Goal: Task Accomplishment & Management: Manage account settings

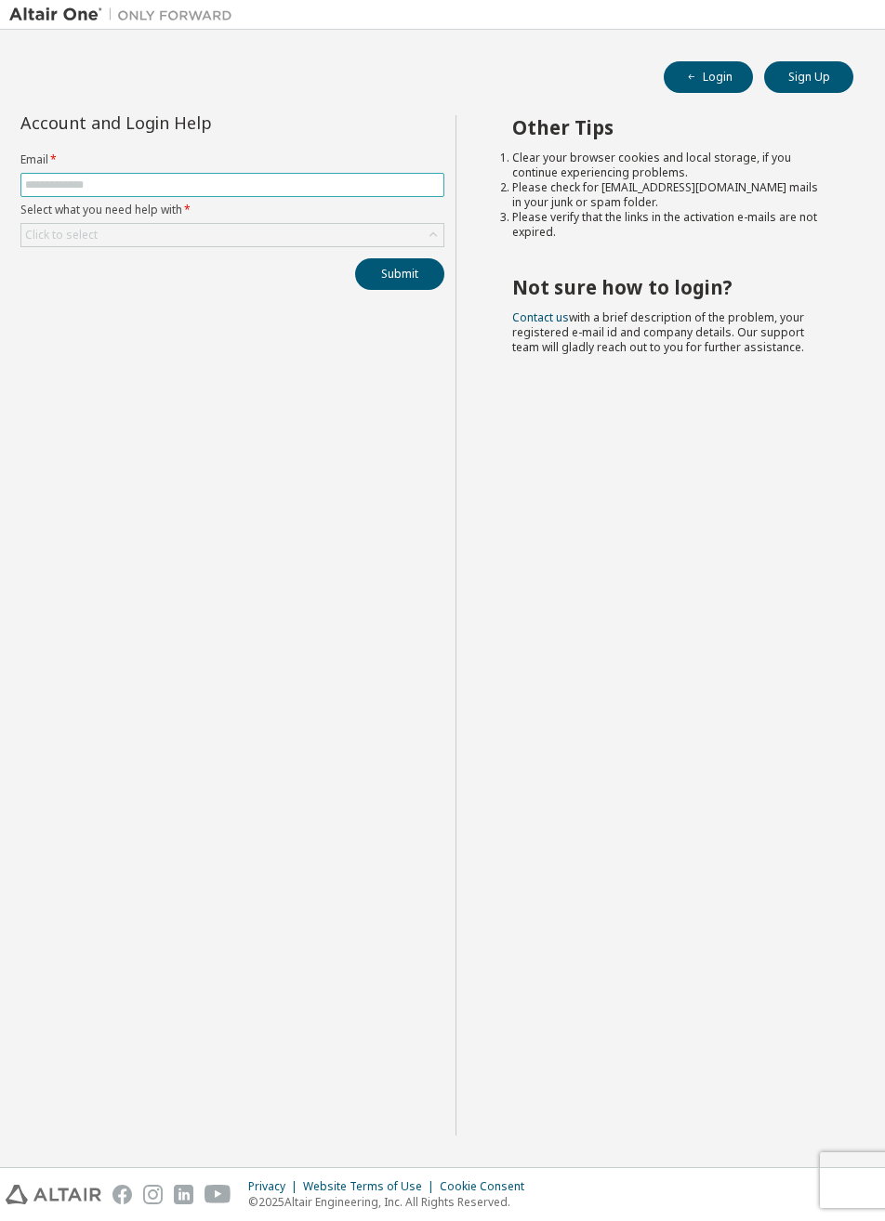
click at [71, 187] on input "text" at bounding box center [232, 185] width 414 height 15
click at [68, 209] on label "Select what you need help with *" at bounding box center [232, 210] width 424 height 15
click at [65, 185] on input "text" at bounding box center [232, 185] width 414 height 15
click at [72, 191] on input "text" at bounding box center [232, 185] width 414 height 15
type input "**********"
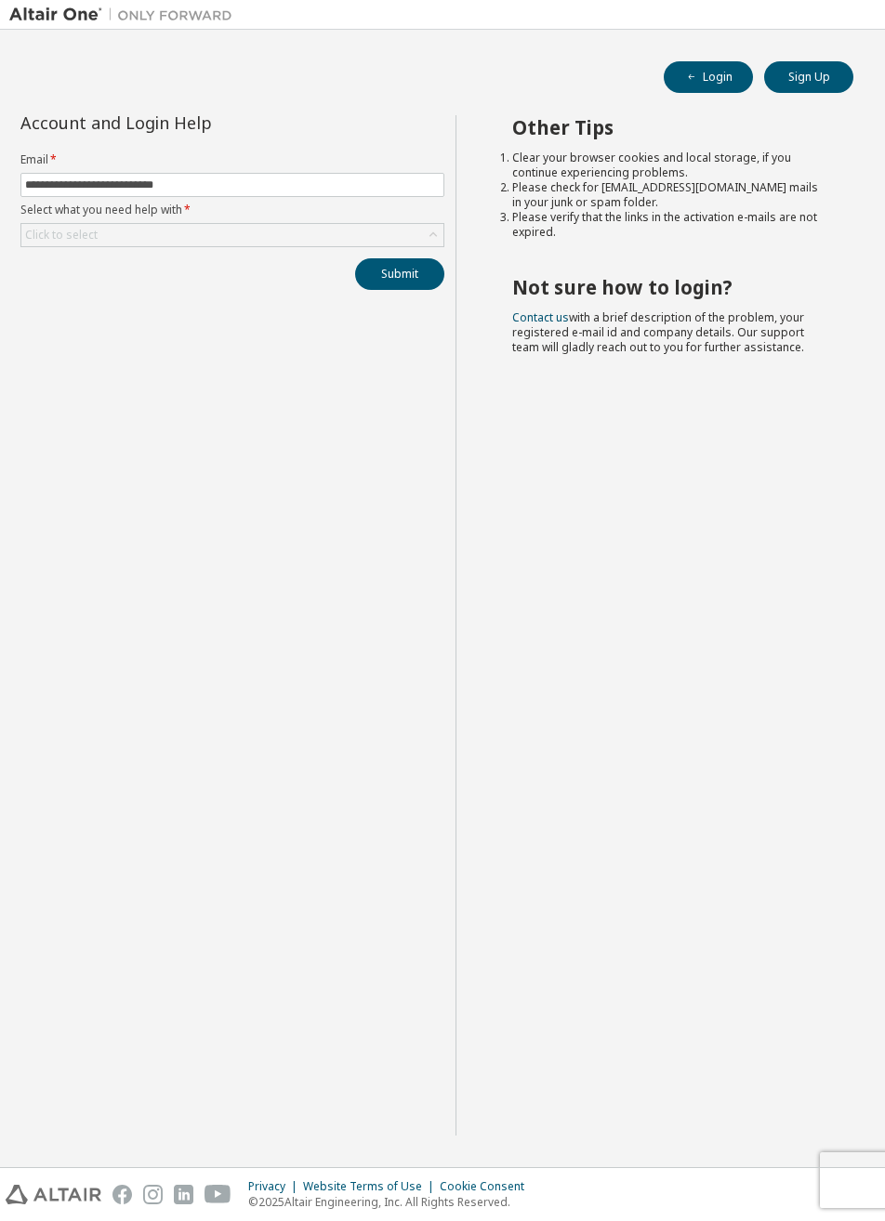
click at [67, 237] on div "Click to select" at bounding box center [61, 235] width 72 height 15
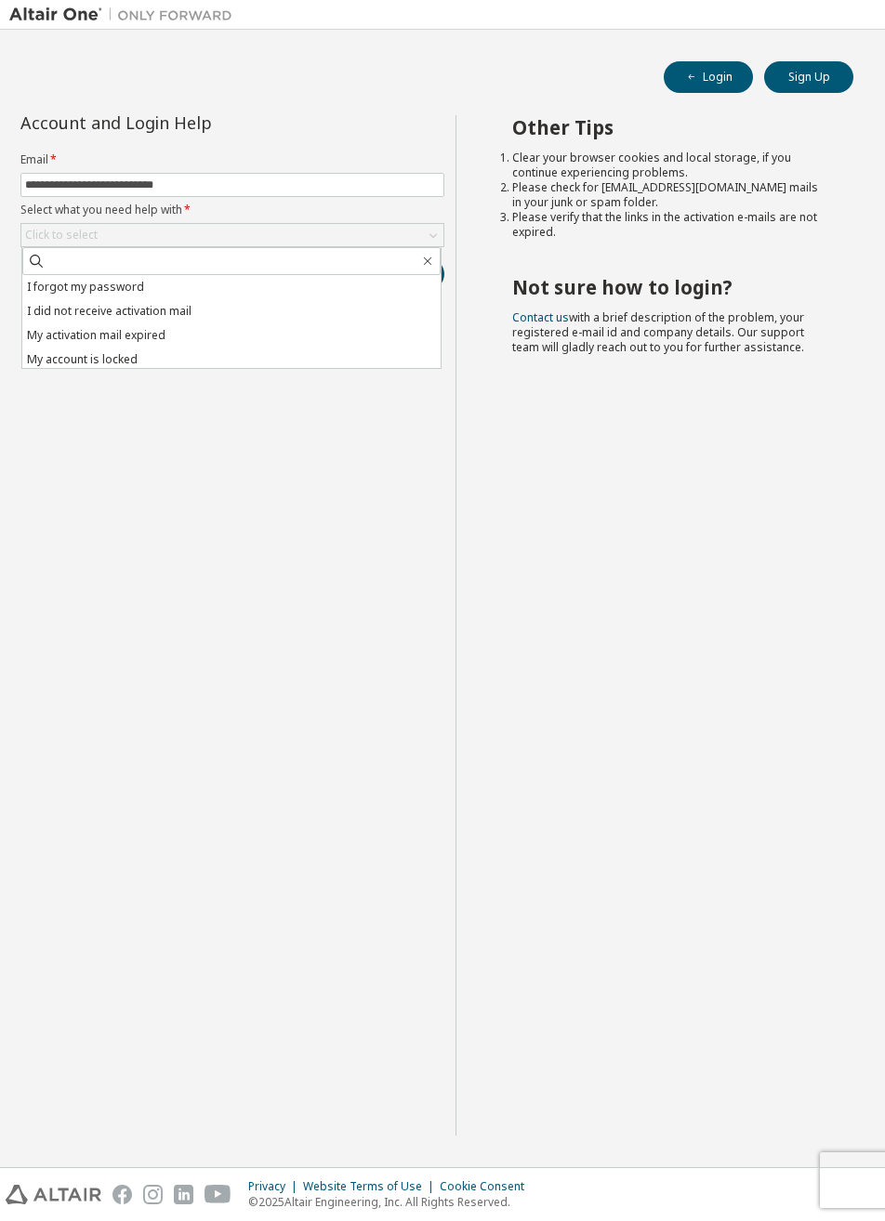
scroll to position [1, 0]
click at [67, 288] on li "I forgot my password" at bounding box center [231, 286] width 418 height 24
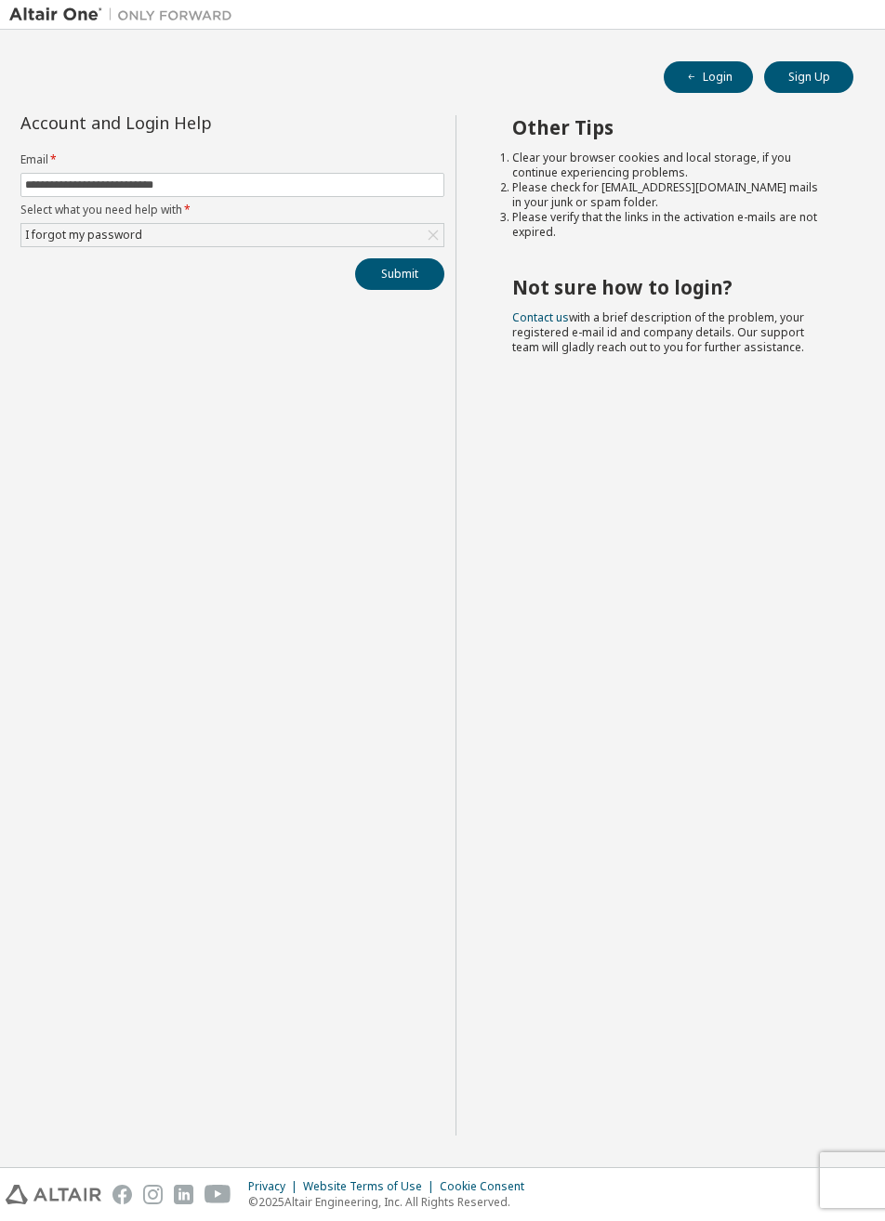
click at [377, 277] on button "Submit" at bounding box center [399, 274] width 89 height 32
click at [395, 281] on button "Submit" at bounding box center [399, 274] width 89 height 32
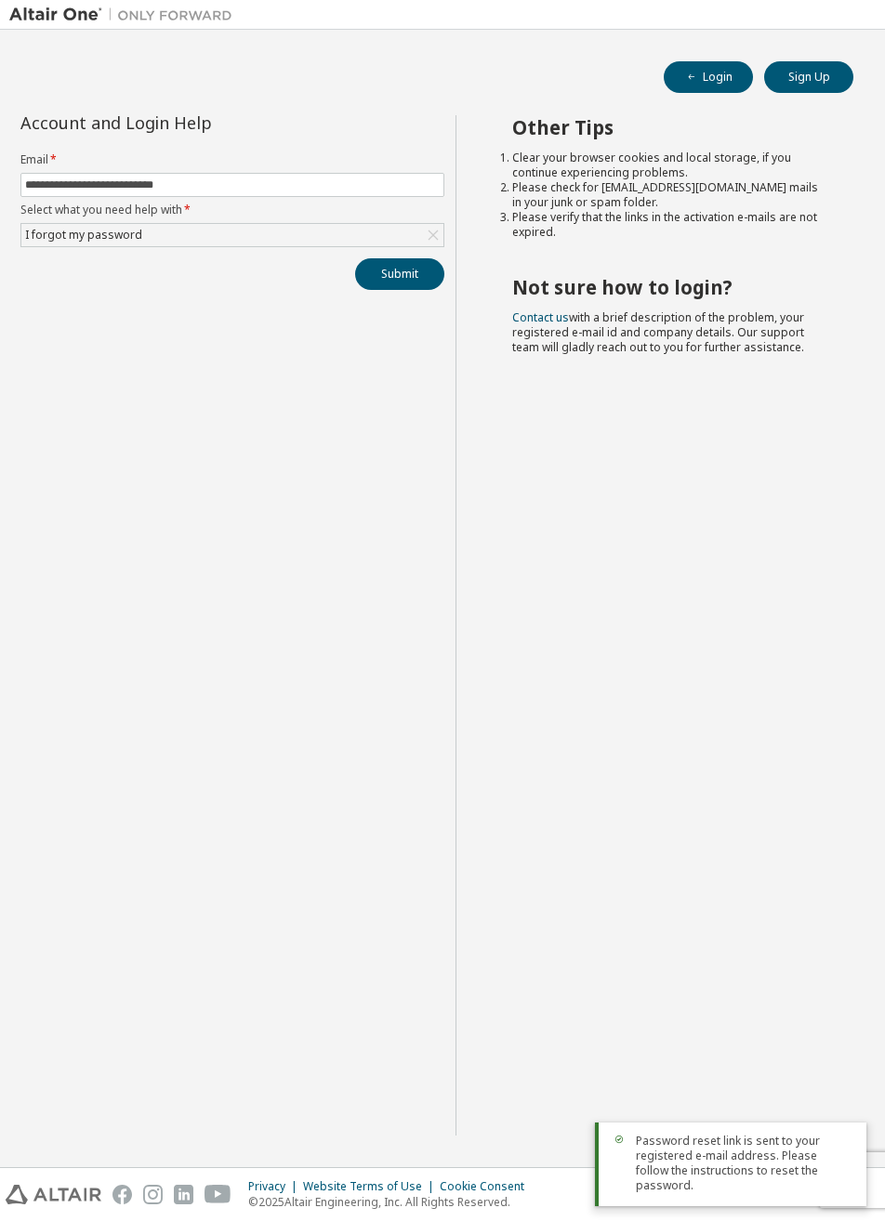
click at [691, 76] on icon "button" at bounding box center [692, 77] width 6 height 6
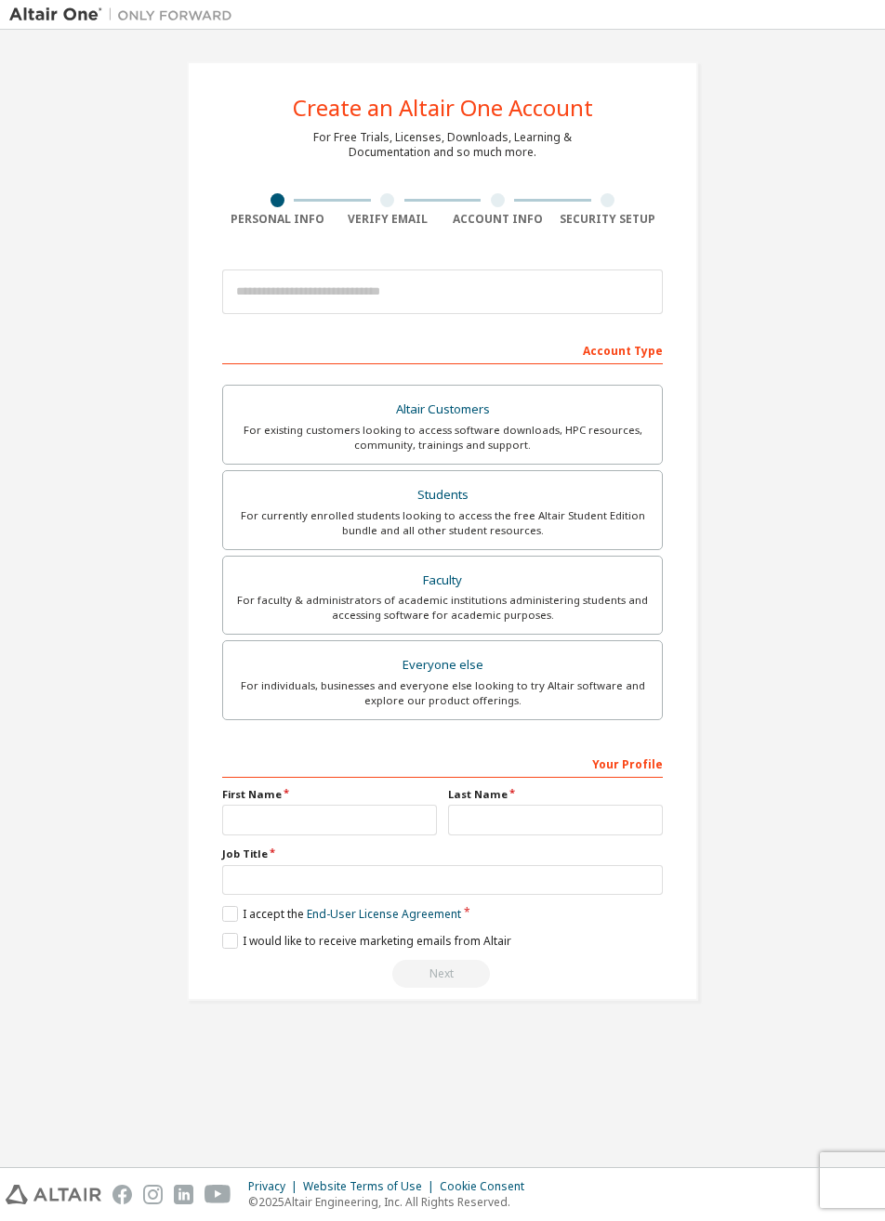
click at [302, 501] on div "Students" at bounding box center [442, 495] width 416 height 26
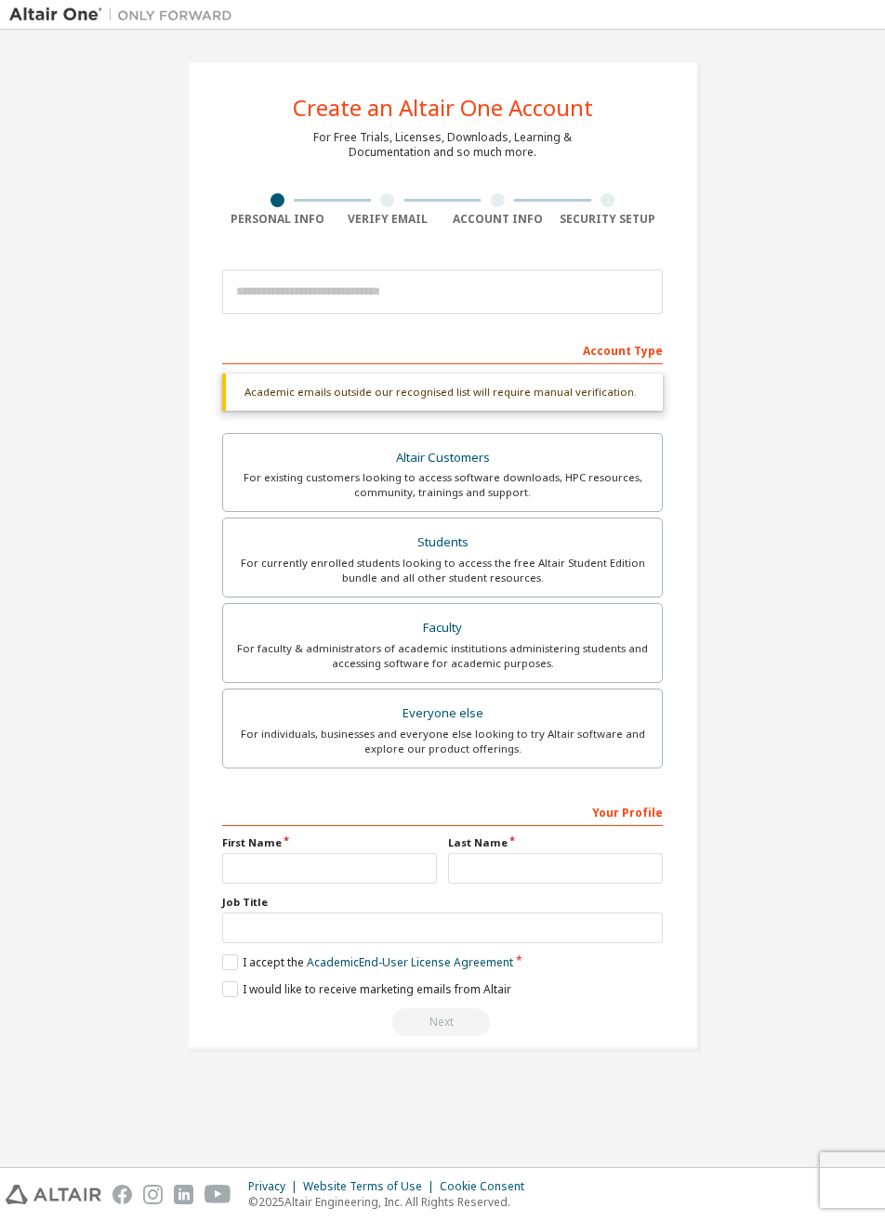
click at [262, 845] on label "First Name" at bounding box center [329, 842] width 215 height 15
click at [250, 875] on input "text" at bounding box center [329, 868] width 215 height 31
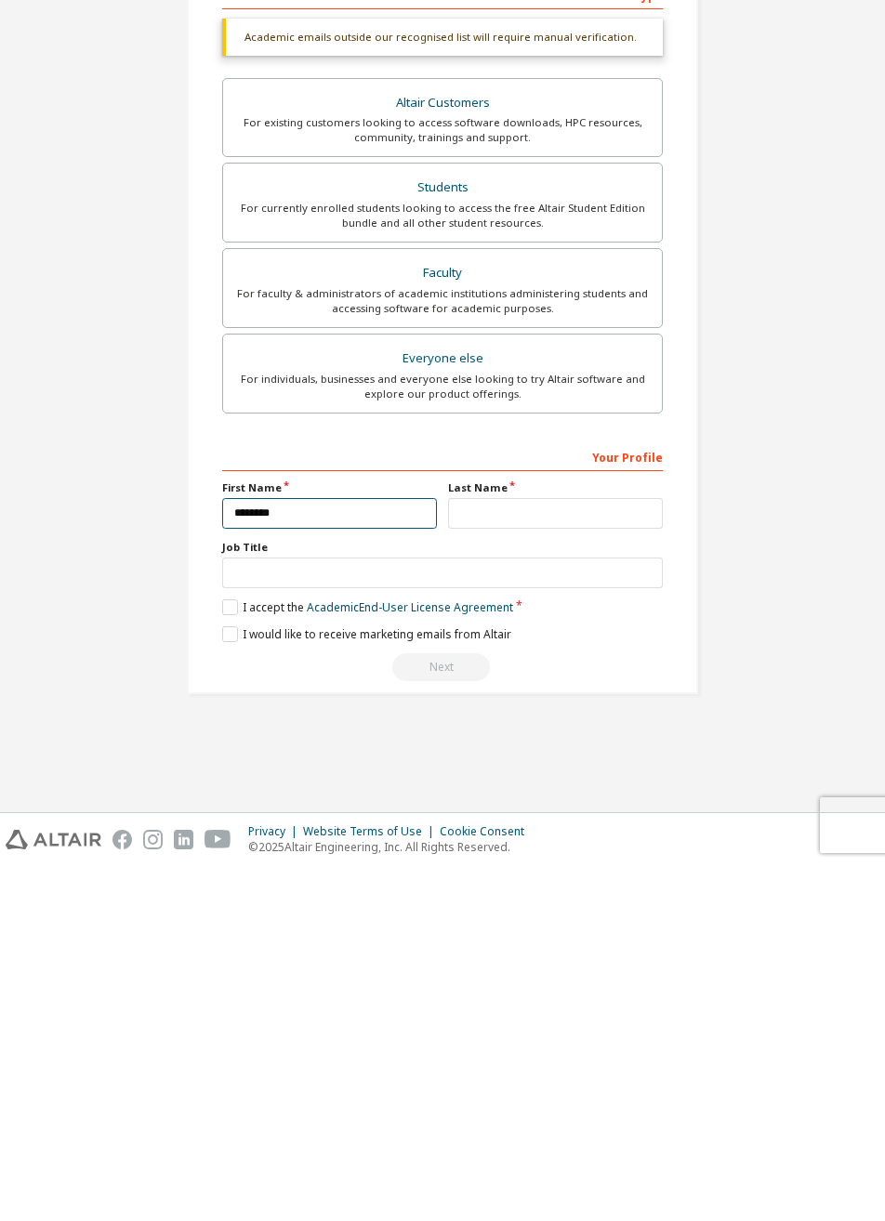
type input "********"
click at [512, 869] on input "text" at bounding box center [555, 868] width 215 height 31
type input "********"
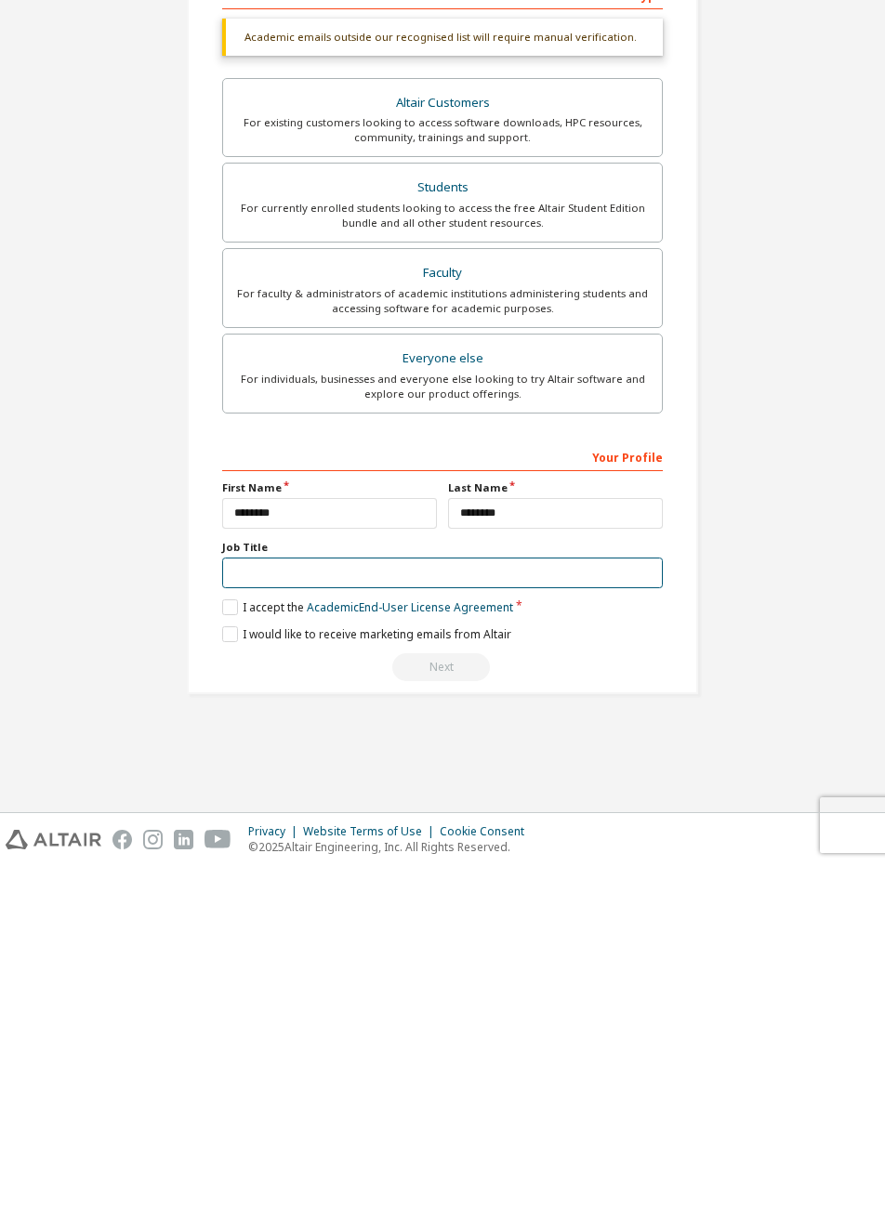
click at [271, 929] on input "text" at bounding box center [442, 928] width 441 height 31
type input "*******"
click at [230, 965] on label "I accept the Academic End-User License Agreement" at bounding box center [367, 962] width 291 height 16
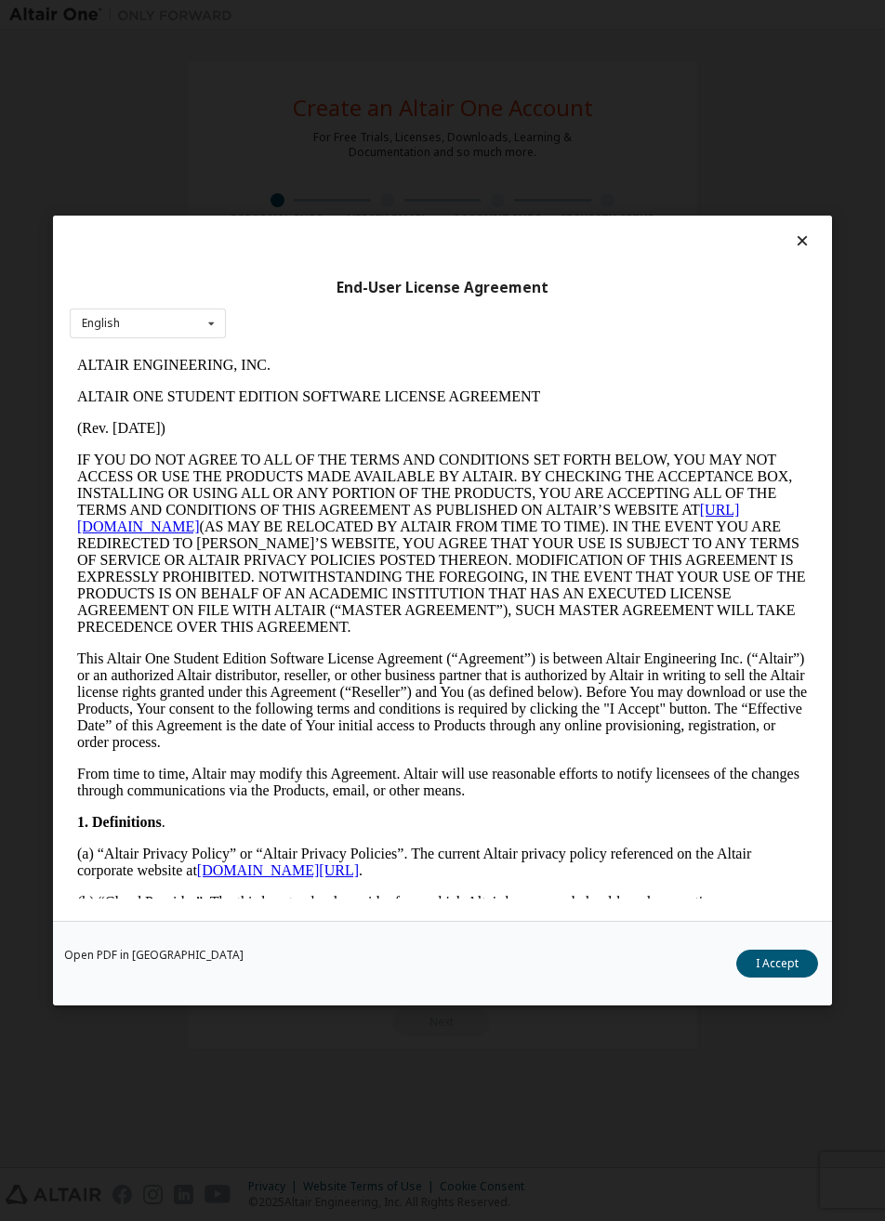
click at [758, 975] on button "I Accept" at bounding box center [777, 964] width 82 height 28
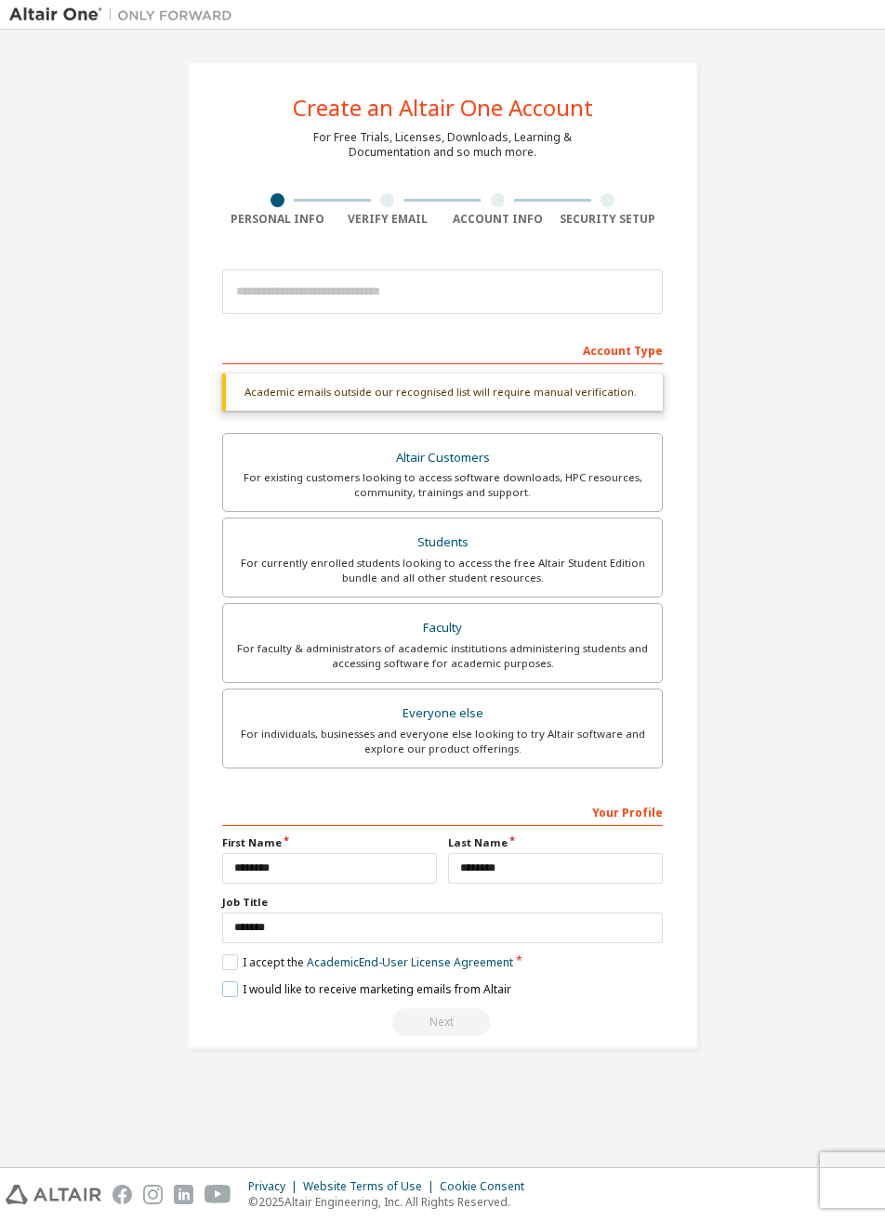
click at [222, 991] on label "I would like to receive marketing emails from Altair" at bounding box center [366, 989] width 289 height 16
click at [283, 294] on input "email" at bounding box center [442, 292] width 441 height 45
click at [294, 296] on input "email" at bounding box center [442, 292] width 441 height 45
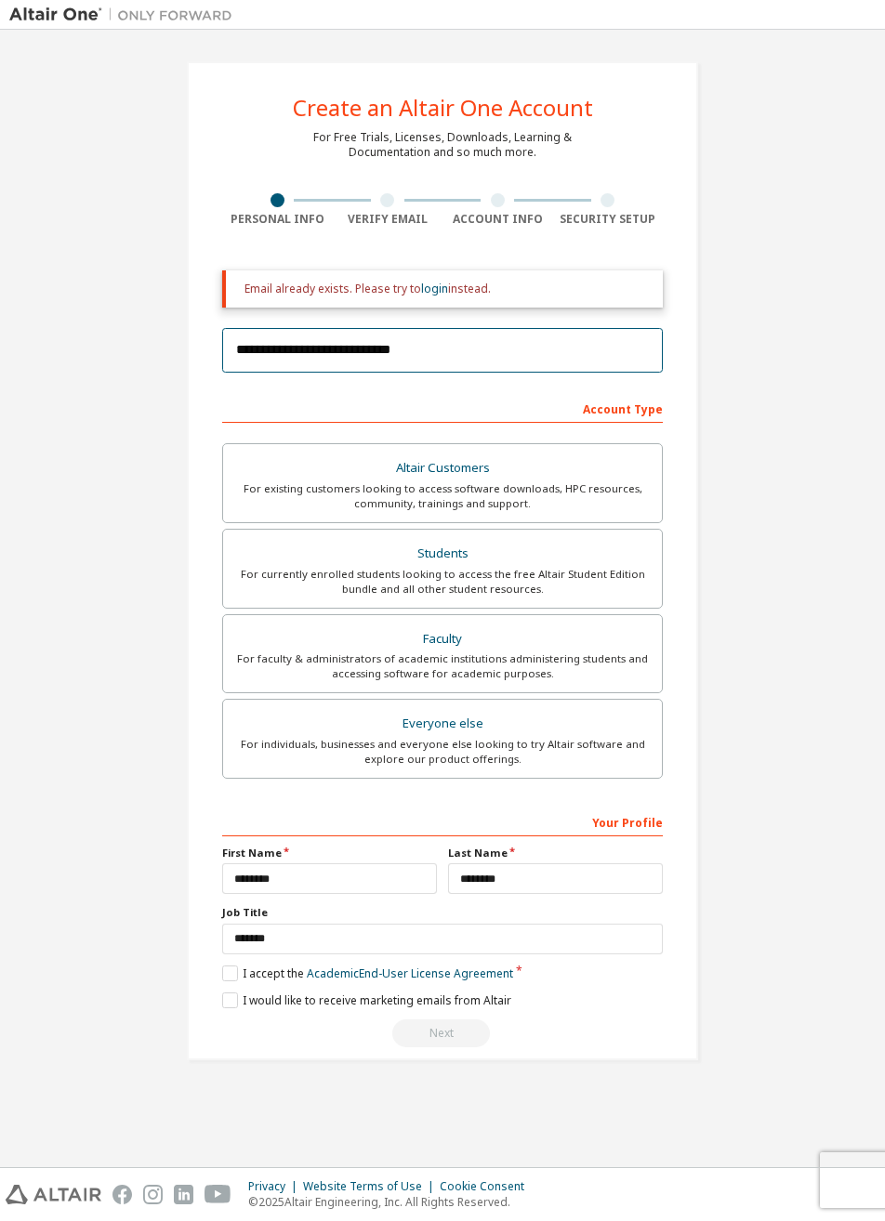
click at [289, 346] on input "**********" at bounding box center [442, 350] width 441 height 45
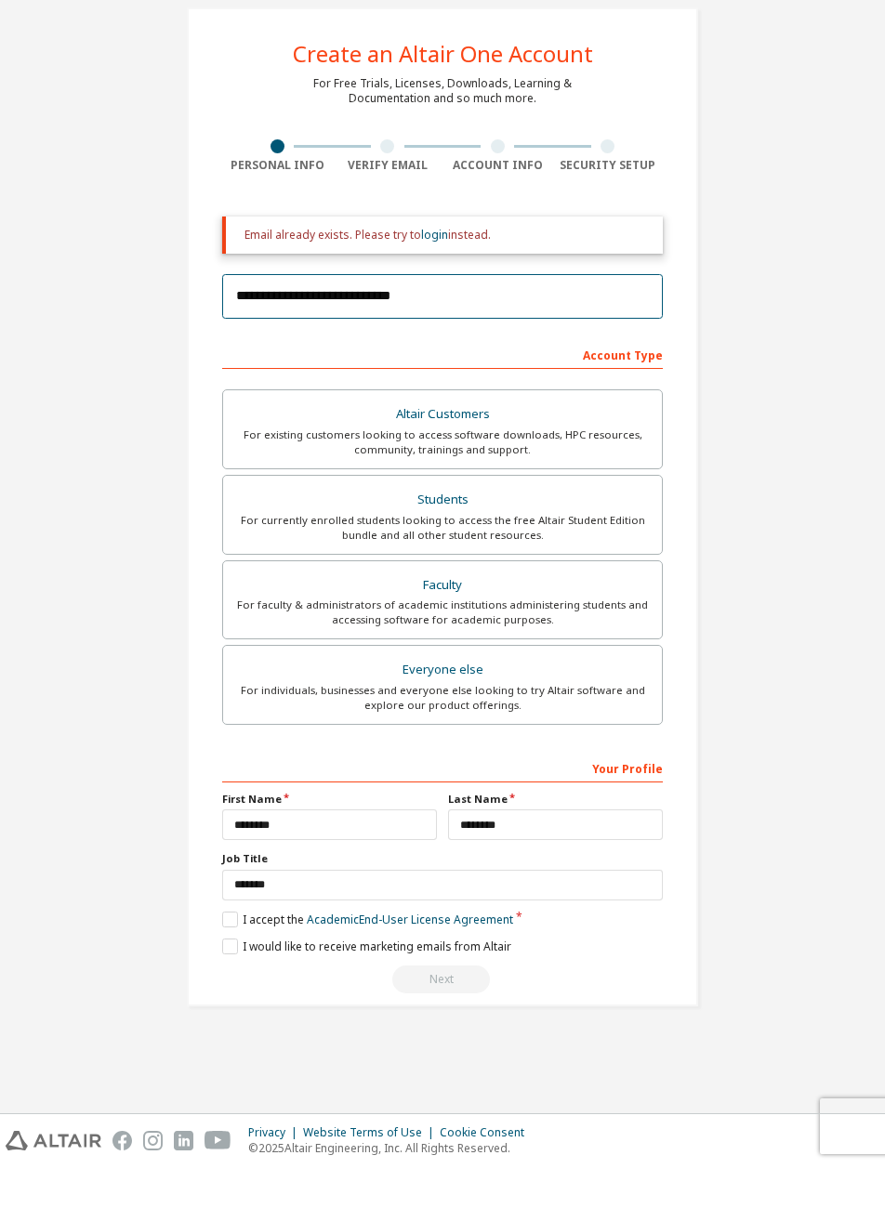
paste input "**********"
click at [285, 352] on input "**********" at bounding box center [442, 350] width 441 height 45
click at [281, 354] on input "**********" at bounding box center [442, 350] width 441 height 45
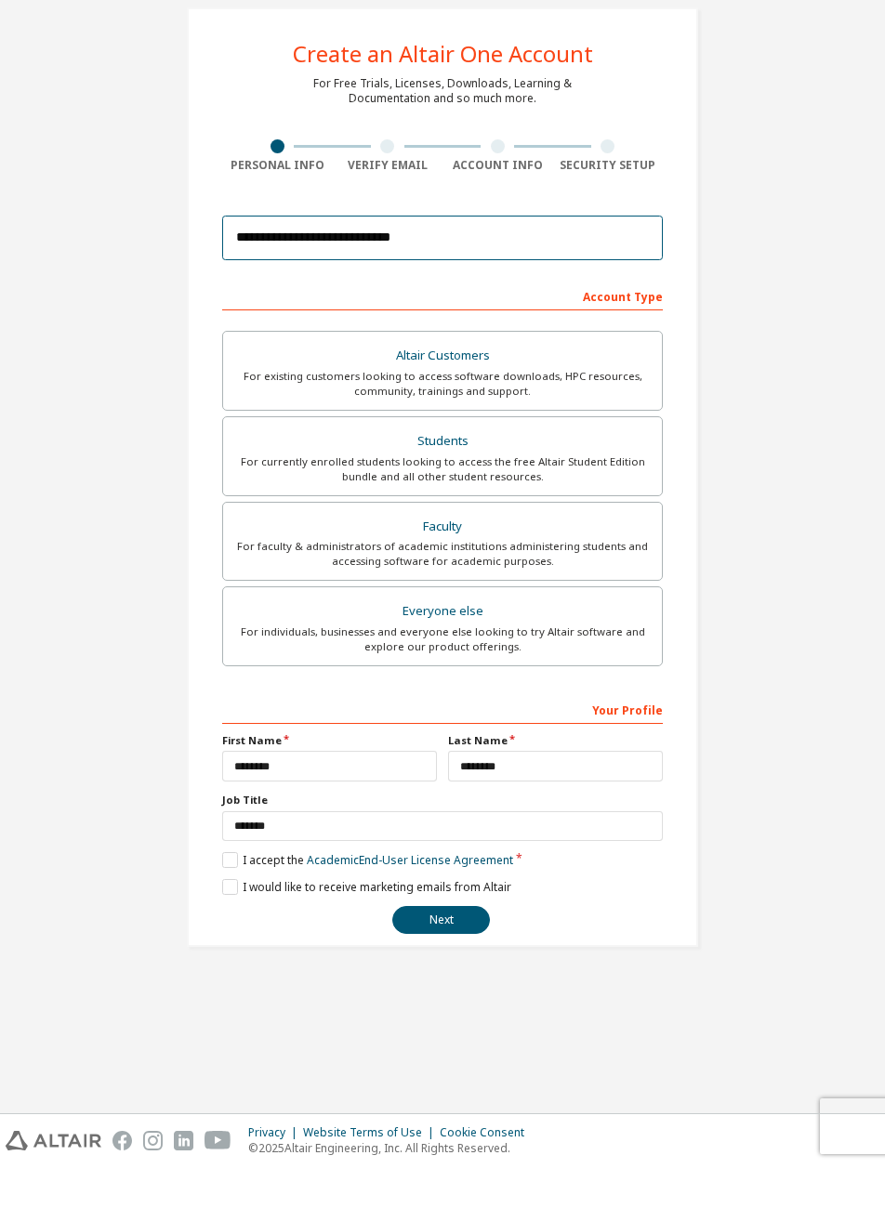
type input "**********"
click at [101, 765] on div "**********" at bounding box center [442, 531] width 866 height 984
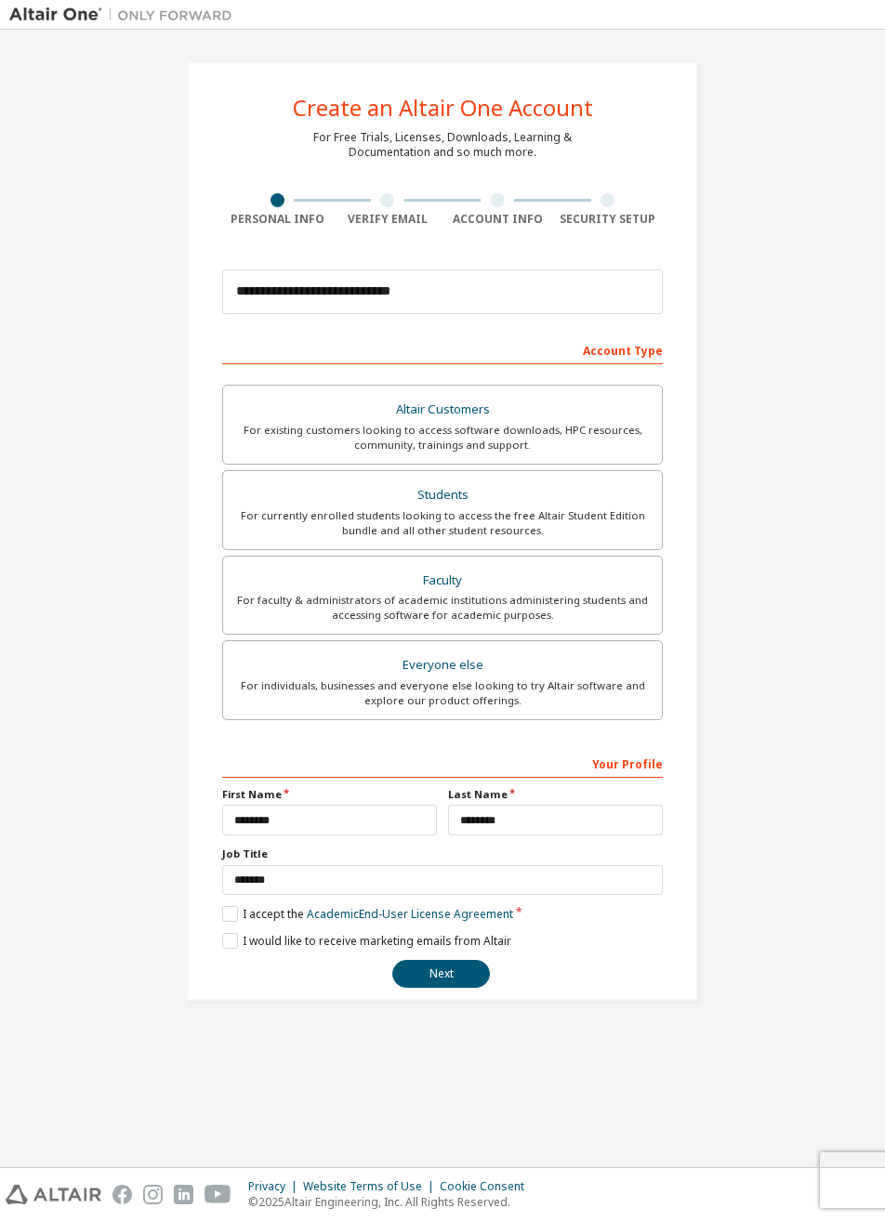
click at [419, 973] on button "Next" at bounding box center [441, 974] width 98 height 28
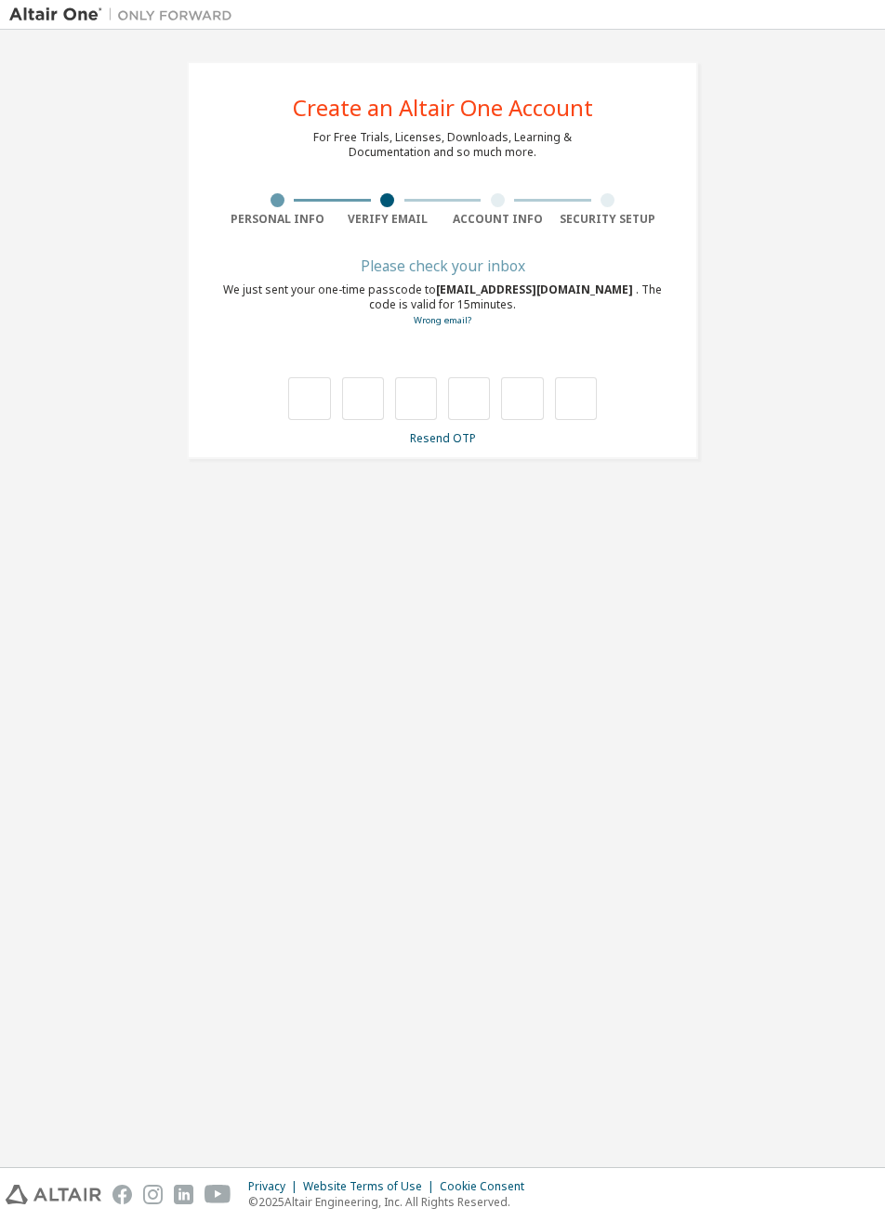
type input "*"
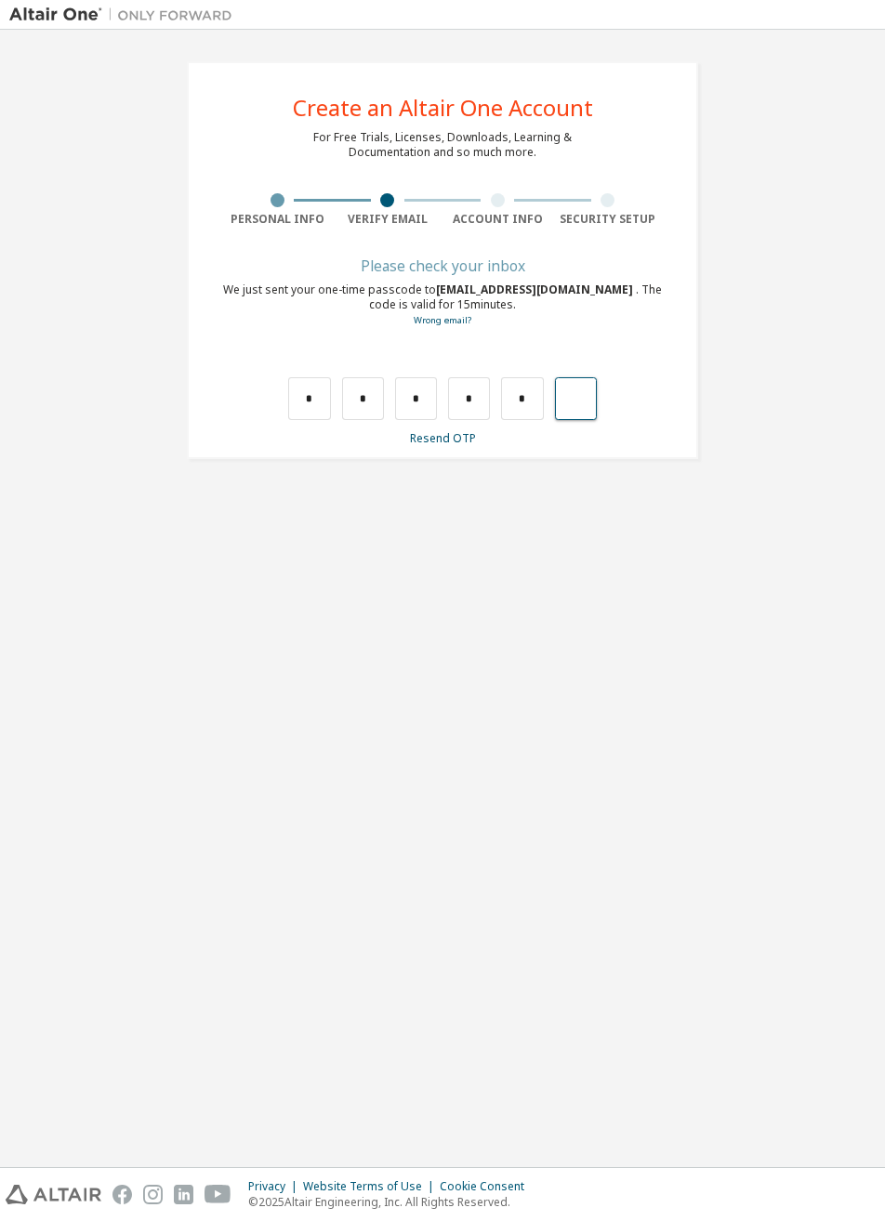
type input "*"
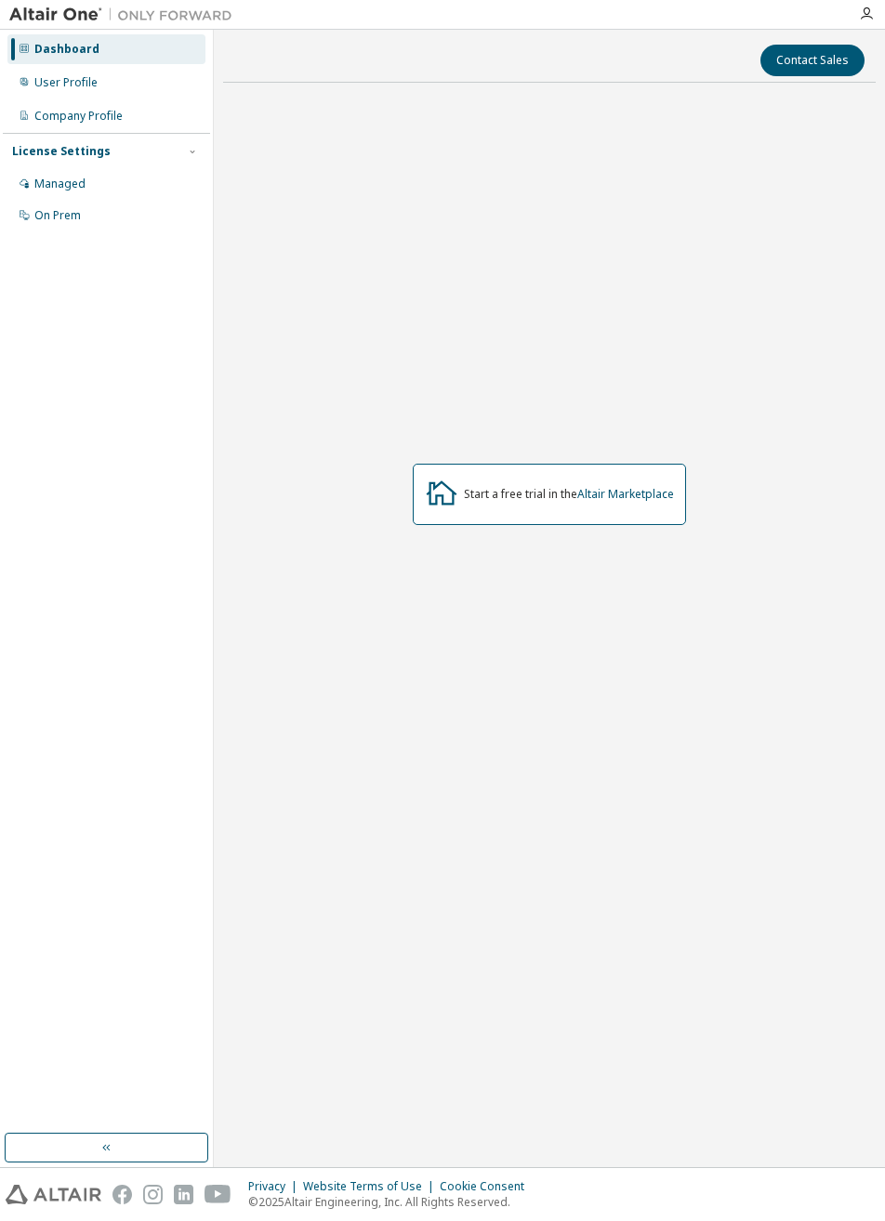
click at [58, 83] on div "User Profile" at bounding box center [65, 82] width 63 height 15
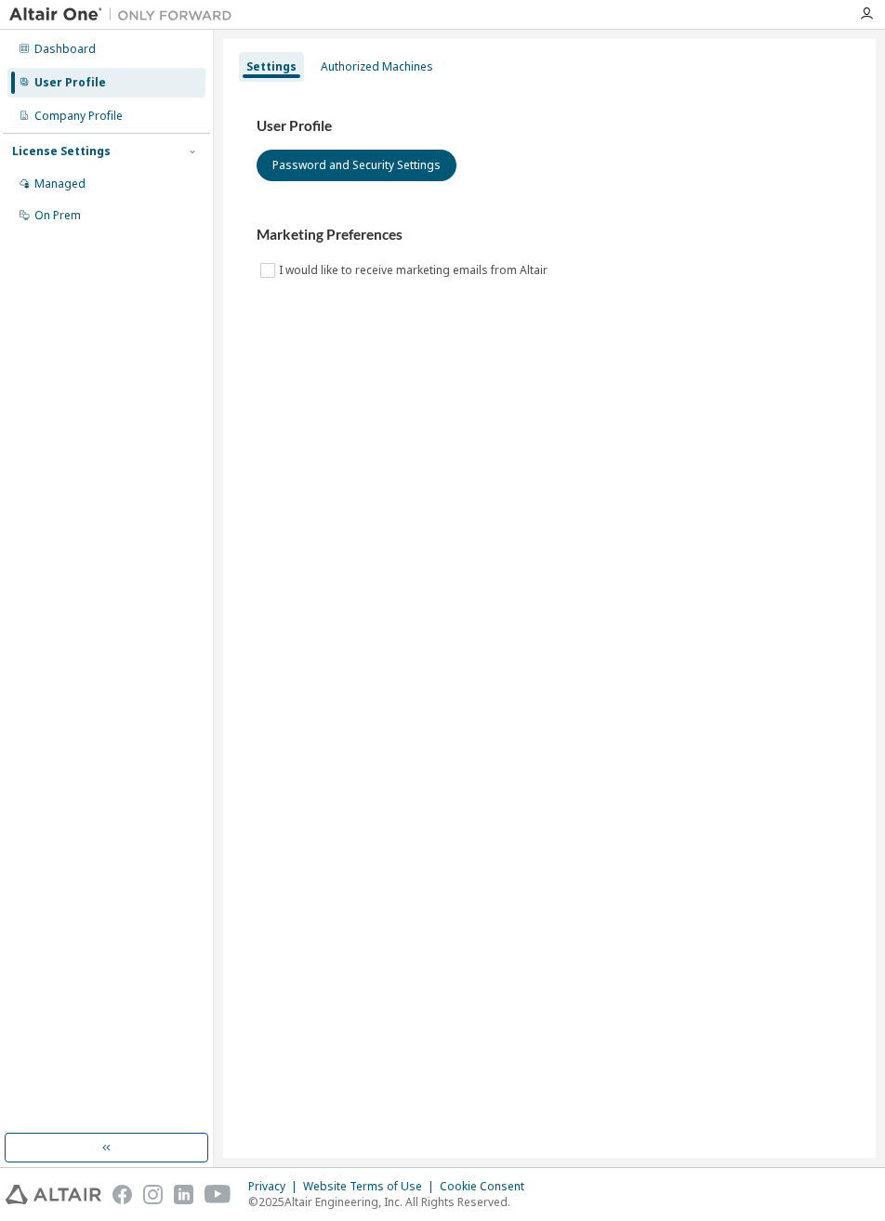
click at [49, 121] on div "Company Profile" at bounding box center [78, 116] width 88 height 15
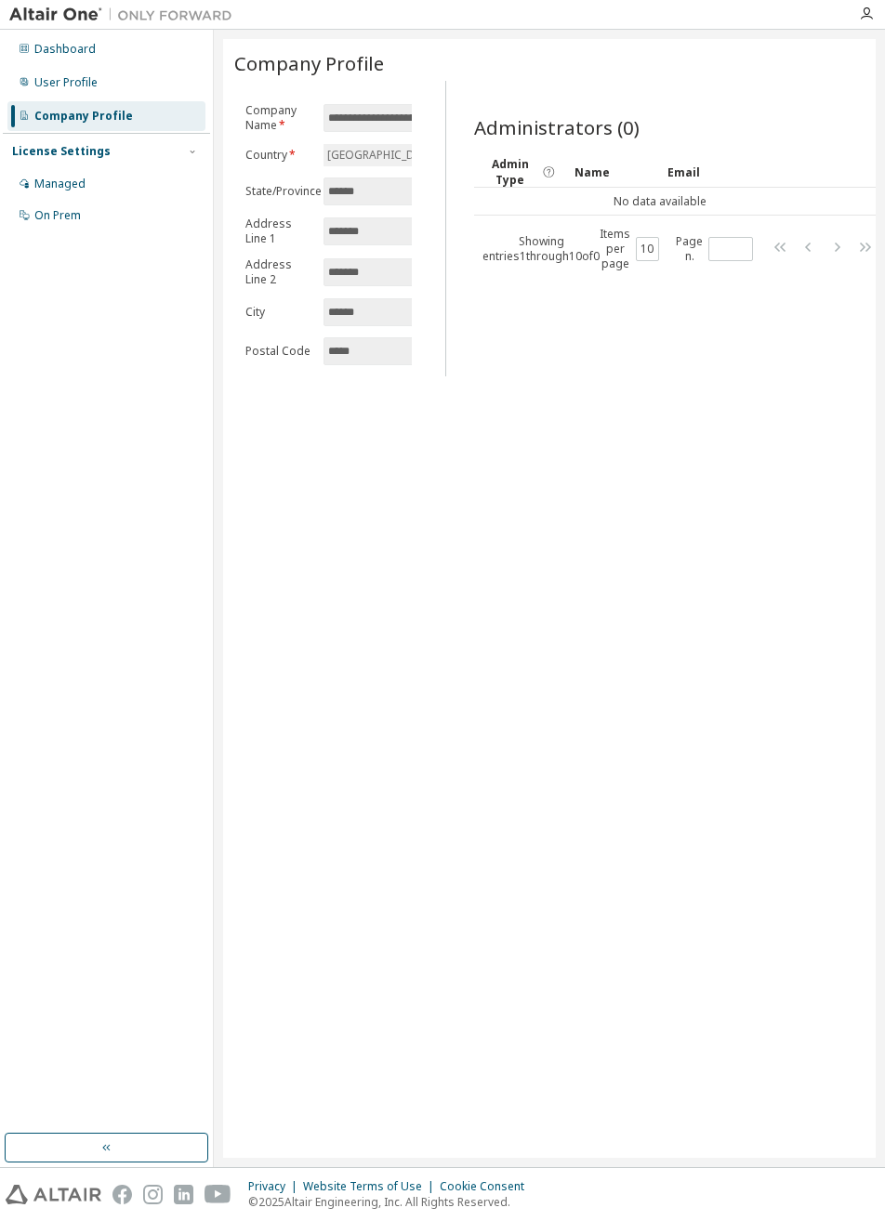
click at [58, 192] on div "Managed" at bounding box center [106, 184] width 198 height 30
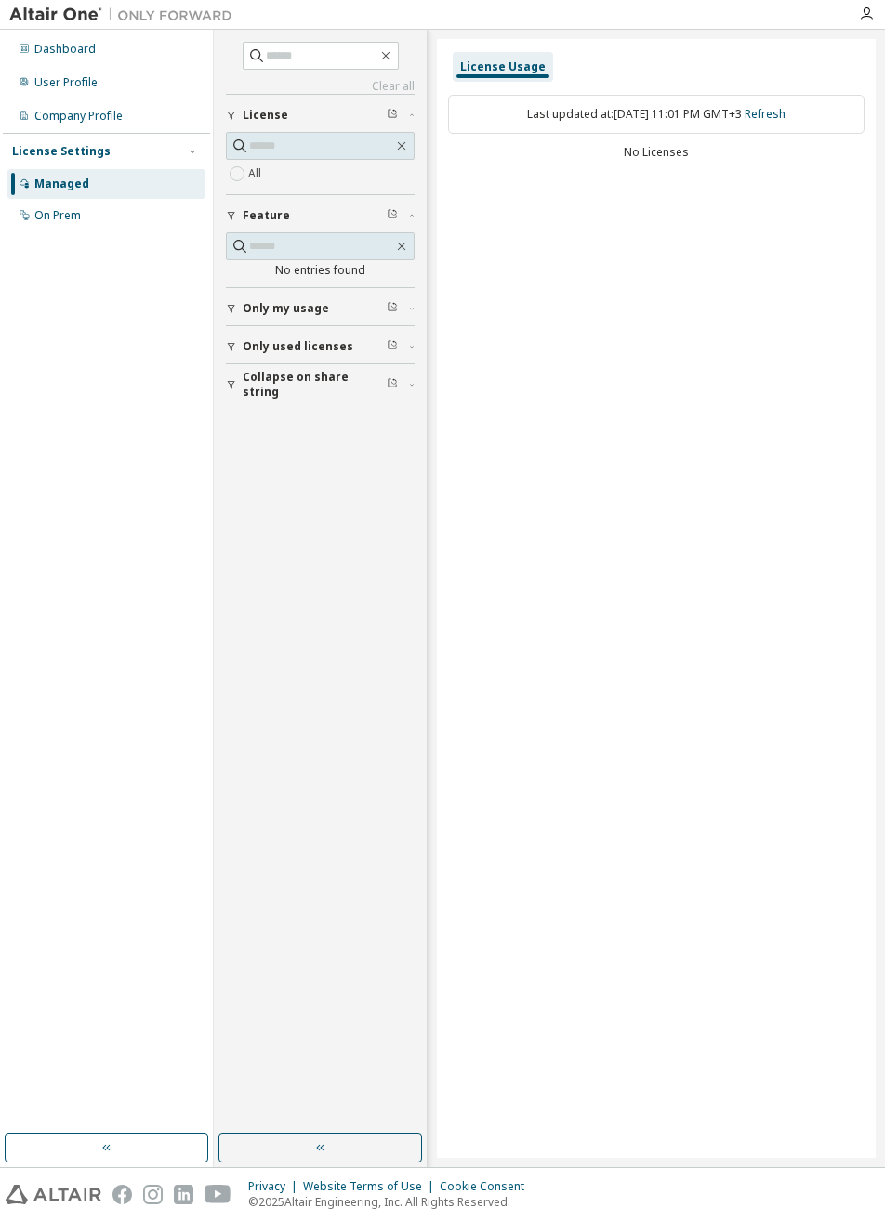
click at [49, 214] on div "On Prem" at bounding box center [57, 215] width 46 height 15
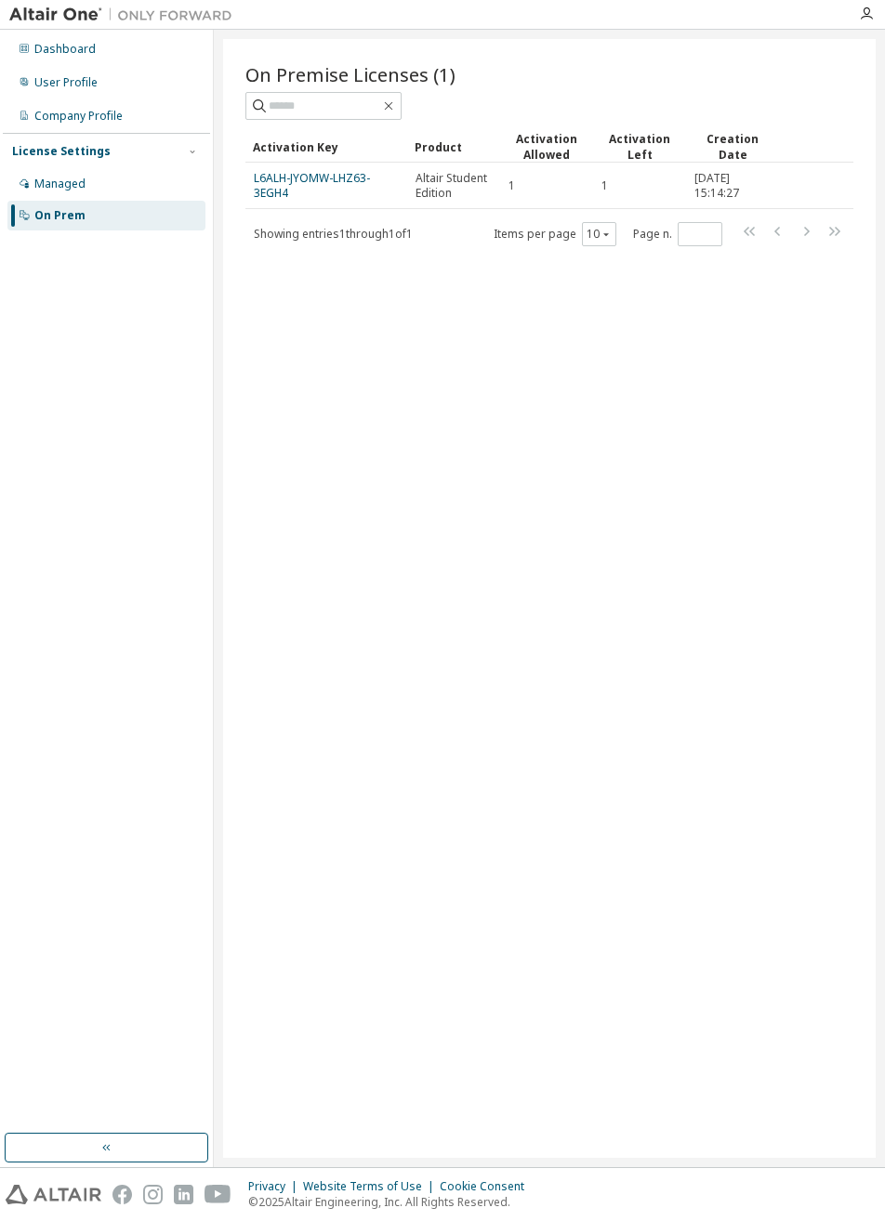
click at [278, 184] on link "L6ALH-JYOMW-LHZ63-3EGH4" at bounding box center [312, 185] width 116 height 31
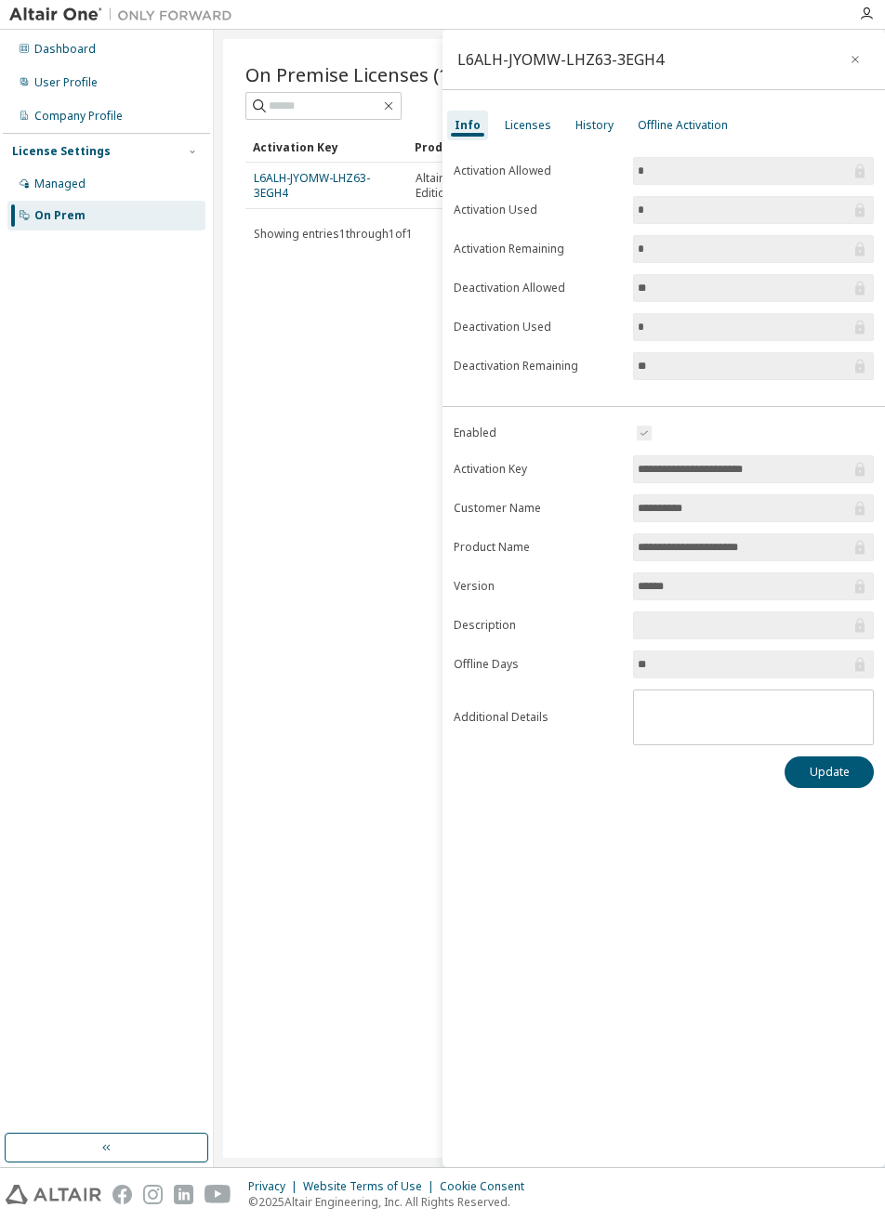
click at [520, 123] on div "Licenses" at bounding box center [528, 125] width 46 height 15
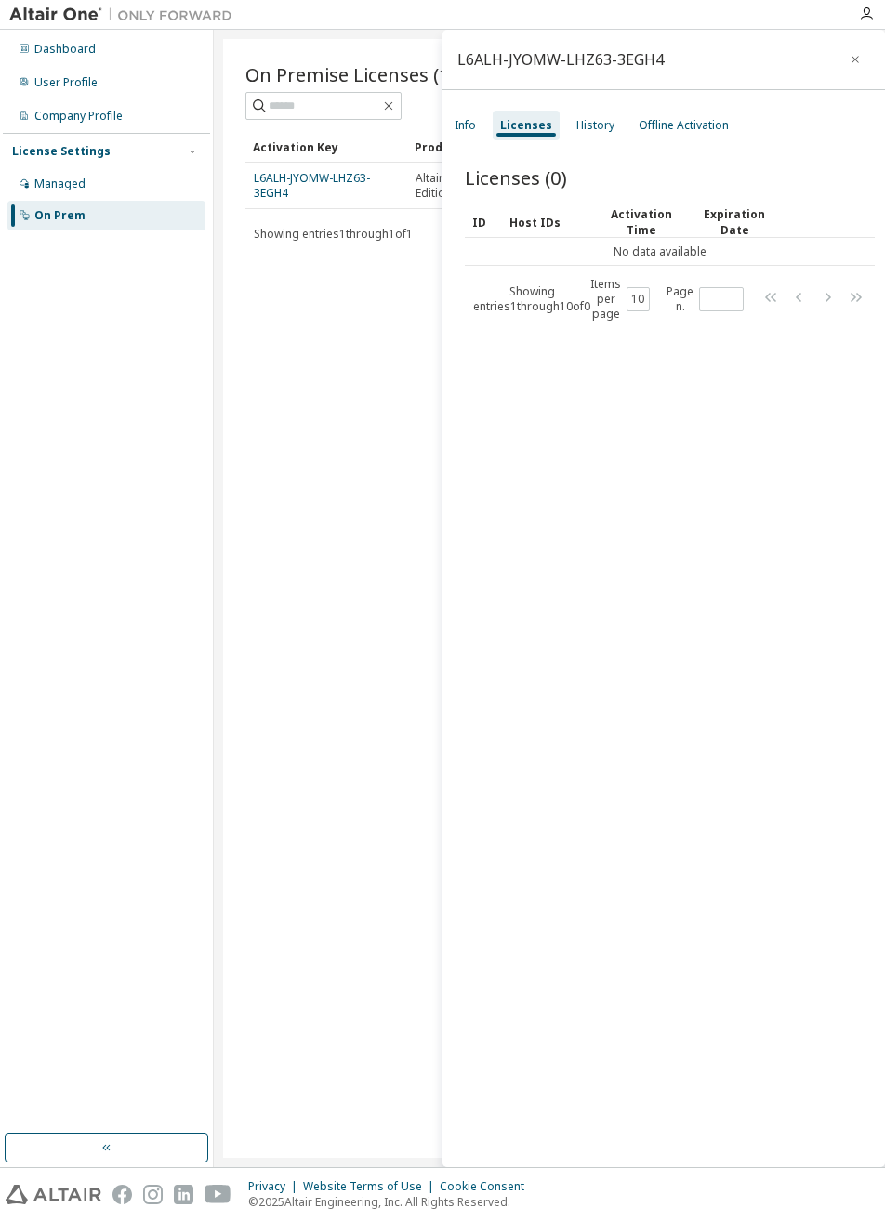
click at [28, 34] on div "Dashboard" at bounding box center [106, 49] width 198 height 30
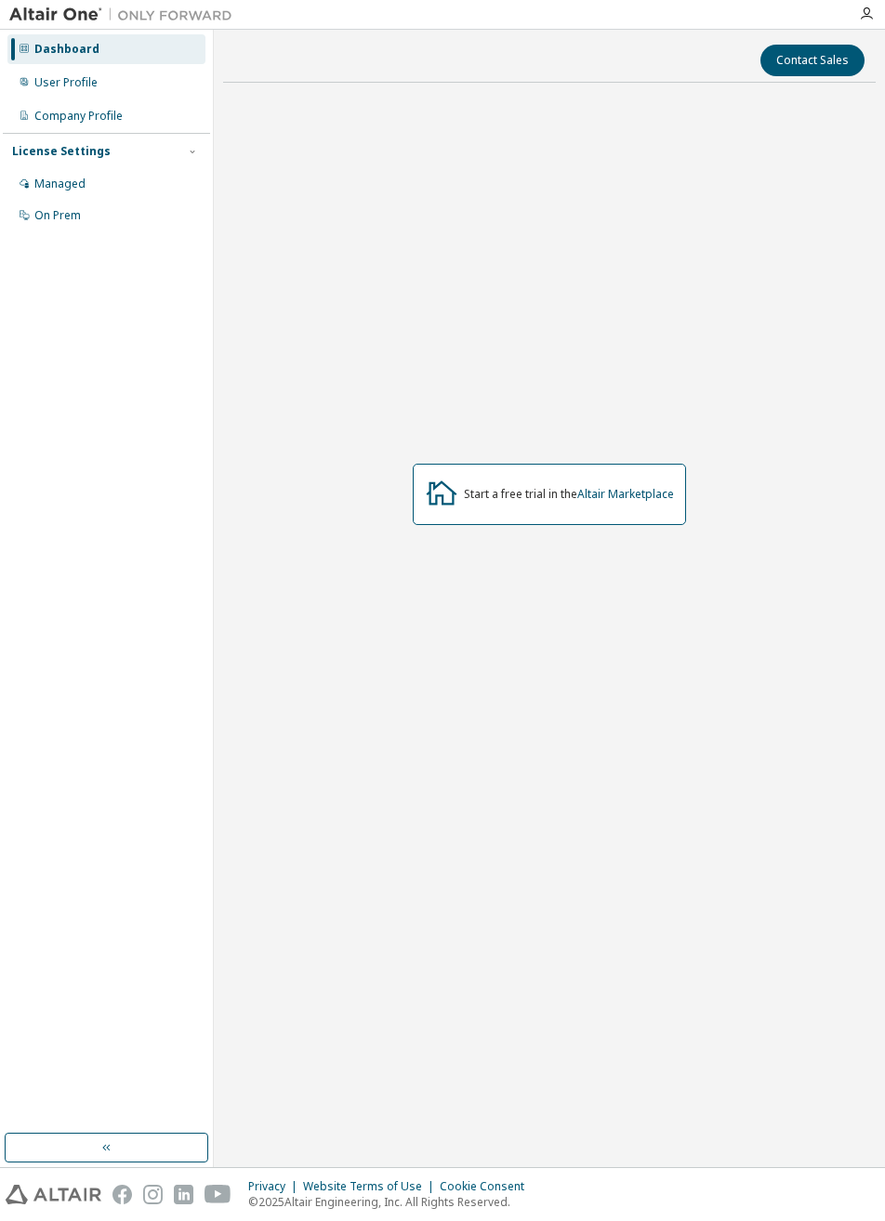
click at [32, 11] on img at bounding box center [125, 15] width 232 height 19
click at [57, 36] on div "Dashboard" at bounding box center [106, 49] width 198 height 30
click at [866, 14] on icon "button" at bounding box center [866, 14] width 15 height 15
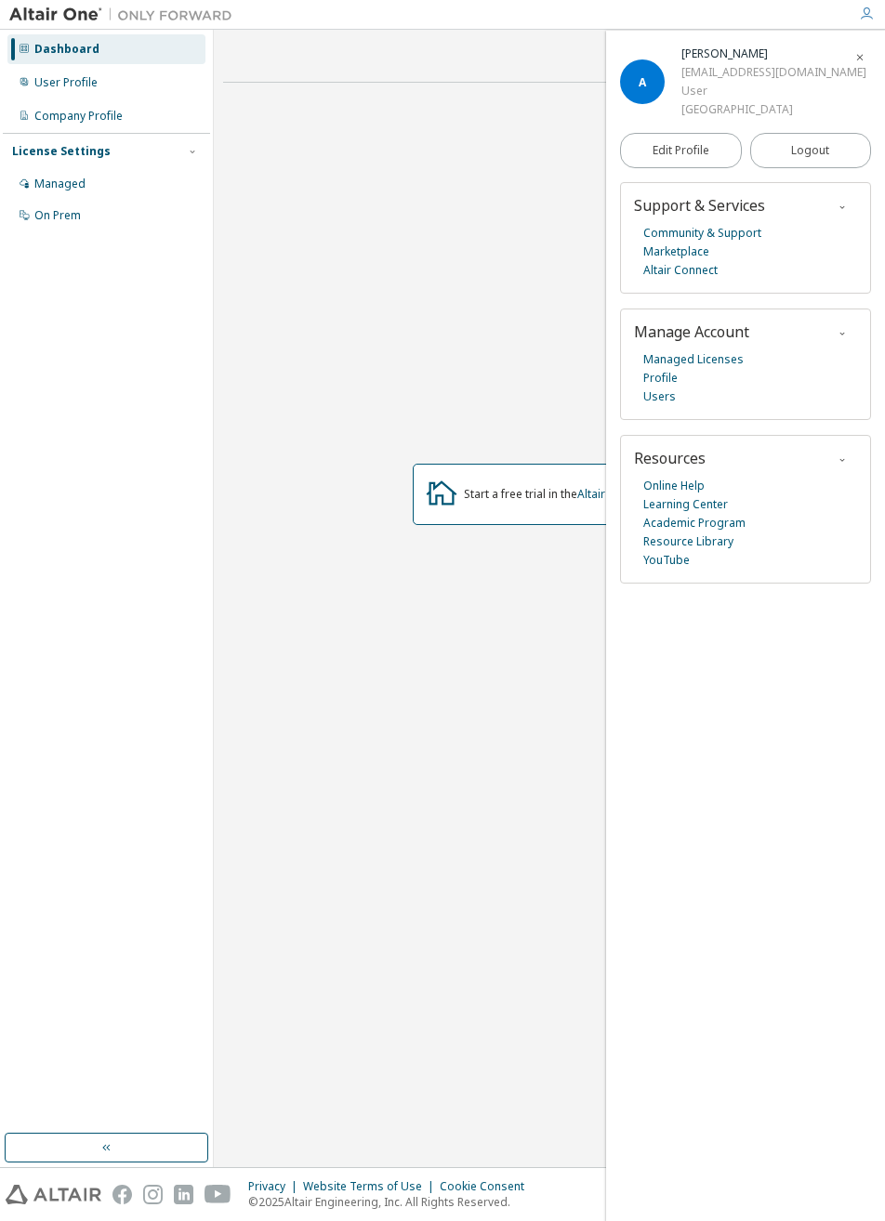
click at [665, 258] on link "Marketplace" at bounding box center [676, 252] width 66 height 19
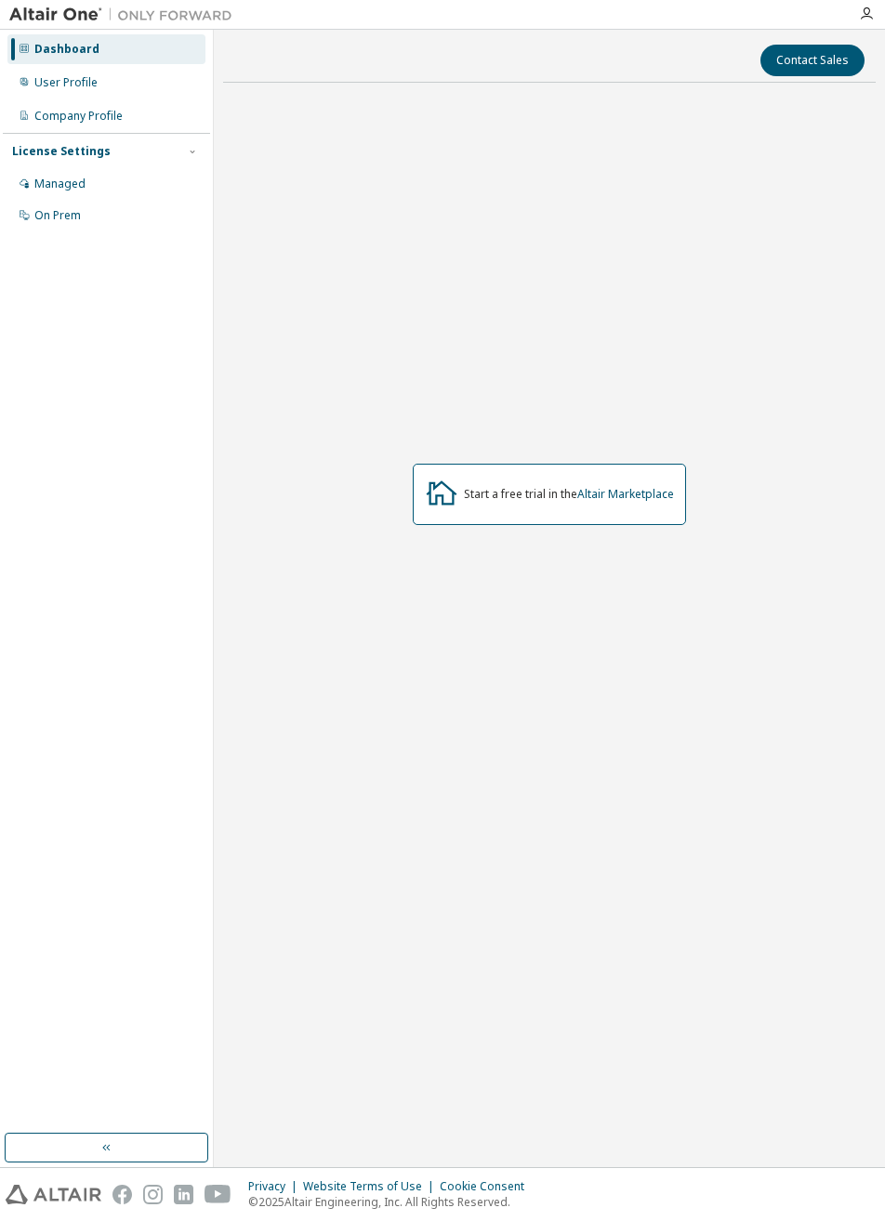
click at [50, 85] on div "User Profile" at bounding box center [65, 82] width 63 height 15
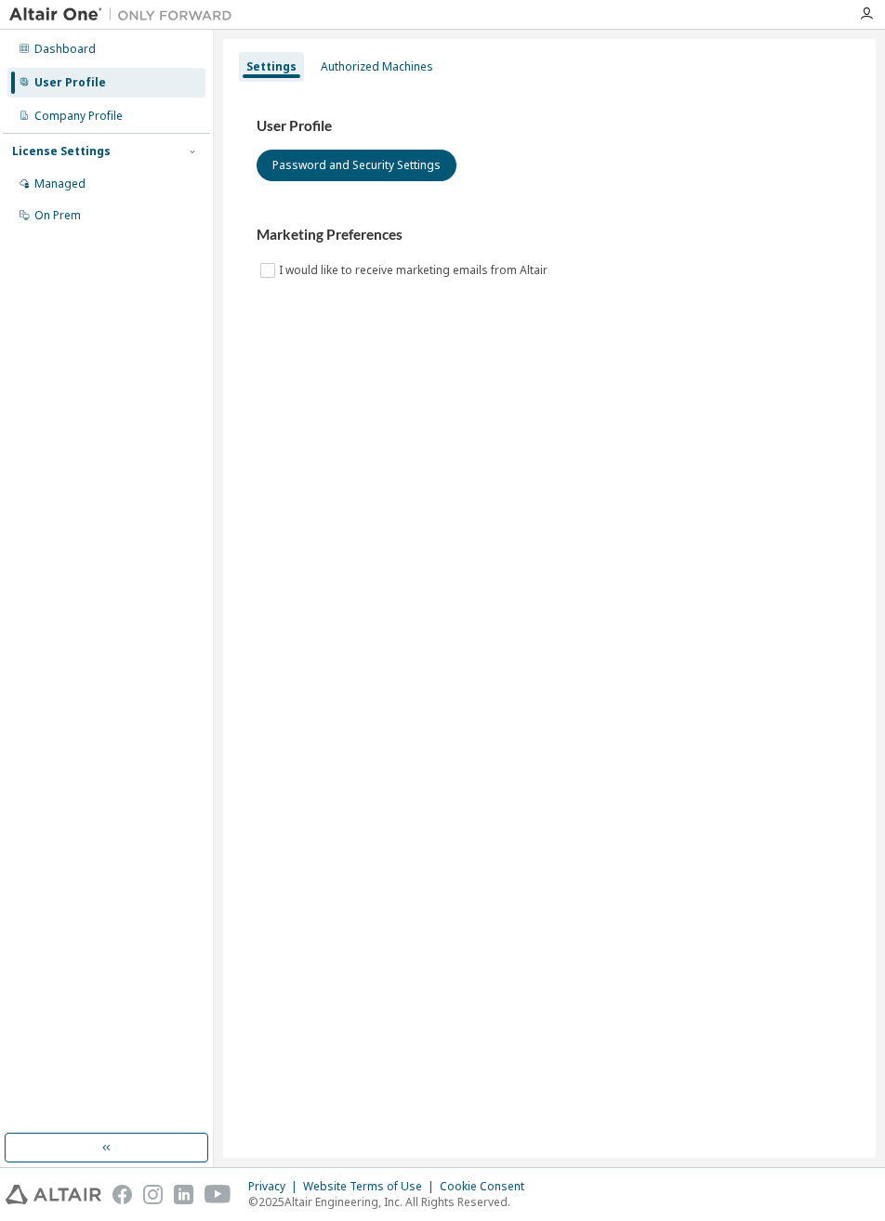
click at [59, 185] on div "Managed" at bounding box center [59, 184] width 51 height 15
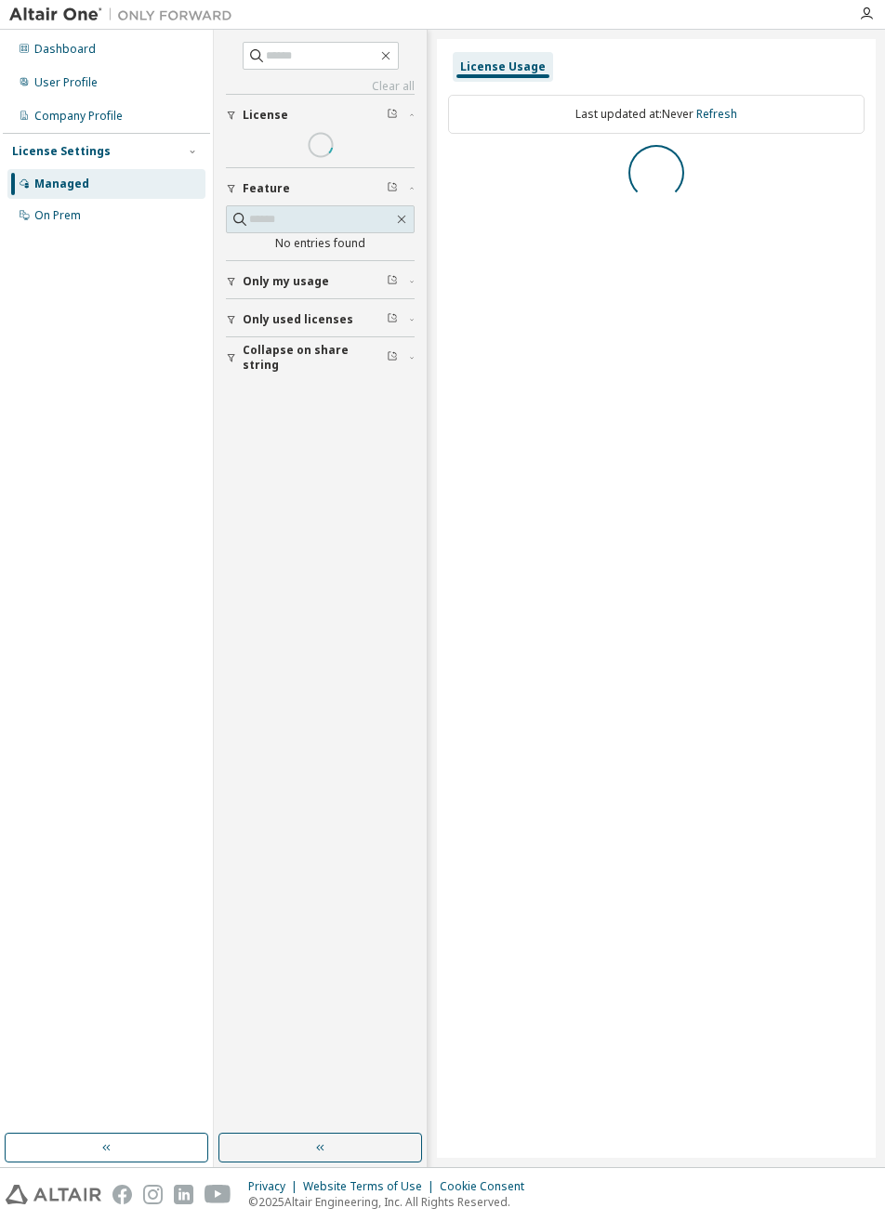
click at [40, 188] on div "Managed" at bounding box center [61, 184] width 55 height 15
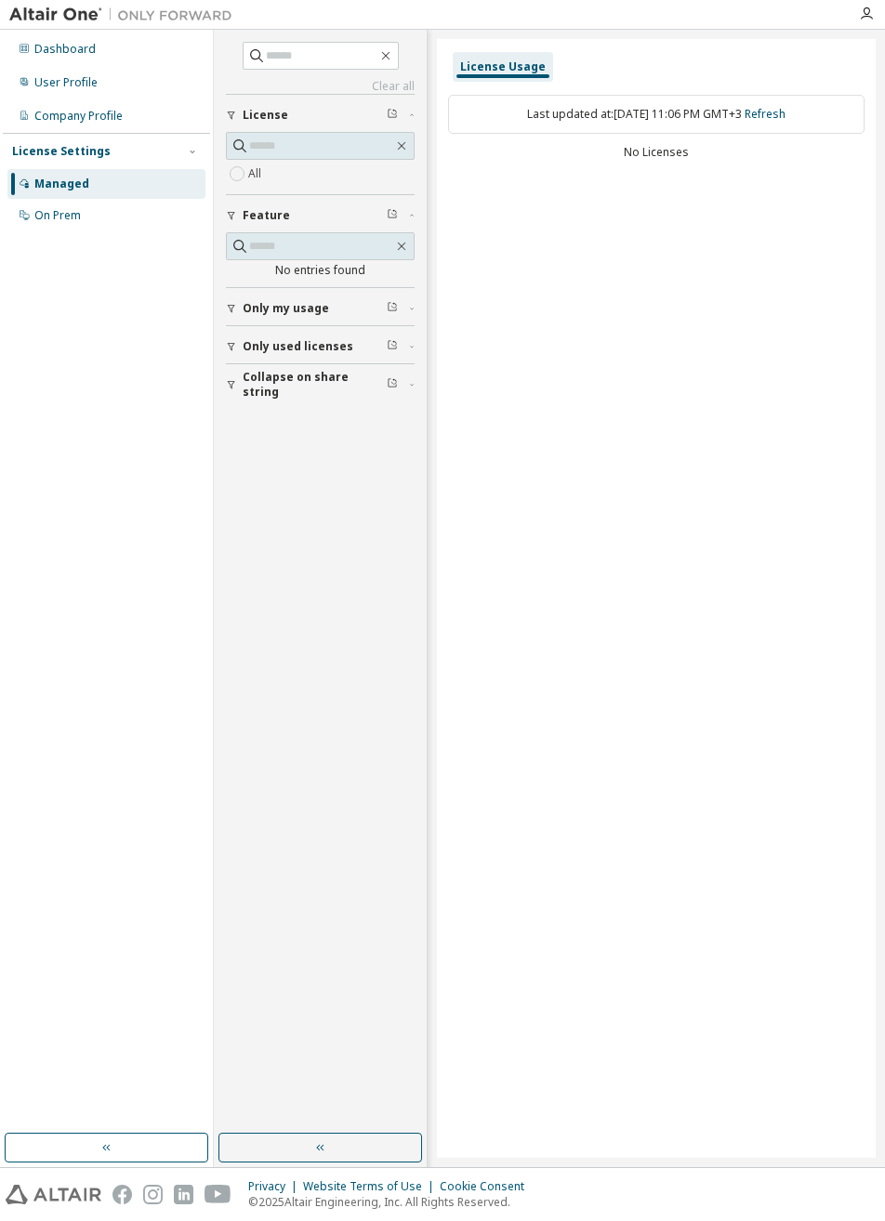
click at [538, 122] on div "Last updated at: Sun 2025-09-14 11:06 PM GMT+3 Refresh" at bounding box center [656, 114] width 416 height 39
click at [55, 219] on div "On Prem" at bounding box center [57, 215] width 46 height 15
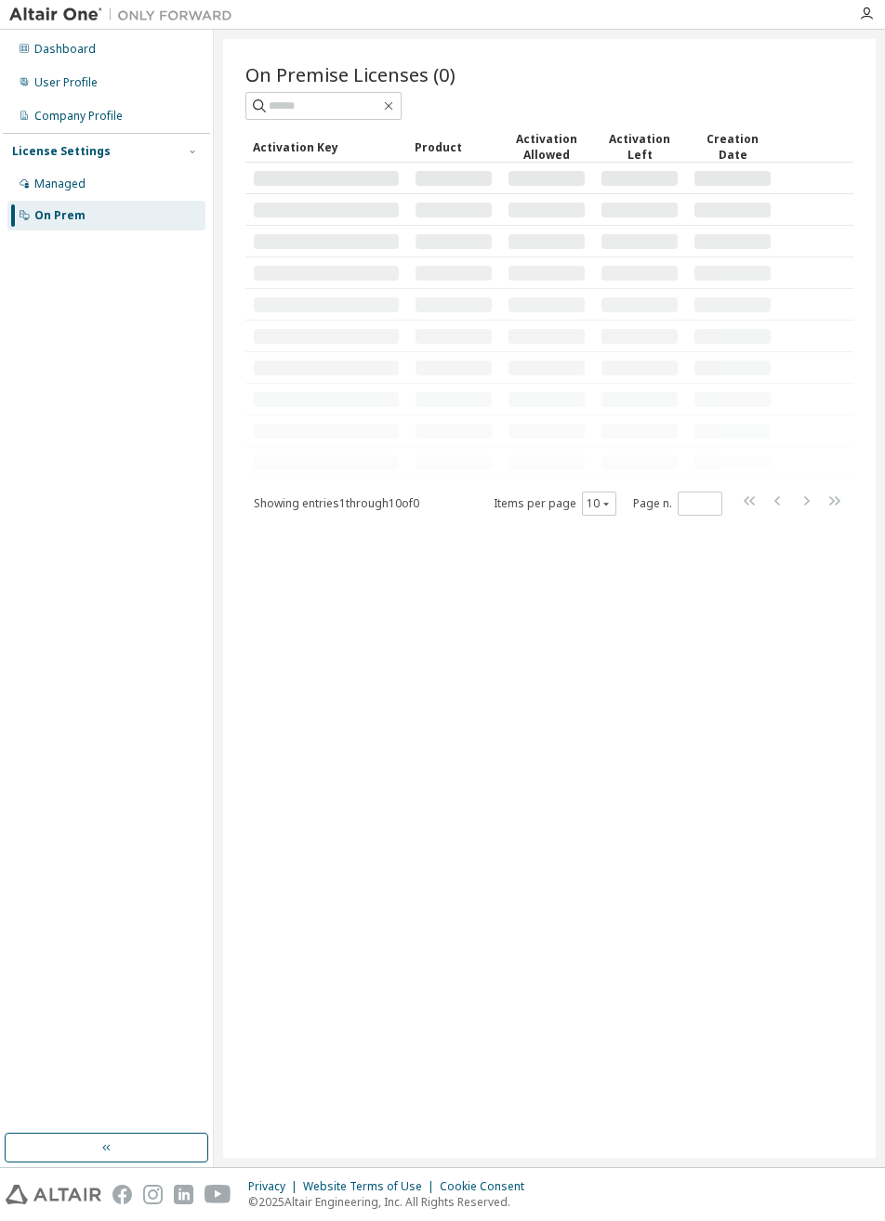
click at [63, 186] on div "Managed" at bounding box center [59, 184] width 51 height 15
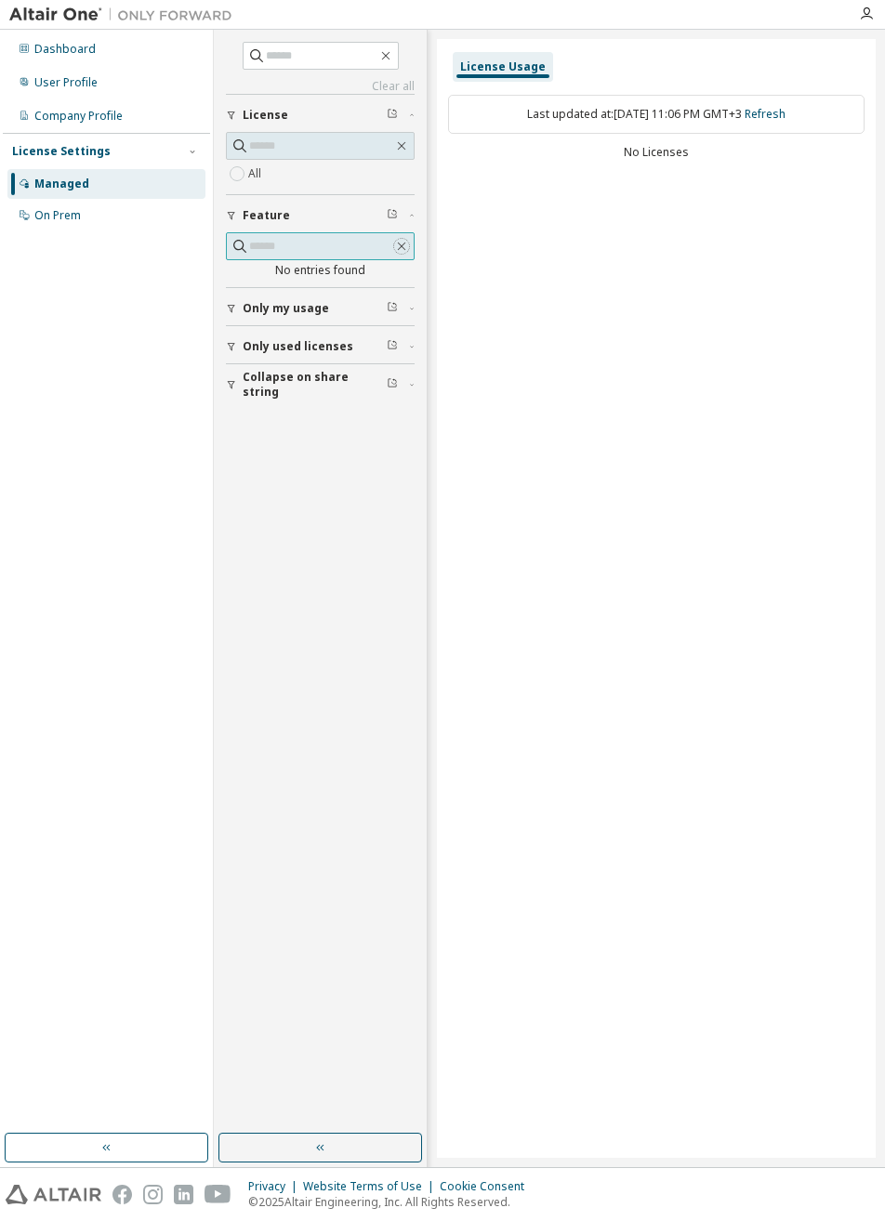
click at [398, 244] on icon "button" at bounding box center [401, 246] width 15 height 15
click at [56, 120] on div "Company Profile" at bounding box center [78, 116] width 88 height 15
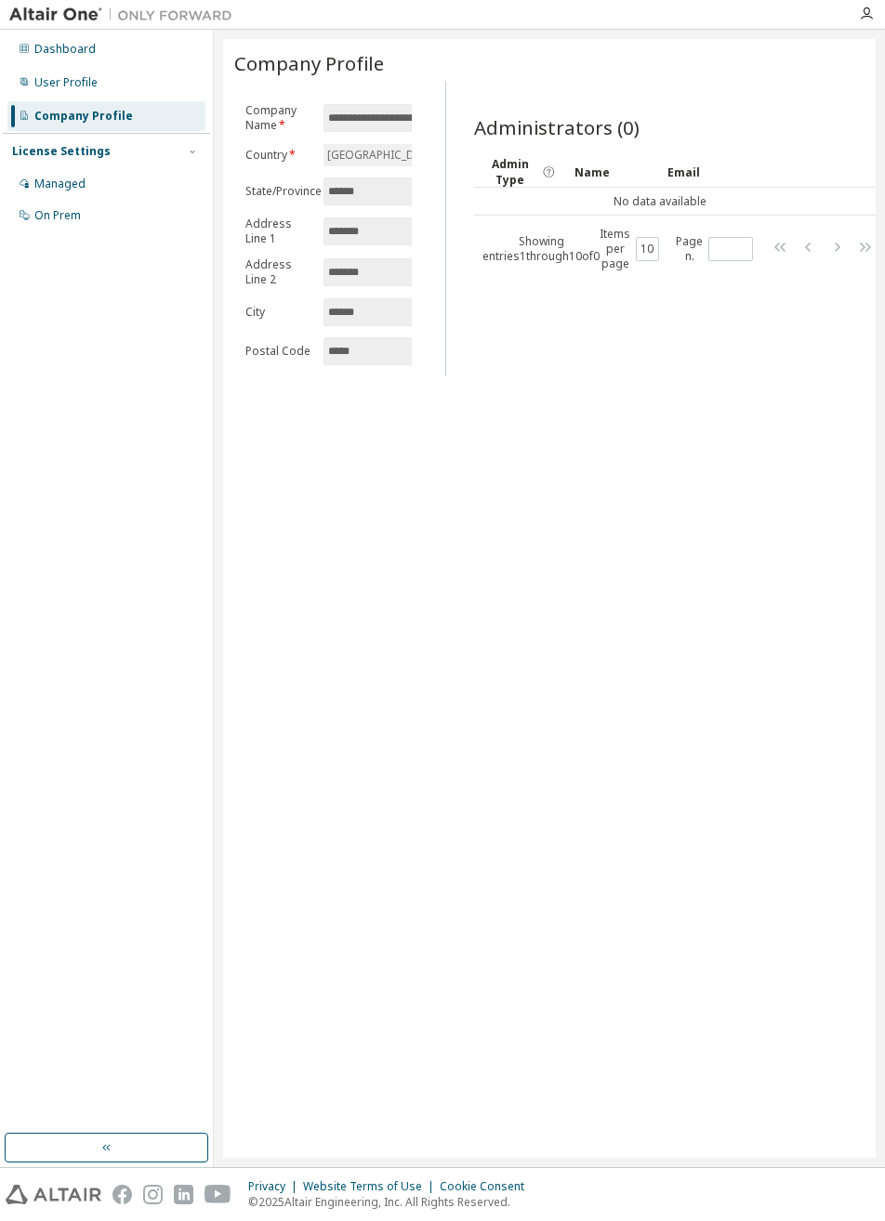
click at [55, 105] on div "Company Profile" at bounding box center [106, 116] width 198 height 30
click at [55, 83] on div "User Profile" at bounding box center [65, 82] width 63 height 15
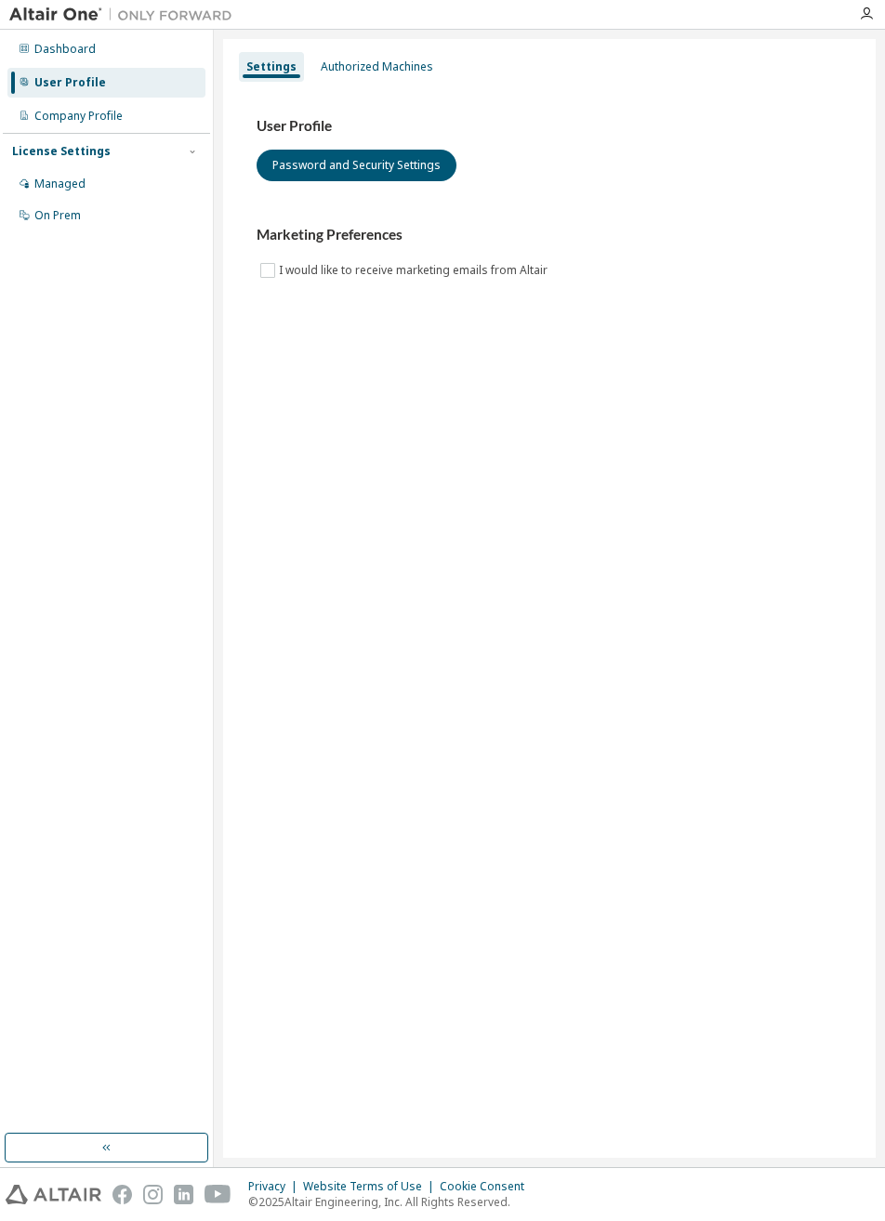
click at [34, 54] on div "Dashboard" at bounding box center [64, 49] width 61 height 15
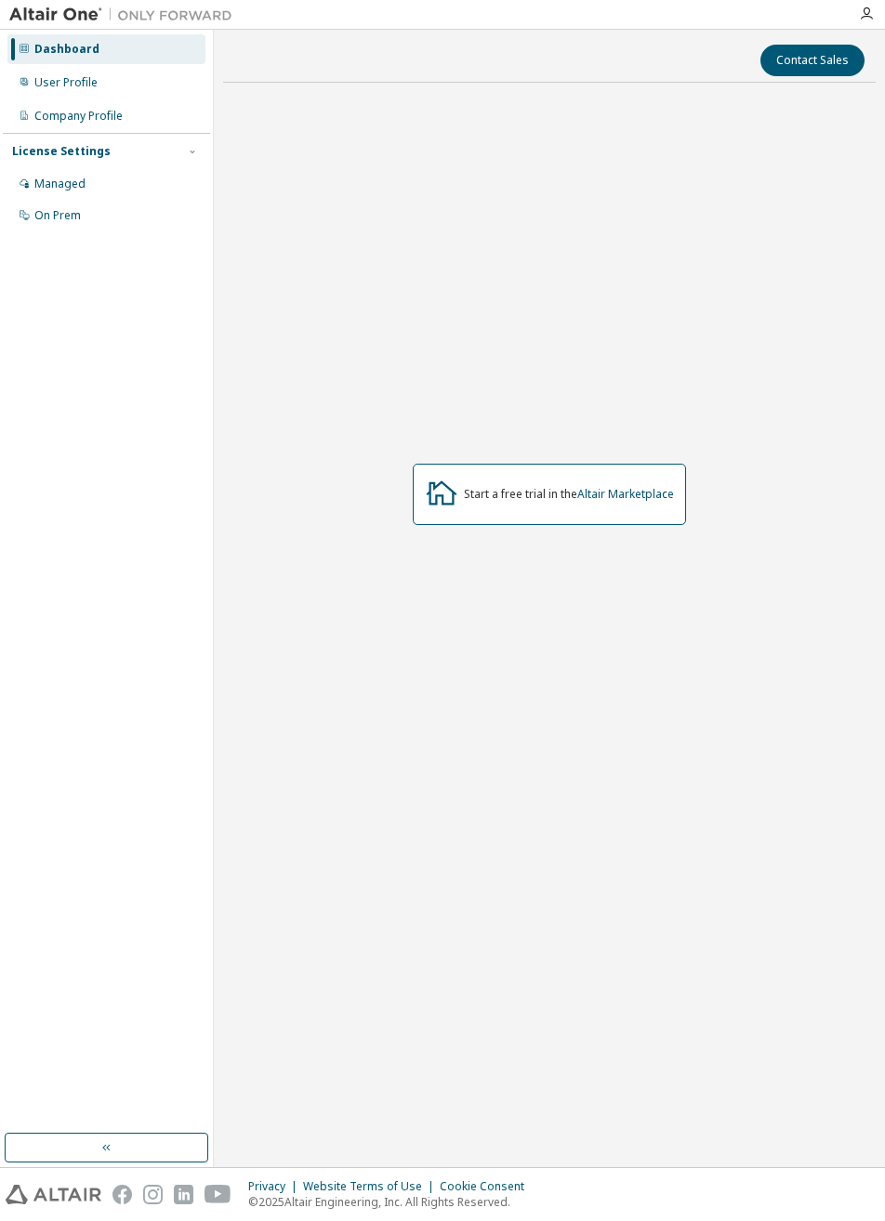
click at [72, 186] on div "Managed" at bounding box center [59, 184] width 51 height 15
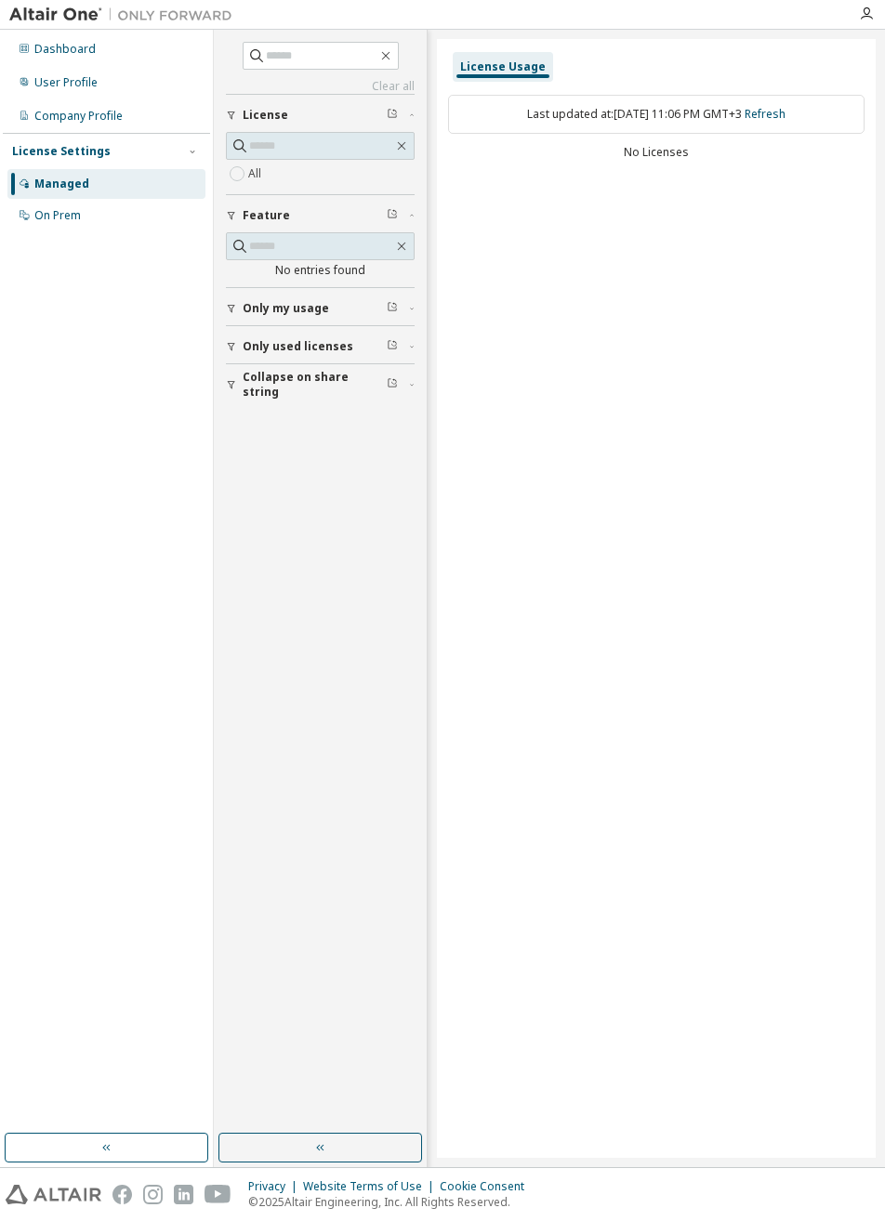
click at [263, 318] on button "Only my usage" at bounding box center [320, 308] width 189 height 41
click at [402, 245] on icon "button" at bounding box center [402, 247] width 8 height 8
click at [394, 249] on button "button" at bounding box center [401, 246] width 17 height 17
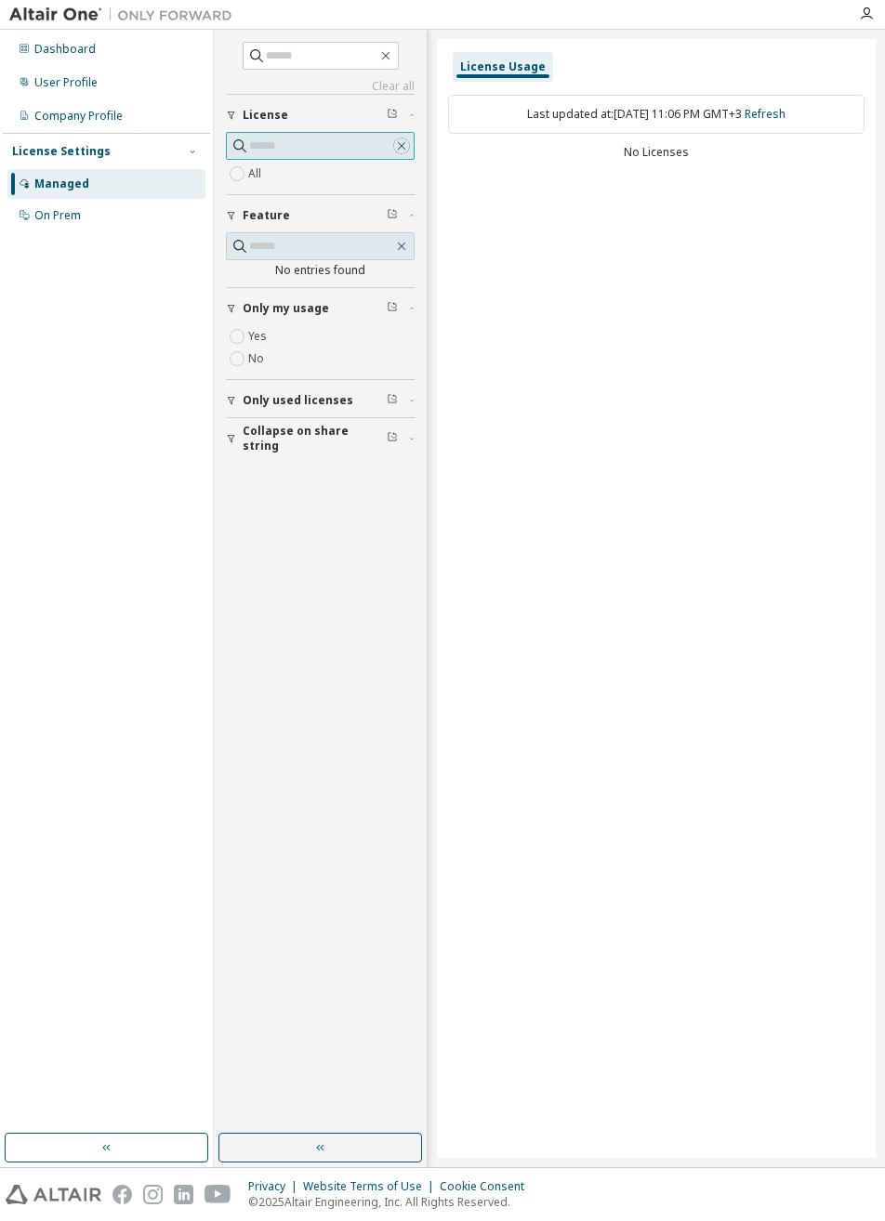
click at [398, 151] on icon "button" at bounding box center [401, 145] width 15 height 15
click at [403, 147] on icon "button" at bounding box center [401, 145] width 15 height 15
click at [393, 60] on icon "button" at bounding box center [385, 55] width 15 height 15
click at [373, 89] on link "Clear all" at bounding box center [320, 86] width 189 height 15
click at [393, 112] on icon "button" at bounding box center [392, 113] width 11 height 11
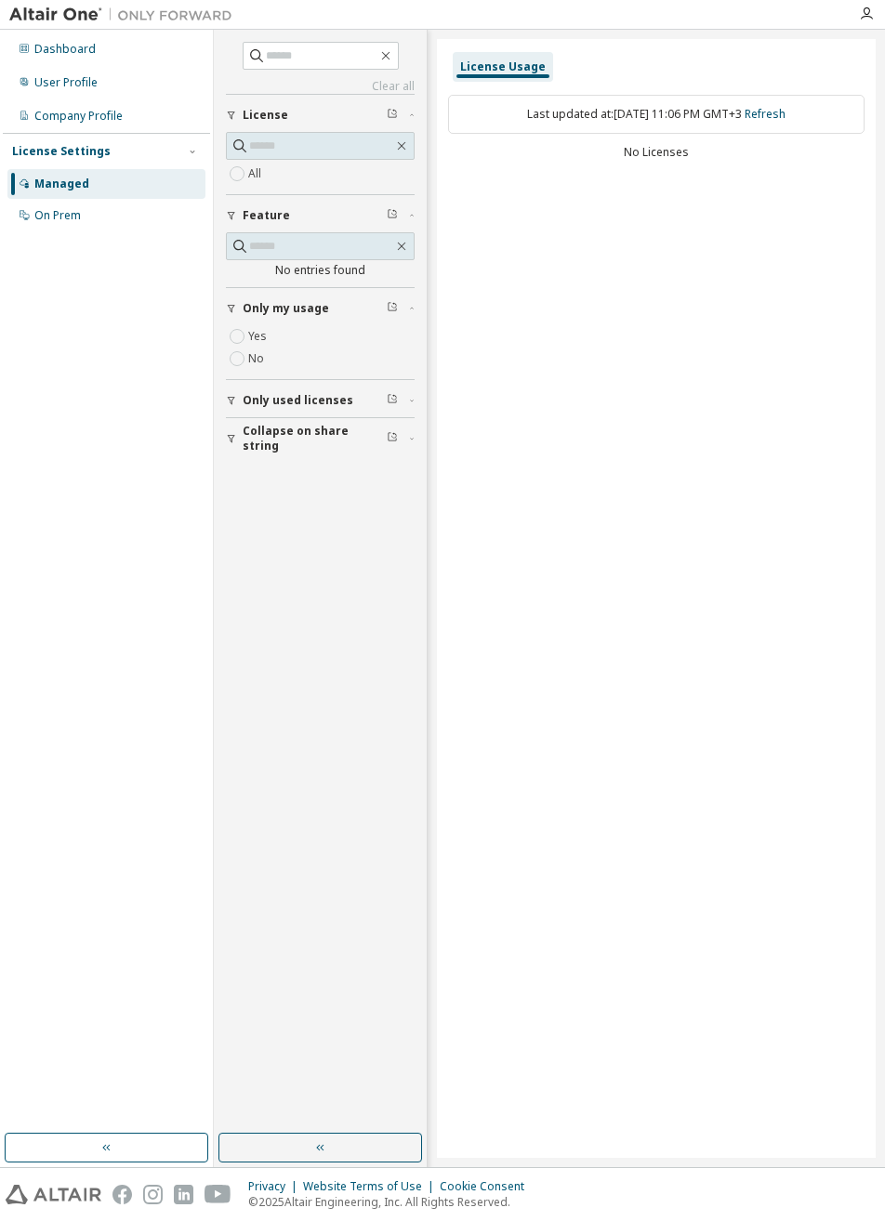
click at [397, 93] on link "Clear all" at bounding box center [320, 86] width 189 height 15
click at [389, 56] on icon "button" at bounding box center [385, 56] width 8 height 8
click at [785, 112] on link "Refresh" at bounding box center [764, 114] width 41 height 16
click at [48, 37] on div "Dashboard" at bounding box center [106, 49] width 198 height 30
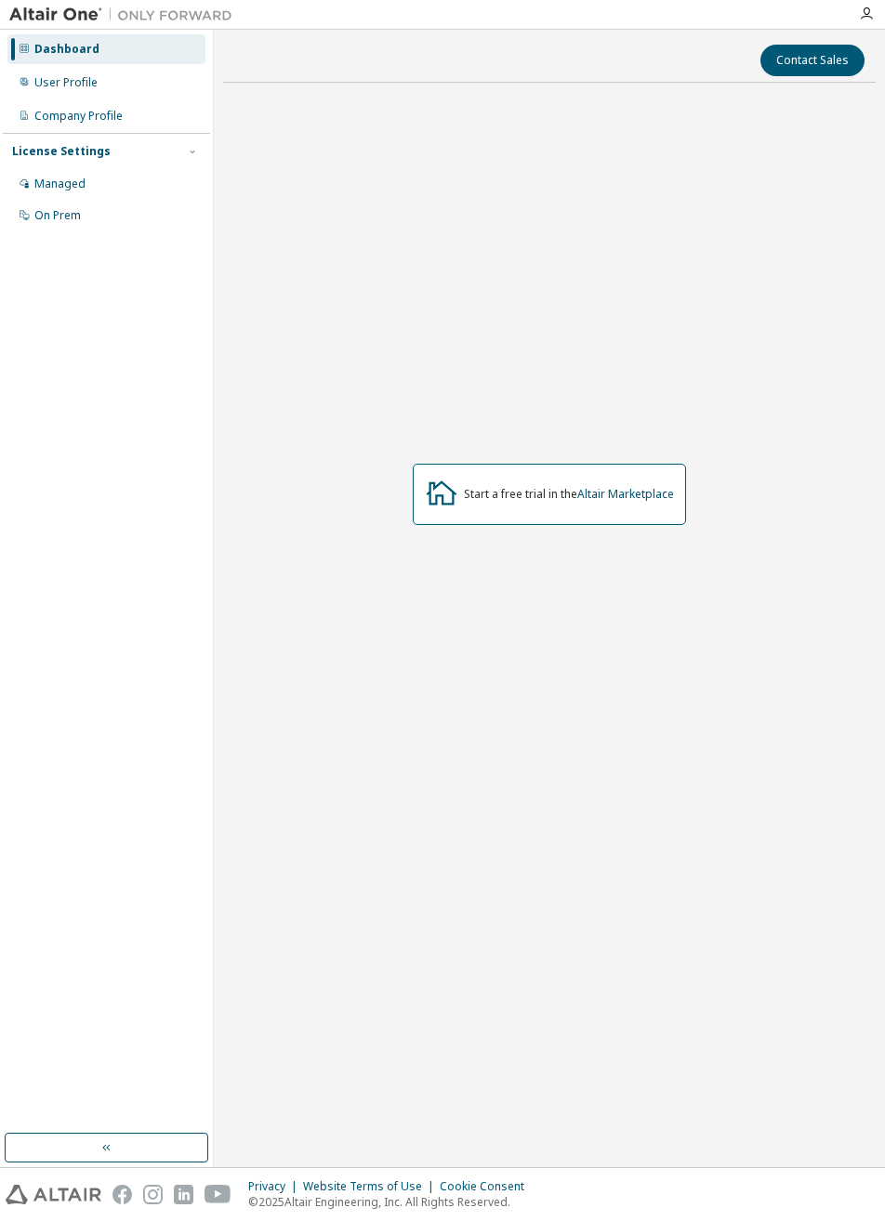
click at [867, 19] on icon "button" at bounding box center [866, 14] width 15 height 15
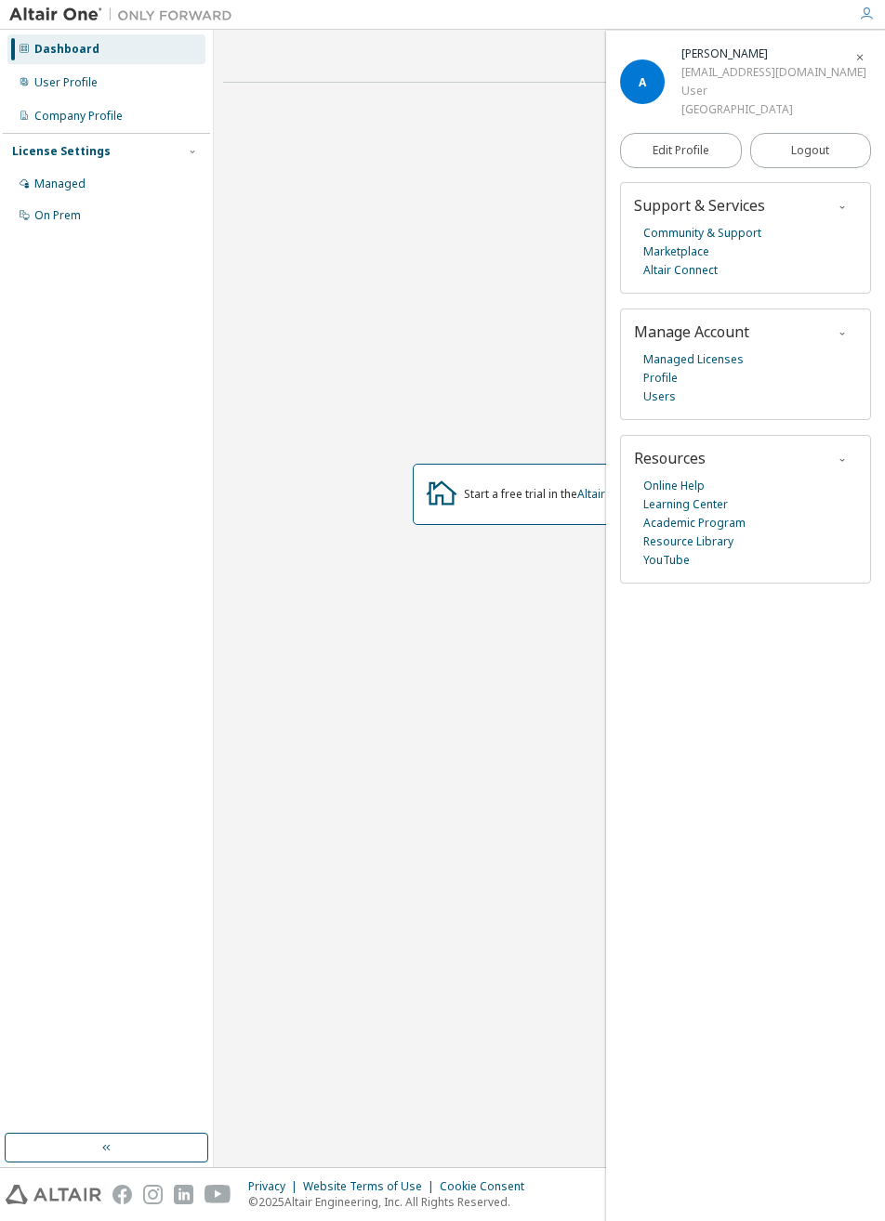
click at [670, 255] on link "Marketplace" at bounding box center [676, 252] width 66 height 19
click at [691, 362] on link "Managed Licenses" at bounding box center [693, 359] width 100 height 19
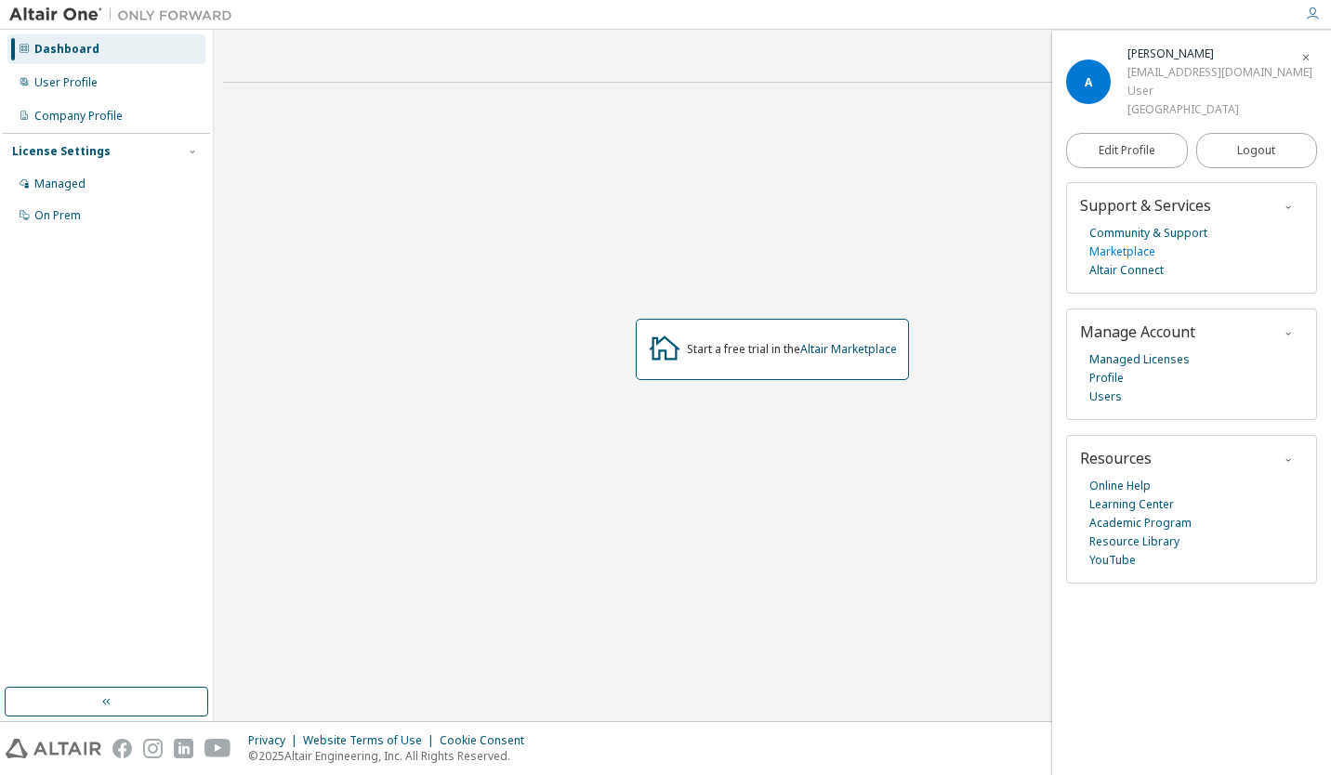
click at [884, 253] on link "Marketplace" at bounding box center [1122, 252] width 66 height 19
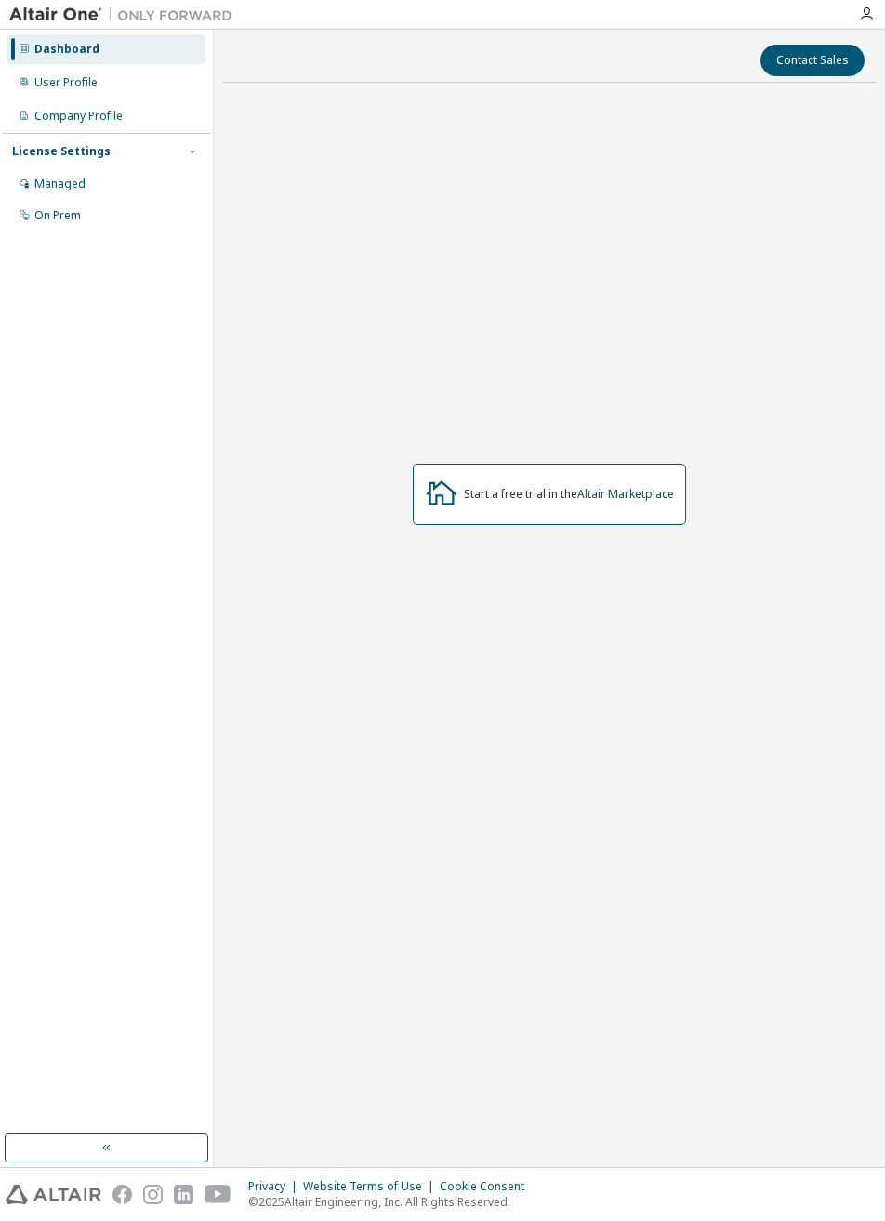
click at [44, 1136] on button "button" at bounding box center [107, 1148] width 204 height 30
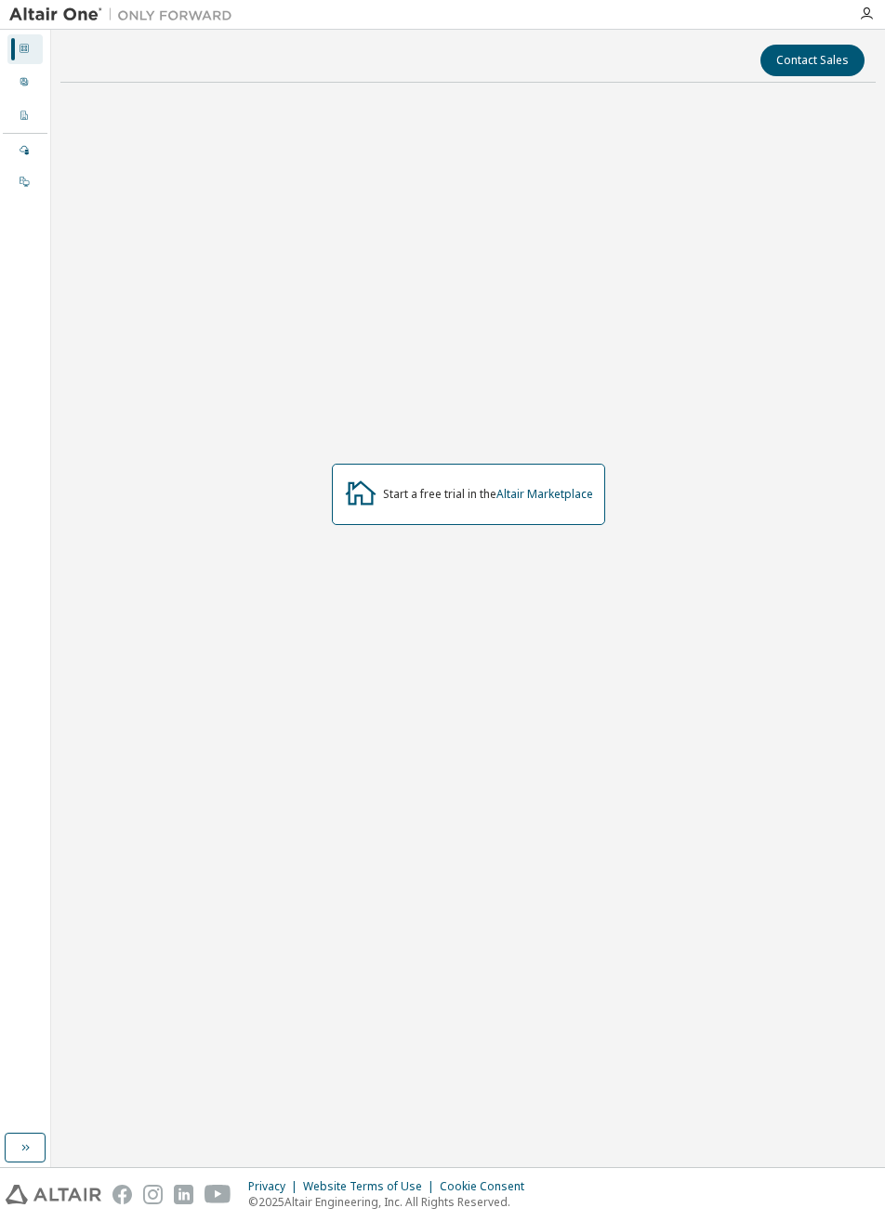
click at [24, 85] on icon at bounding box center [24, 81] width 11 height 11
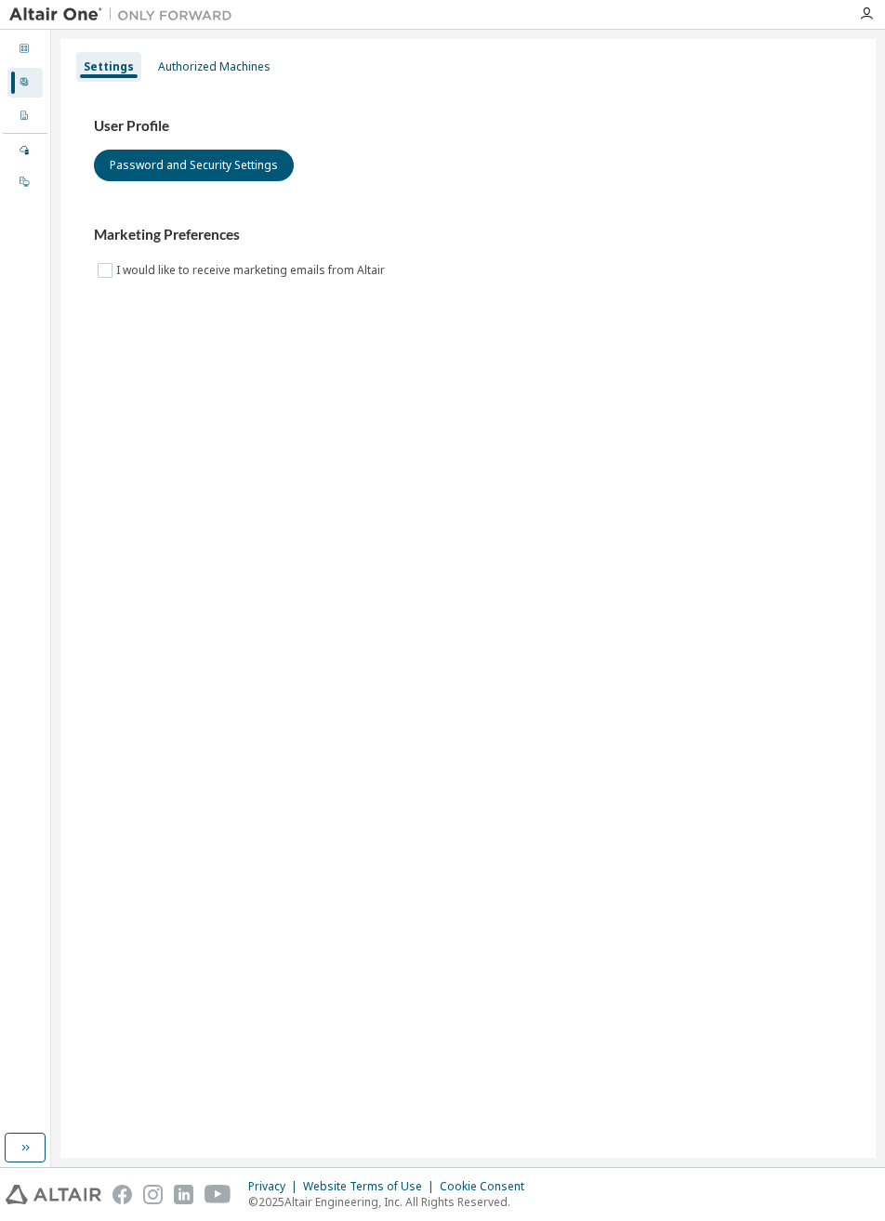
click at [20, 124] on div "Company Profile" at bounding box center [24, 116] width 35 height 30
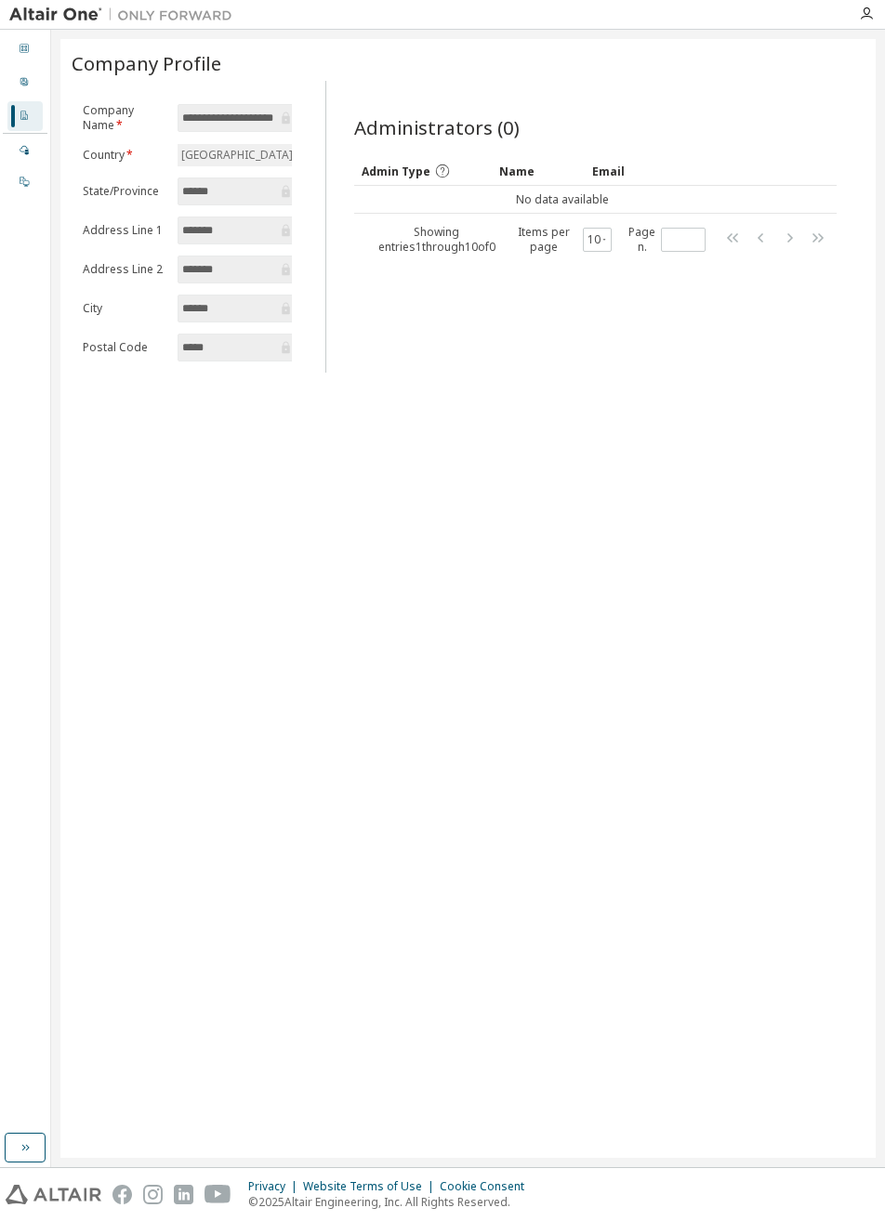
click at [24, 152] on icon at bounding box center [24, 149] width 11 height 11
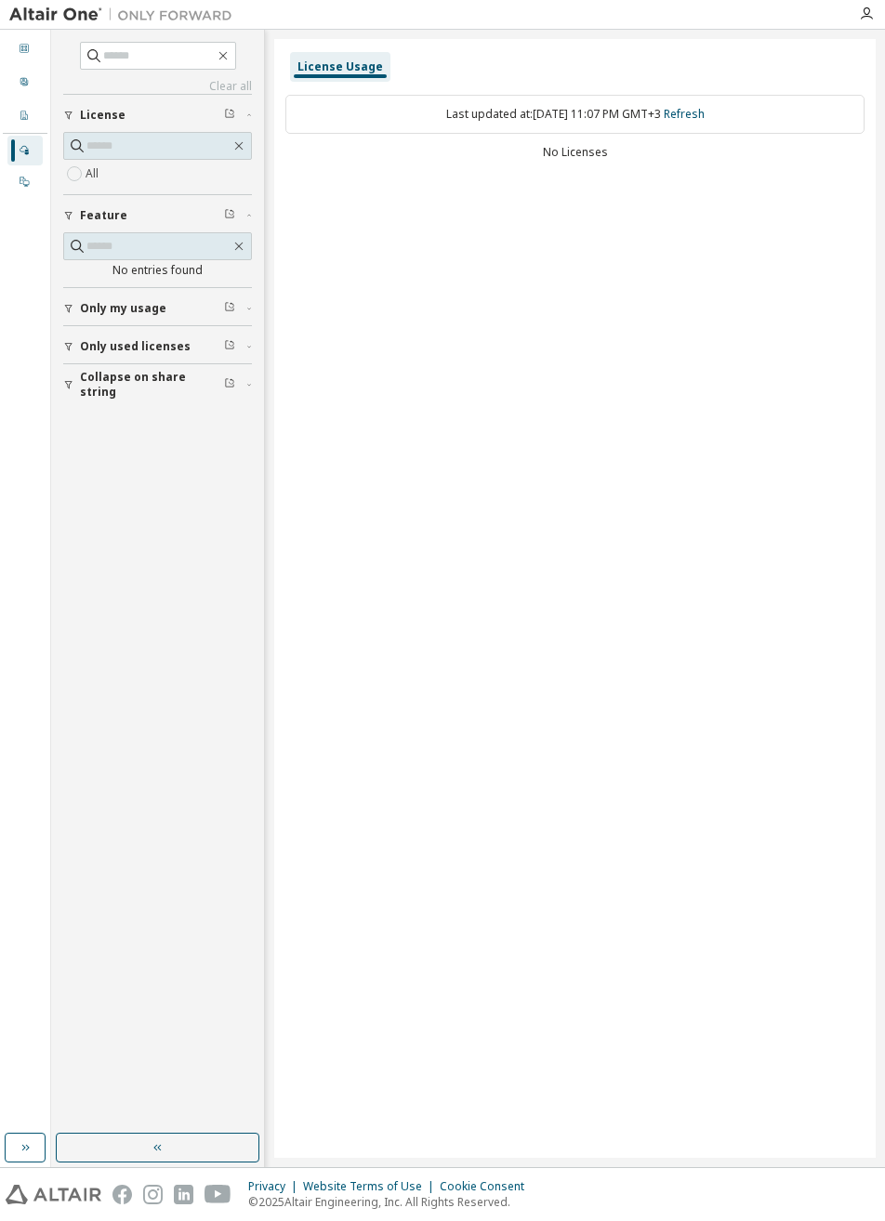
click at [149, 330] on button "Only used licenses" at bounding box center [157, 346] width 189 height 41
click at [122, 301] on span "Only my usage" at bounding box center [123, 308] width 86 height 15
click at [104, 505] on button "Collapse on share string" at bounding box center [157, 492] width 189 height 41
click at [27, 195] on div "On Prem" at bounding box center [24, 182] width 35 height 30
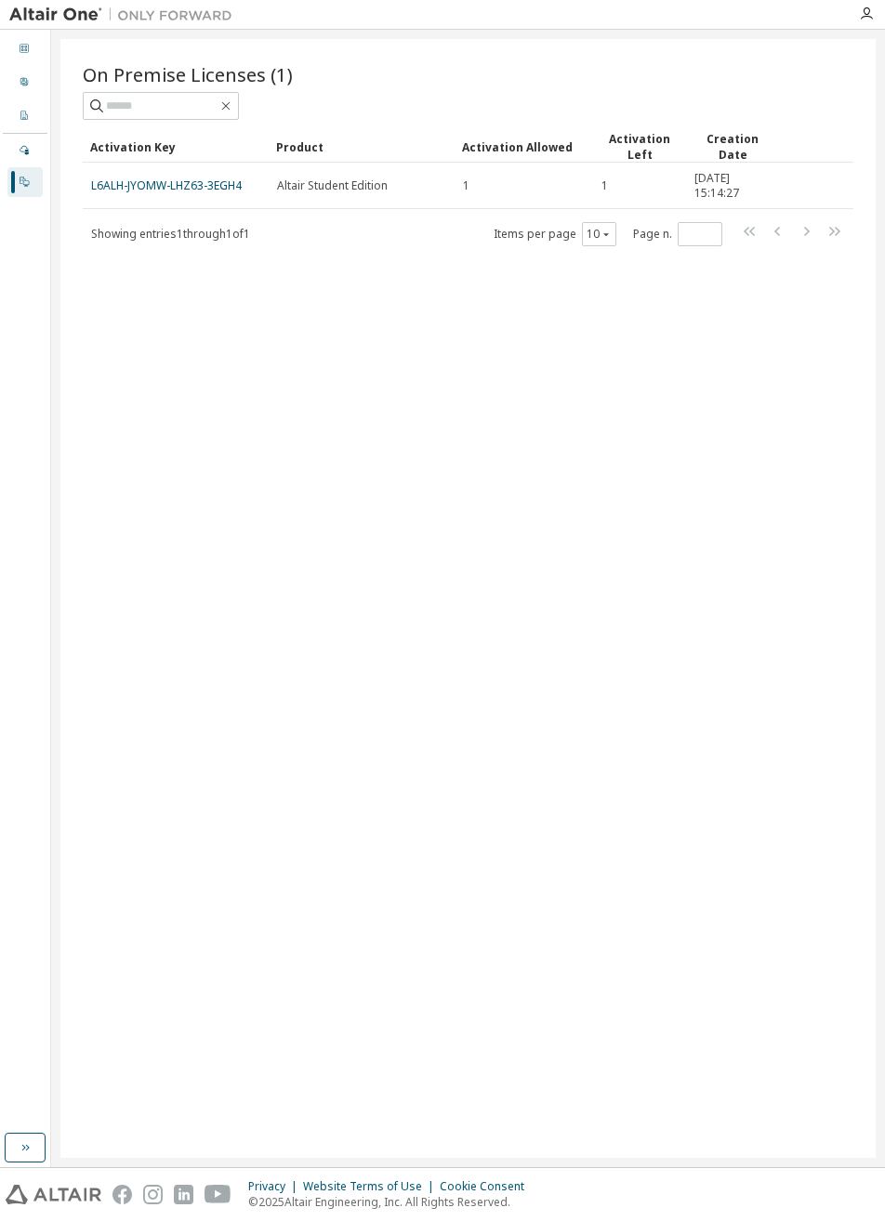
click at [130, 190] on link "L6ALH-JYOMW-LHZ63-3EGH4" at bounding box center [166, 186] width 151 height 16
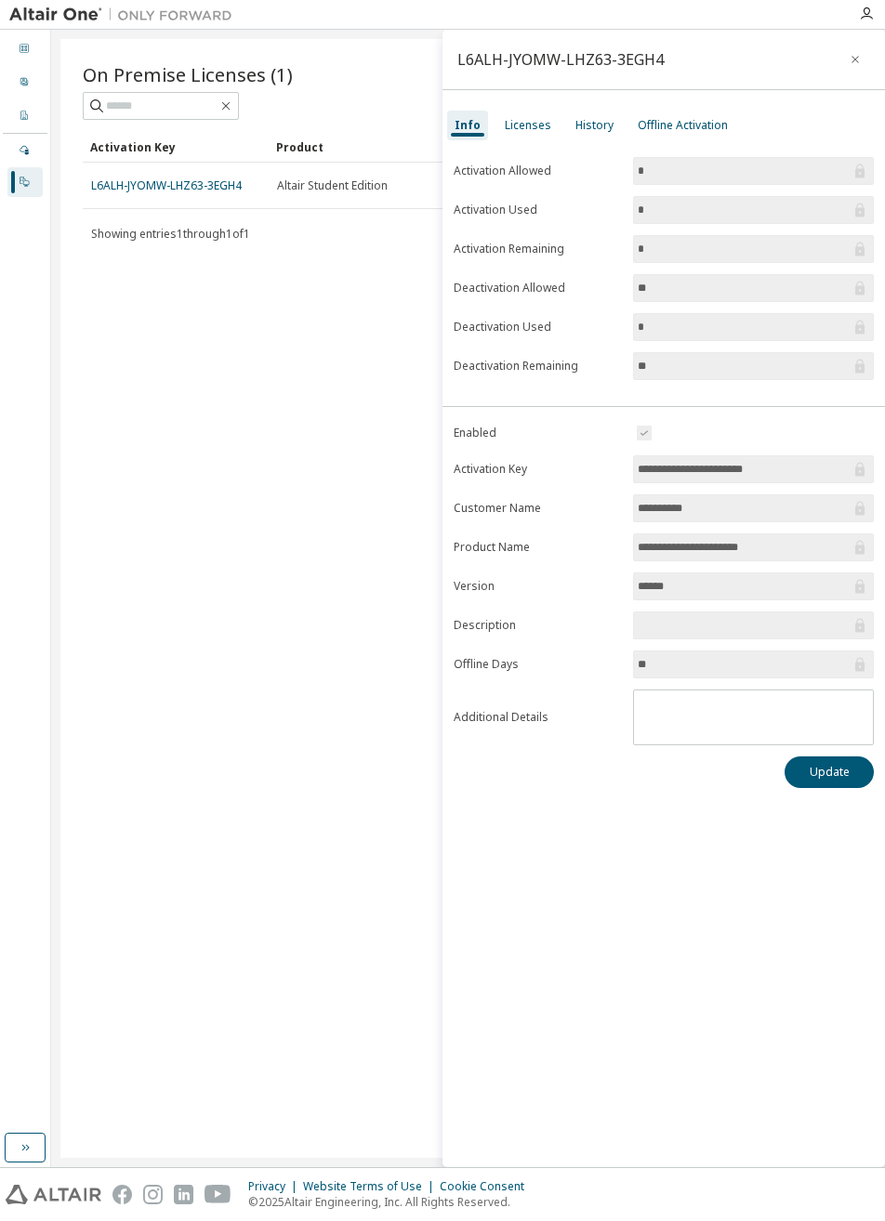
click at [526, 128] on div "Licenses" at bounding box center [528, 125] width 46 height 15
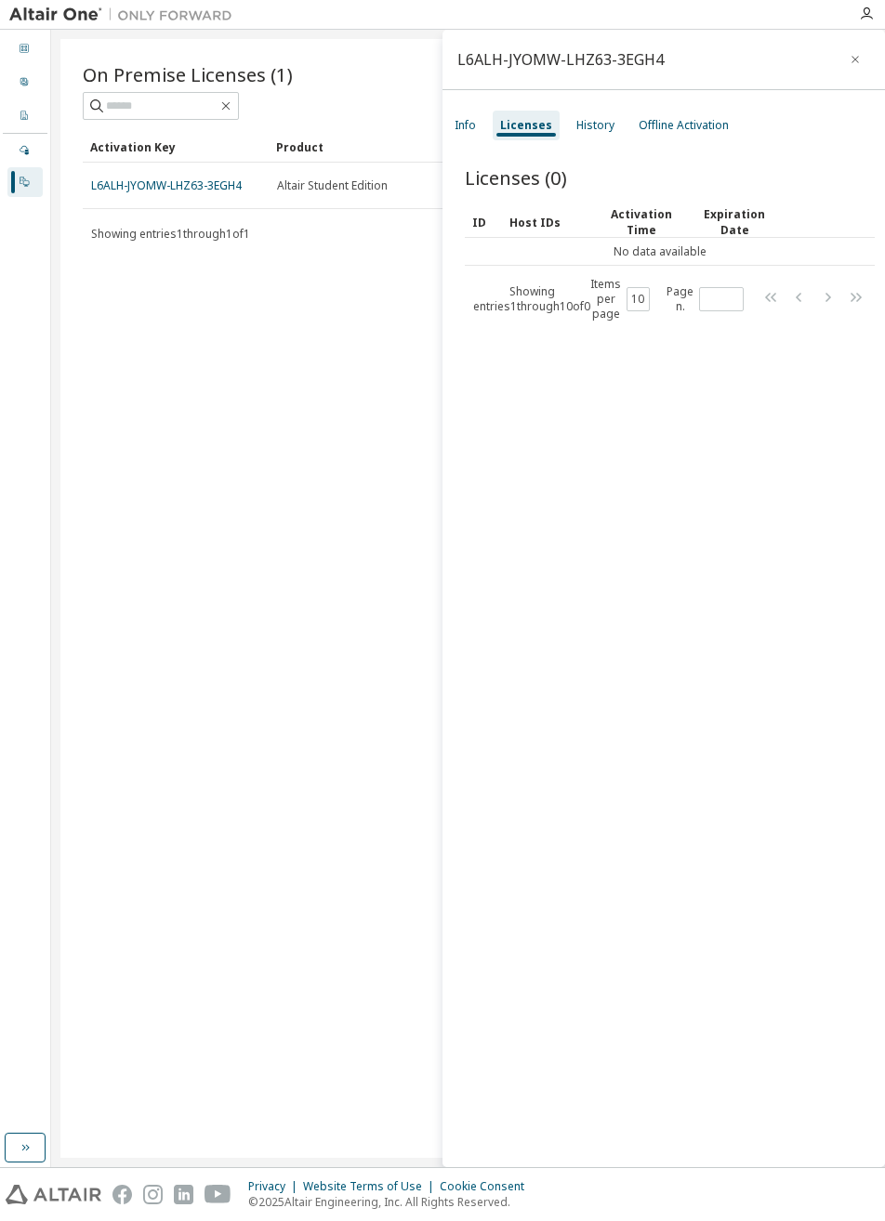
click at [673, 126] on div "Offline Activation" at bounding box center [683, 125] width 90 height 15
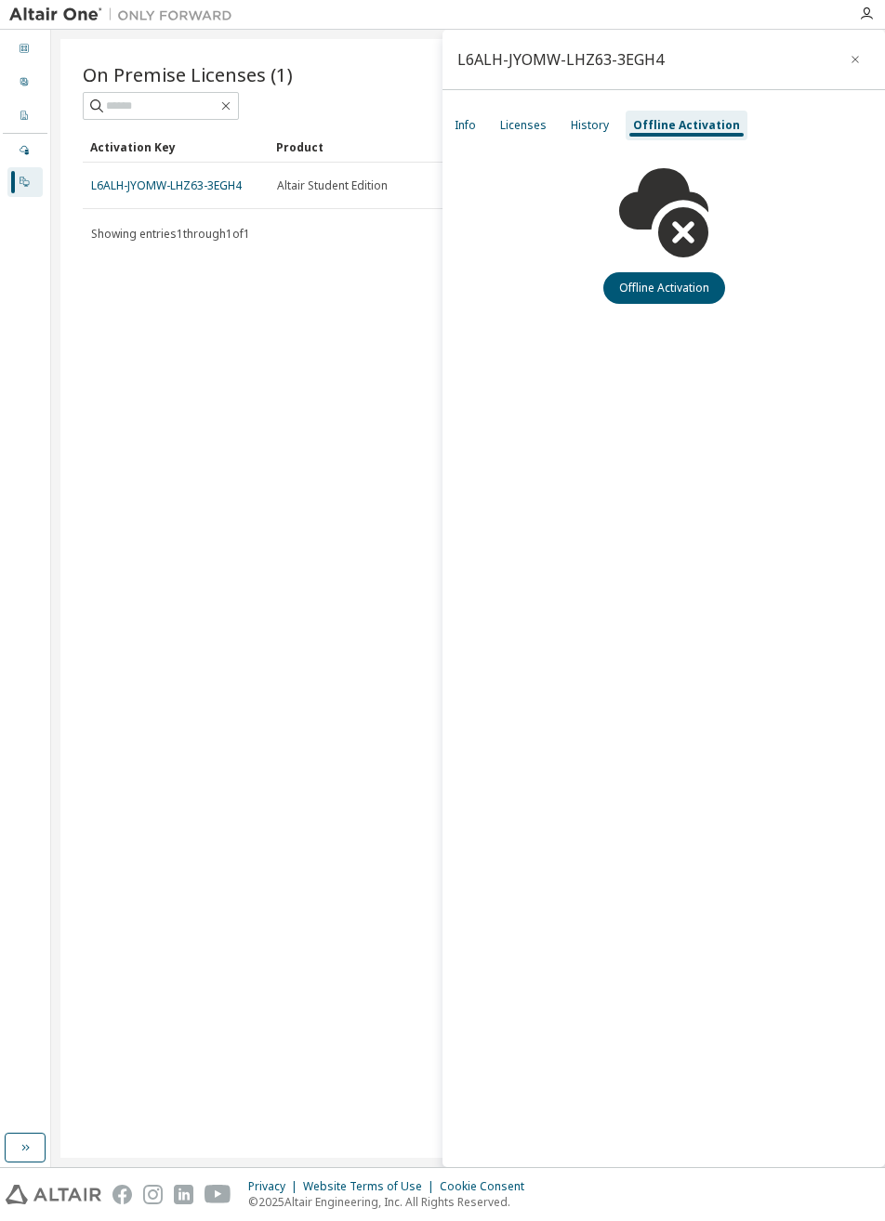
click at [571, 133] on div "History" at bounding box center [589, 126] width 53 height 30
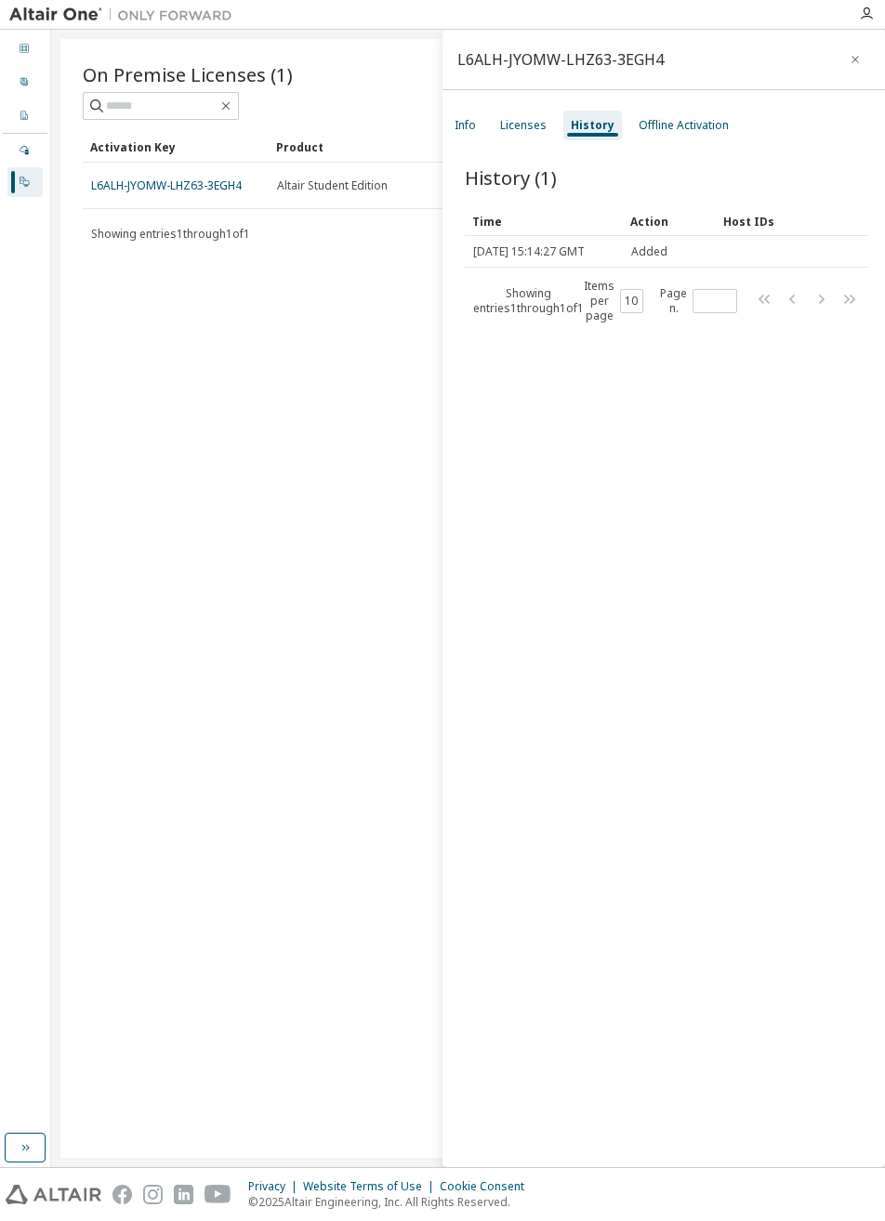
click at [507, 316] on span "Showing entries 1 through 1 of 1" at bounding box center [528, 300] width 111 height 31
click at [501, 316] on span "Showing entries 1 through 1 of 1" at bounding box center [528, 300] width 111 height 31
click at [625, 309] on button "10" at bounding box center [632, 301] width 14 height 15
click at [532, 125] on div "Licenses" at bounding box center [523, 125] width 46 height 15
click at [467, 130] on div "Info" at bounding box center [464, 125] width 21 height 15
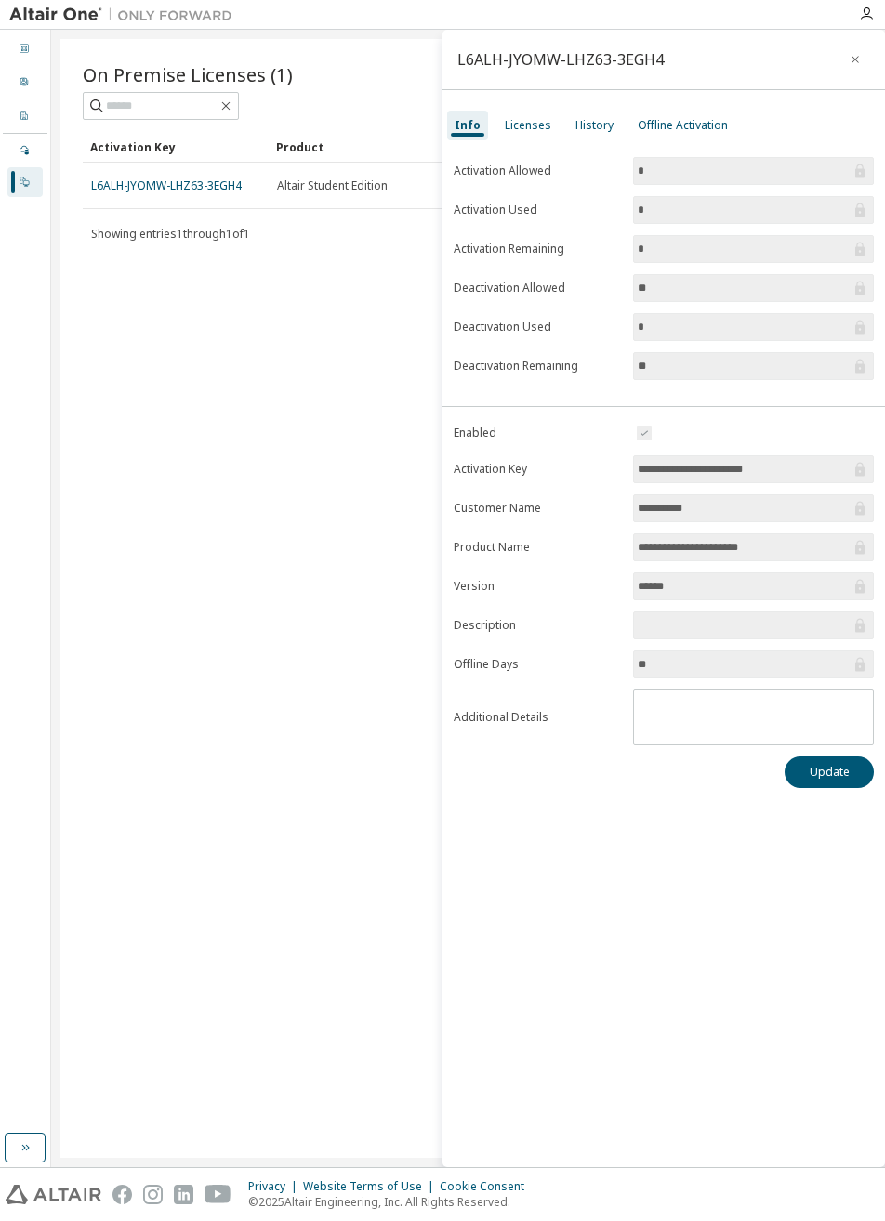
click at [854, 59] on icon "button" at bounding box center [854, 59] width 7 height 7
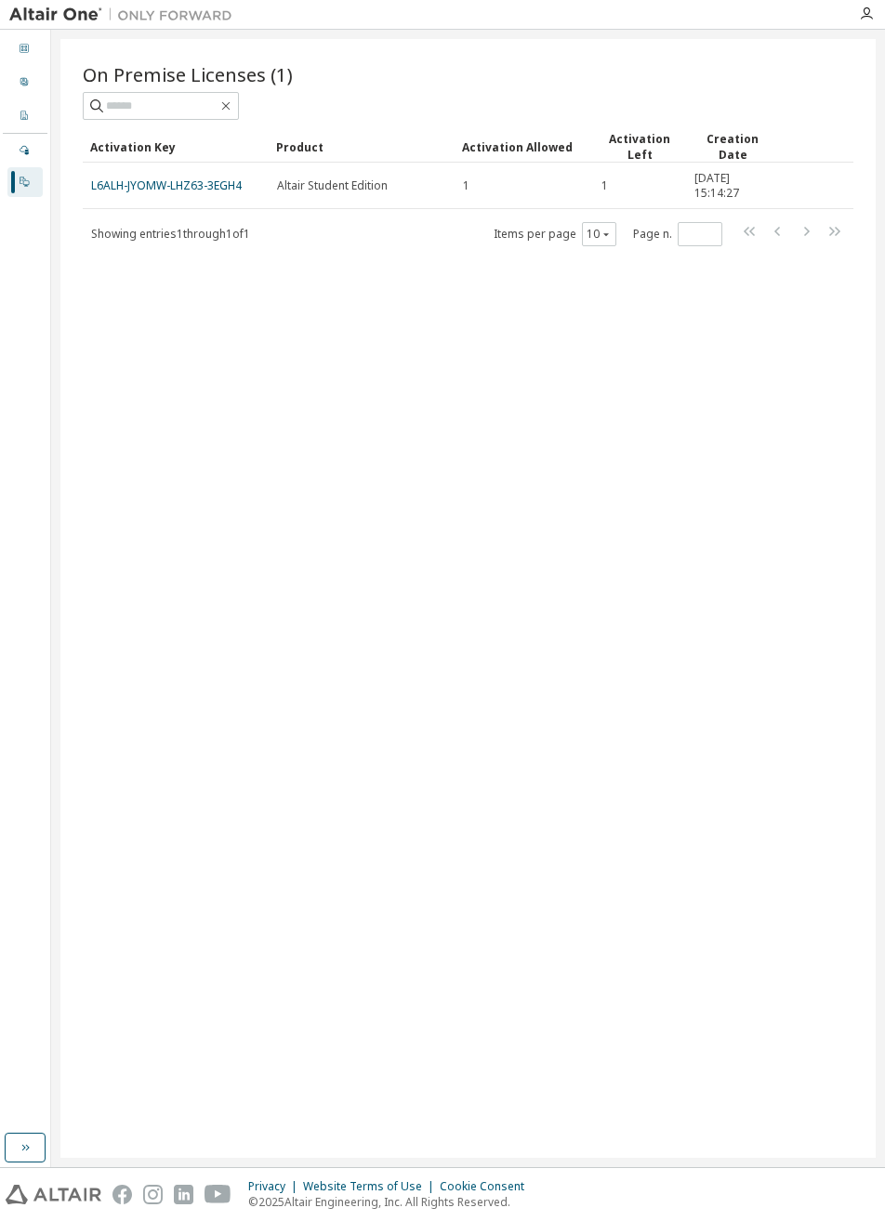
click at [133, 190] on link "L6ALH-JYOMW-LHZ63-3EGH4" at bounding box center [166, 186] width 151 height 16
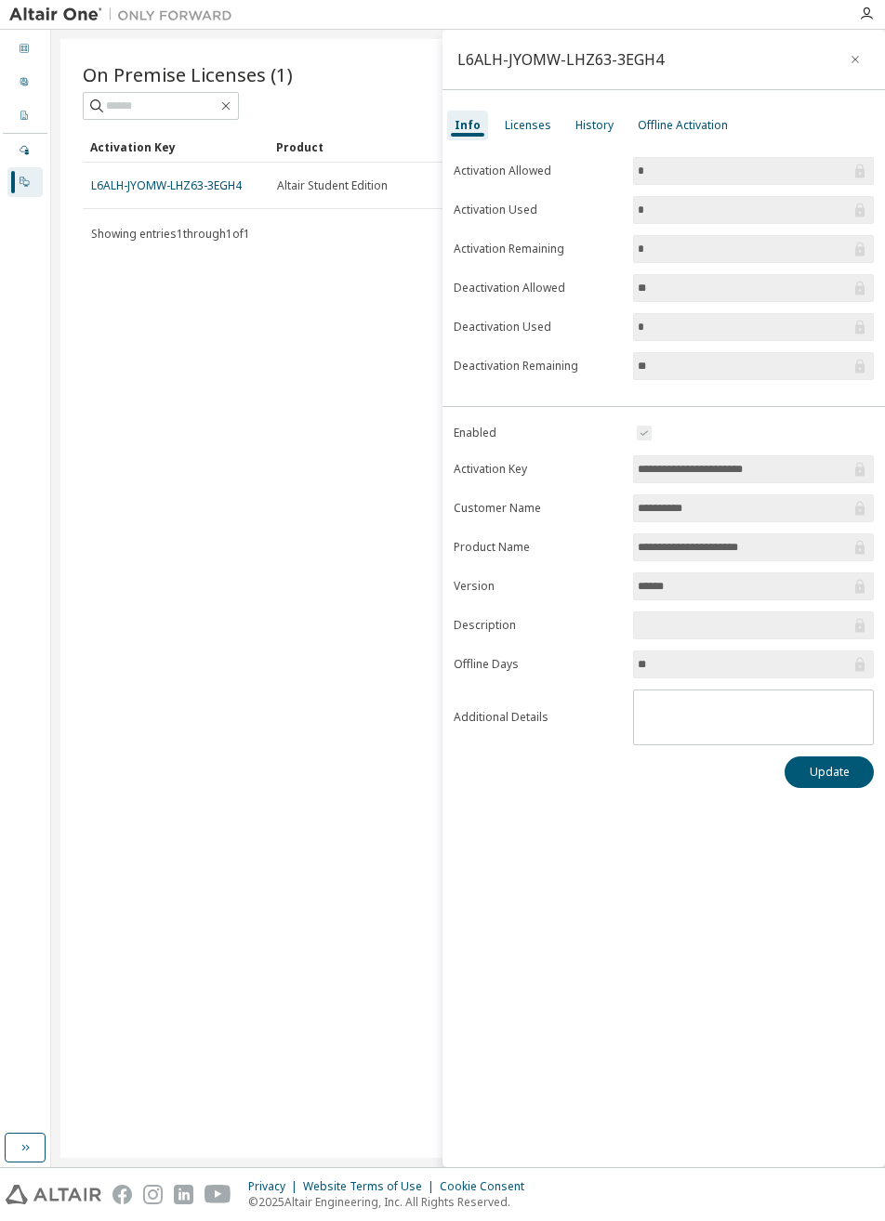
click at [693, 474] on input "**********" at bounding box center [744, 469] width 213 height 19
click at [663, 470] on input "**********" at bounding box center [744, 469] width 213 height 19
click at [658, 476] on input "**********" at bounding box center [744, 469] width 213 height 19
click at [820, 783] on button "Update" at bounding box center [828, 773] width 89 height 32
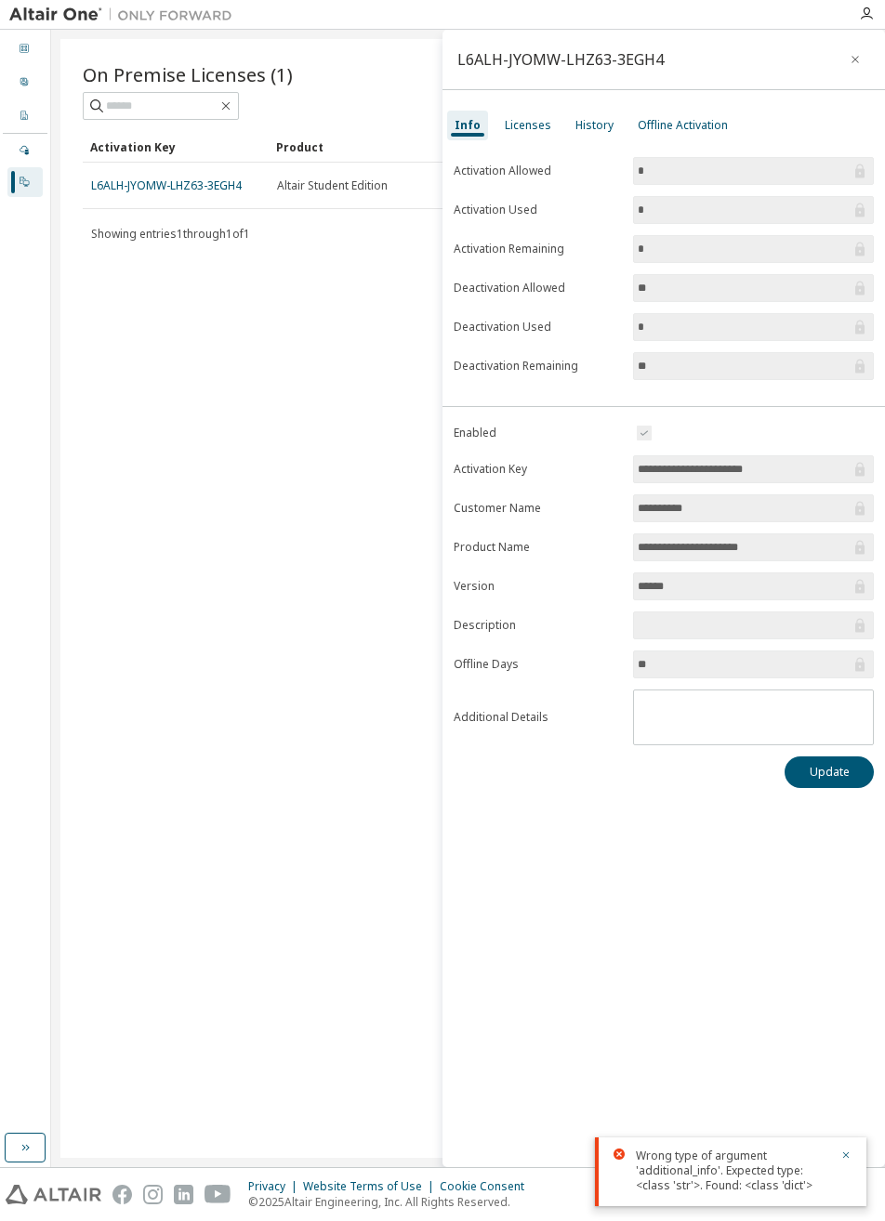
click at [670, 474] on input "**********" at bounding box center [744, 469] width 213 height 19
click at [698, 581] on input "******" at bounding box center [744, 586] width 213 height 19
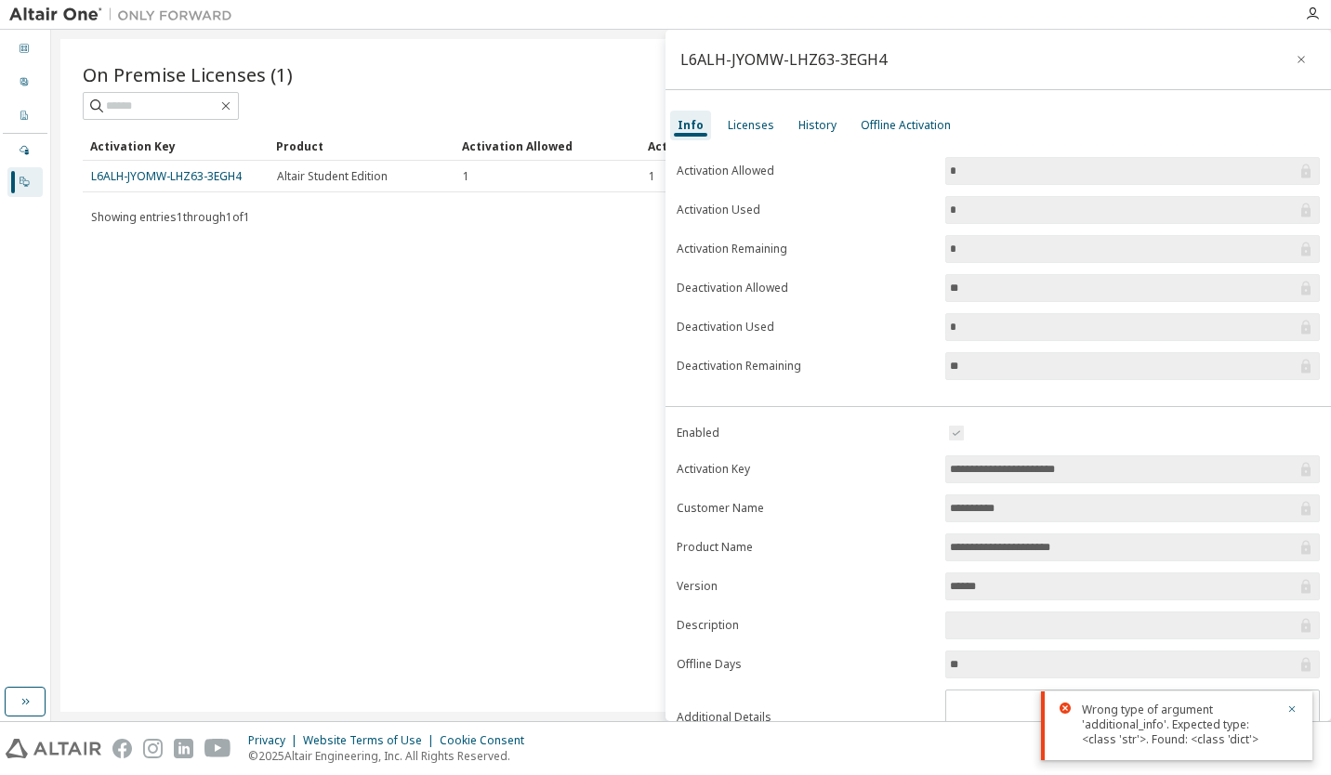
click at [742, 125] on div "Licenses" at bounding box center [751, 125] width 46 height 15
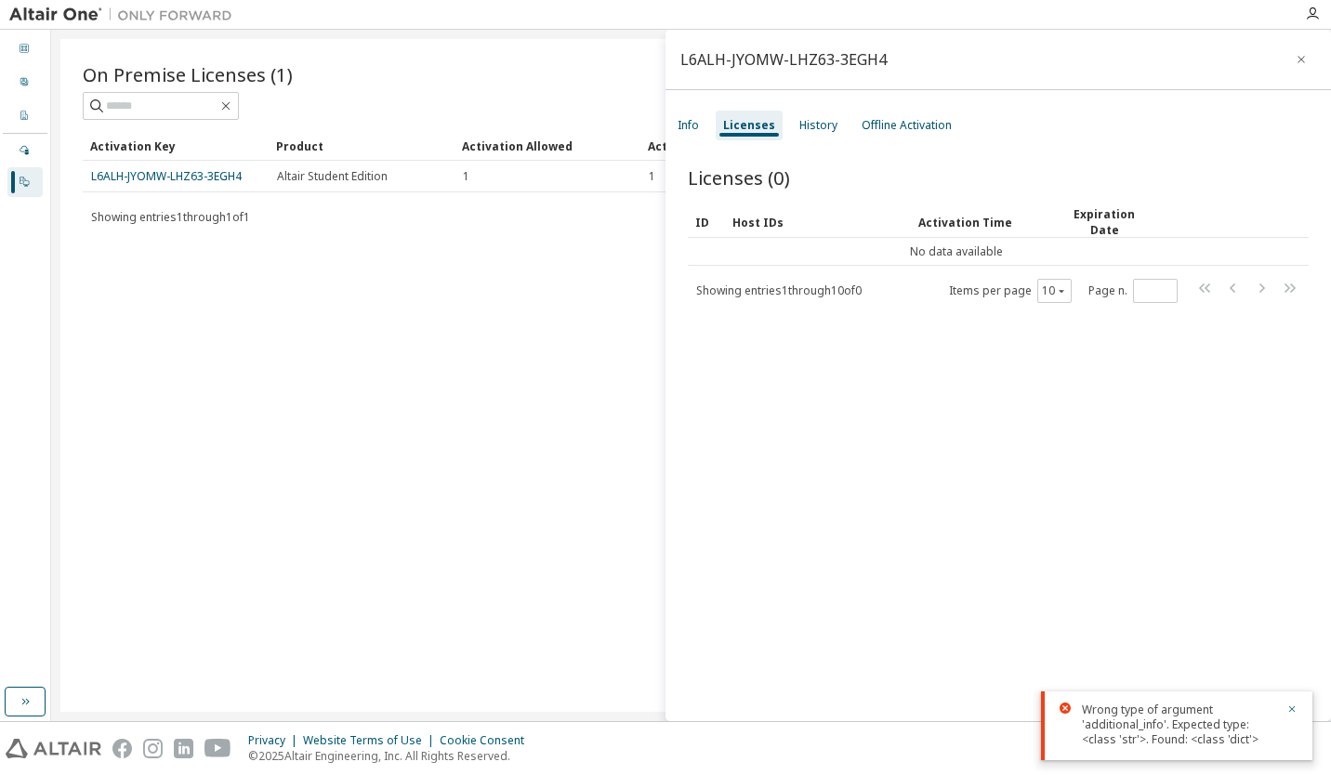
click at [884, 61] on button "button" at bounding box center [1301, 60] width 30 height 30
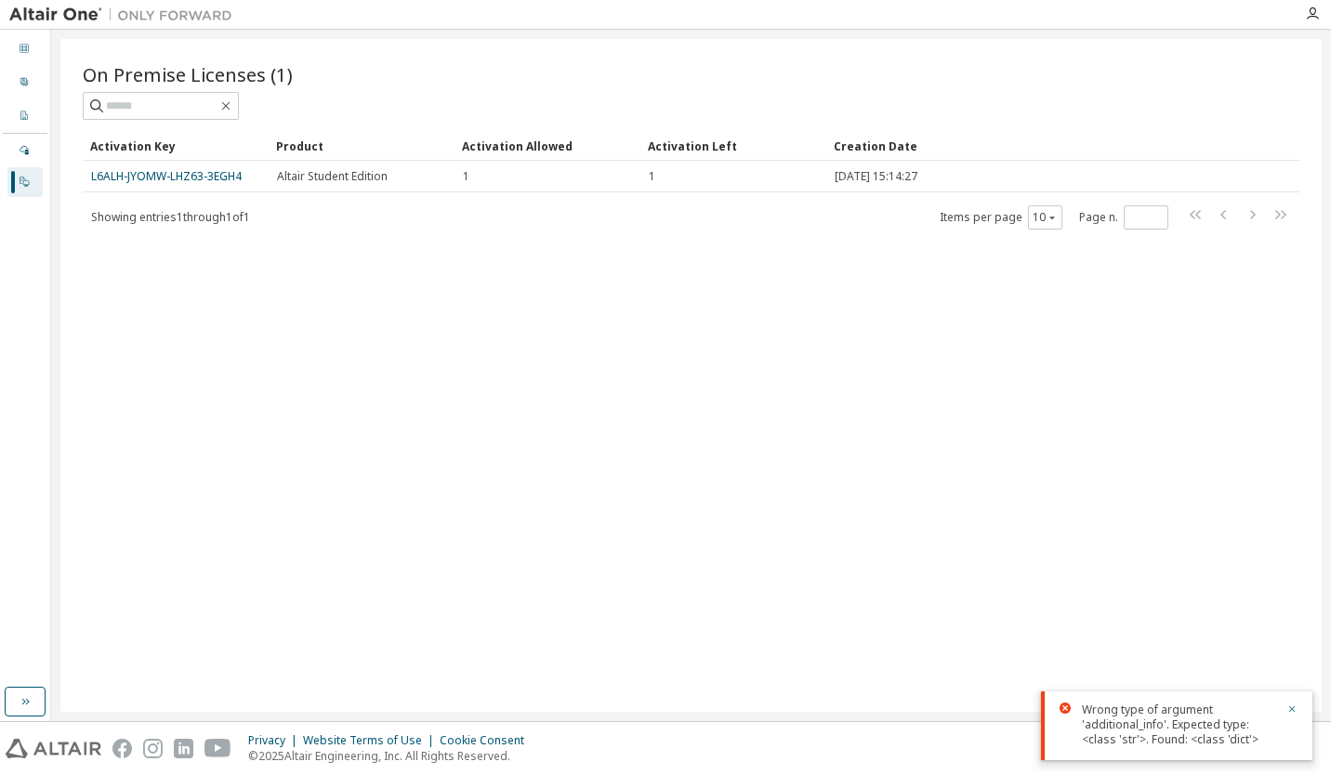
click at [11, 46] on div "Dashboard" at bounding box center [24, 49] width 35 height 30
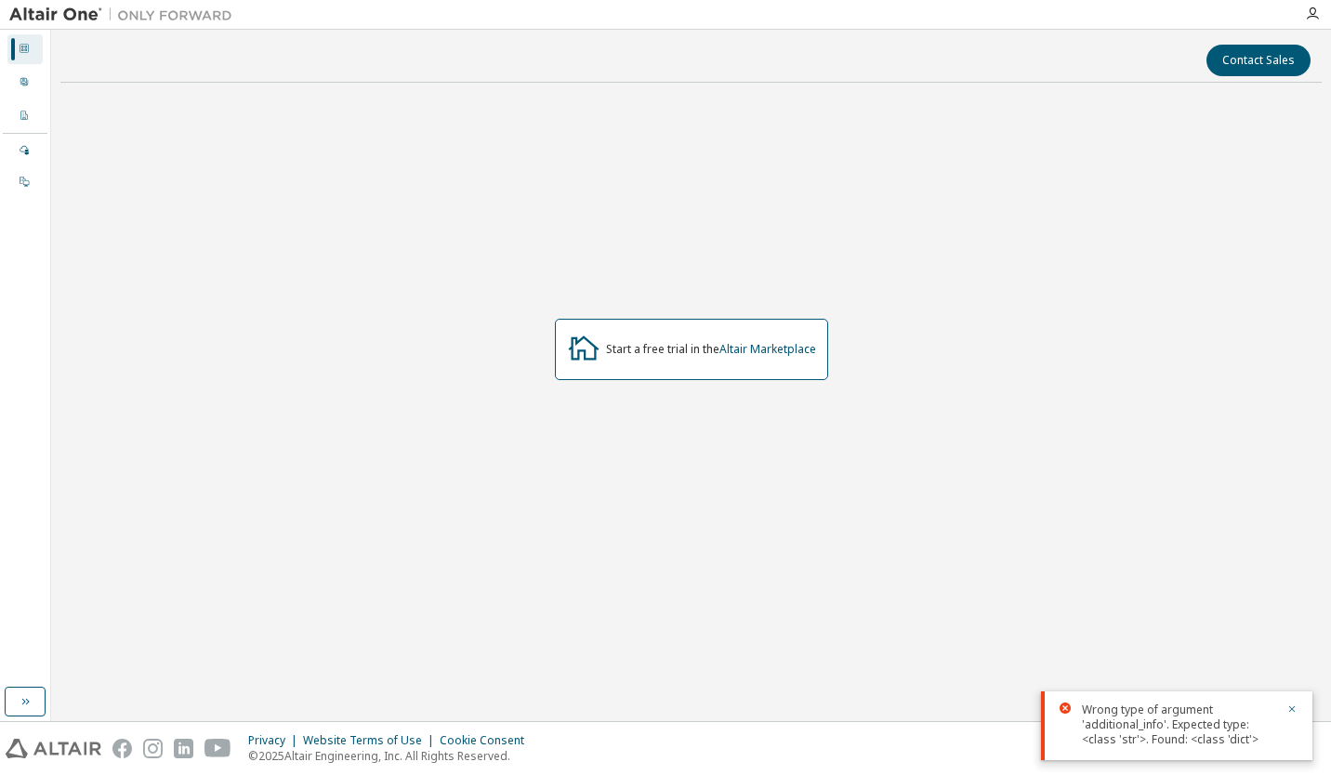
click at [49, 11] on img at bounding box center [125, 15] width 232 height 19
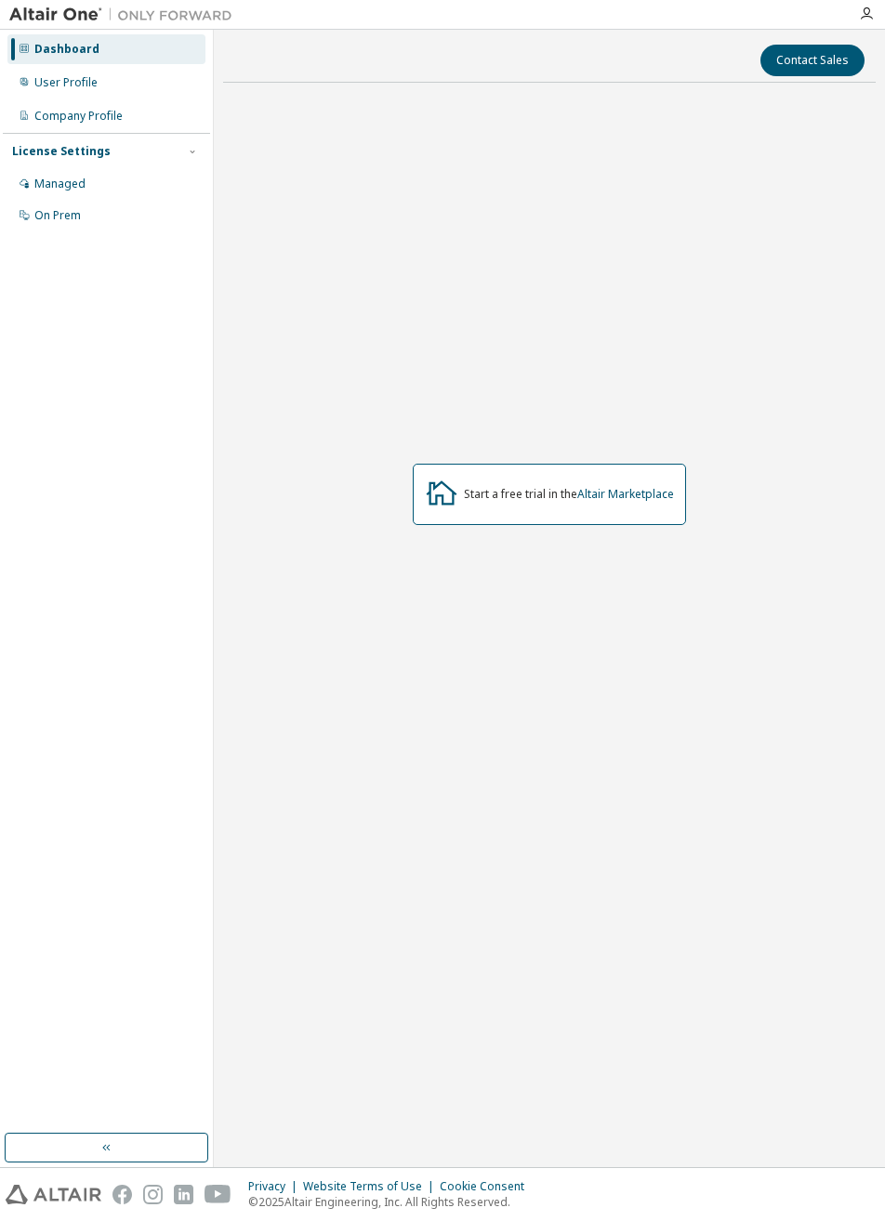
click at [52, 83] on div "User Profile" at bounding box center [65, 82] width 63 height 15
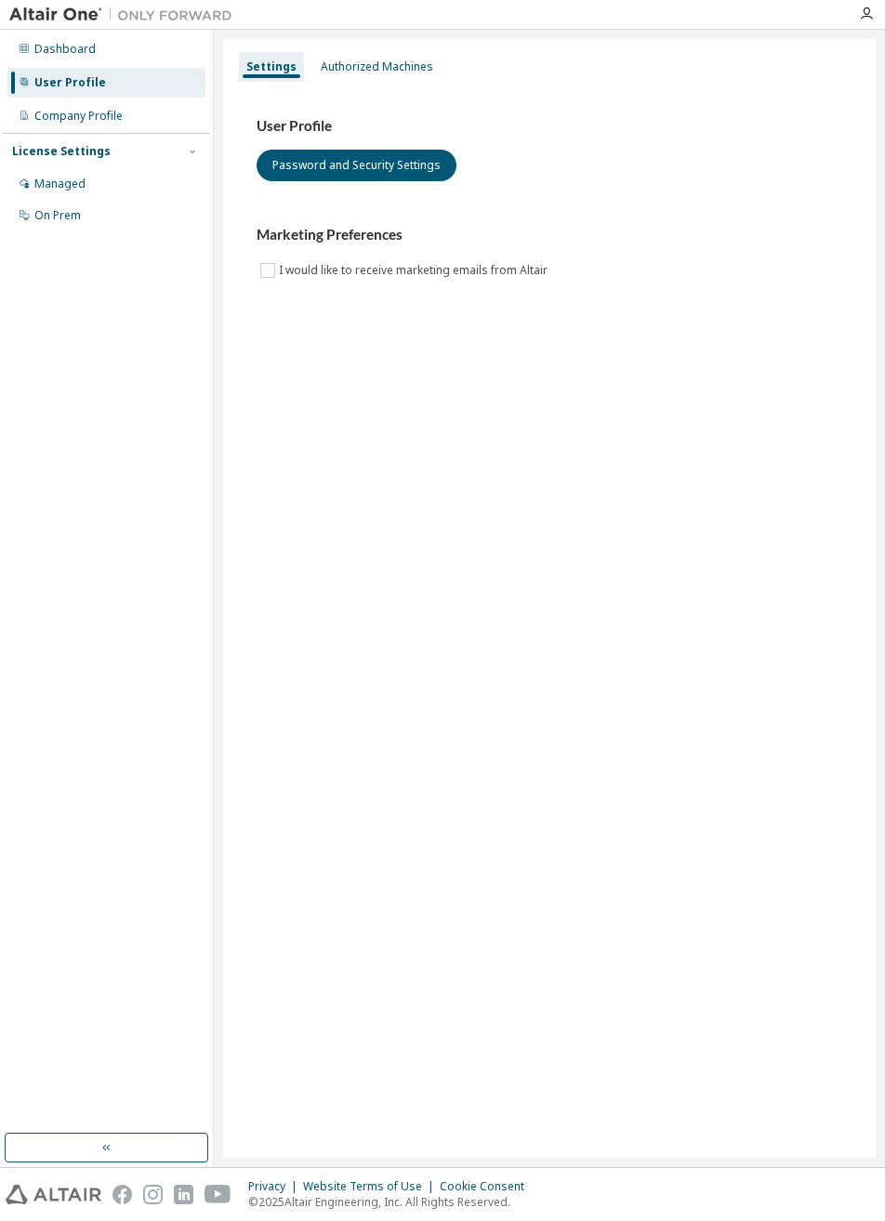
click at [335, 69] on div "Authorized Machines" at bounding box center [377, 66] width 112 height 15
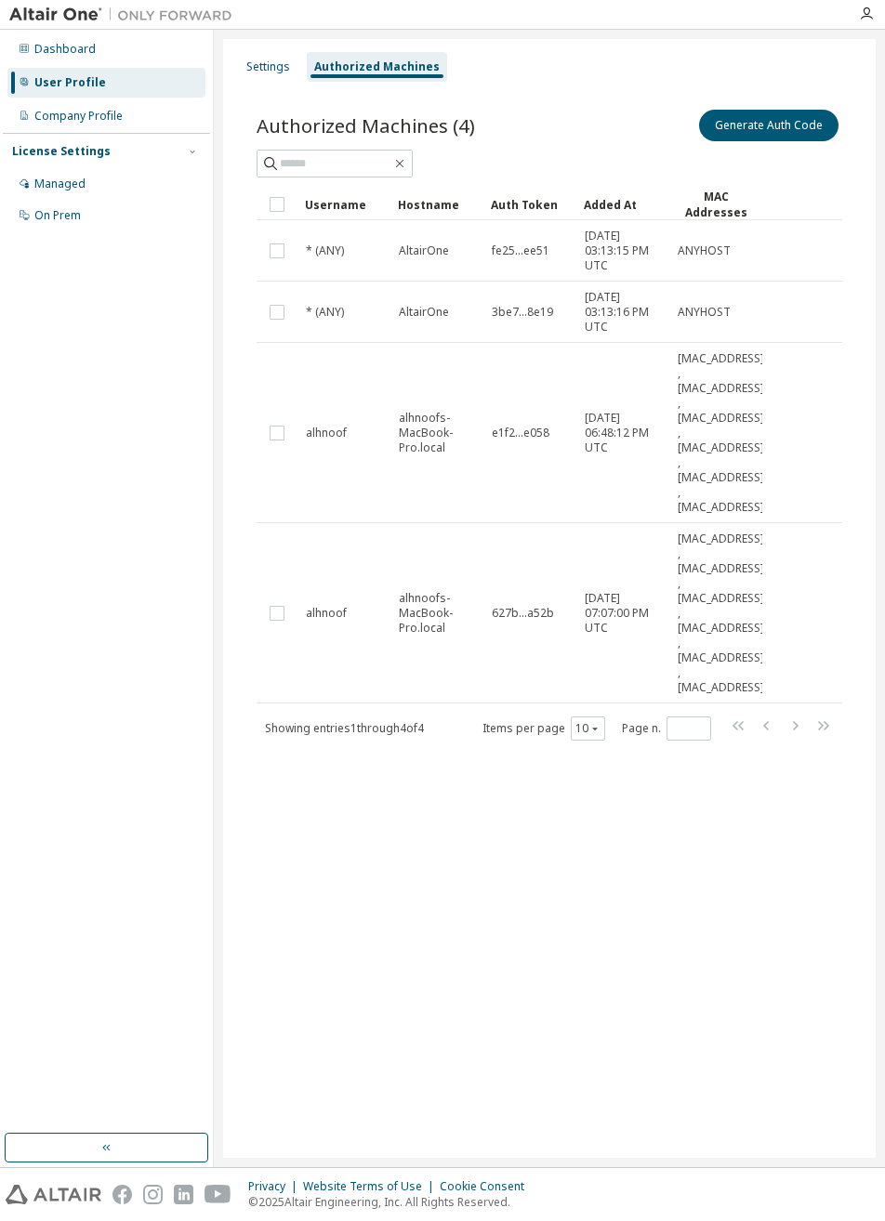
click at [24, 48] on icon at bounding box center [24, 48] width 11 height 11
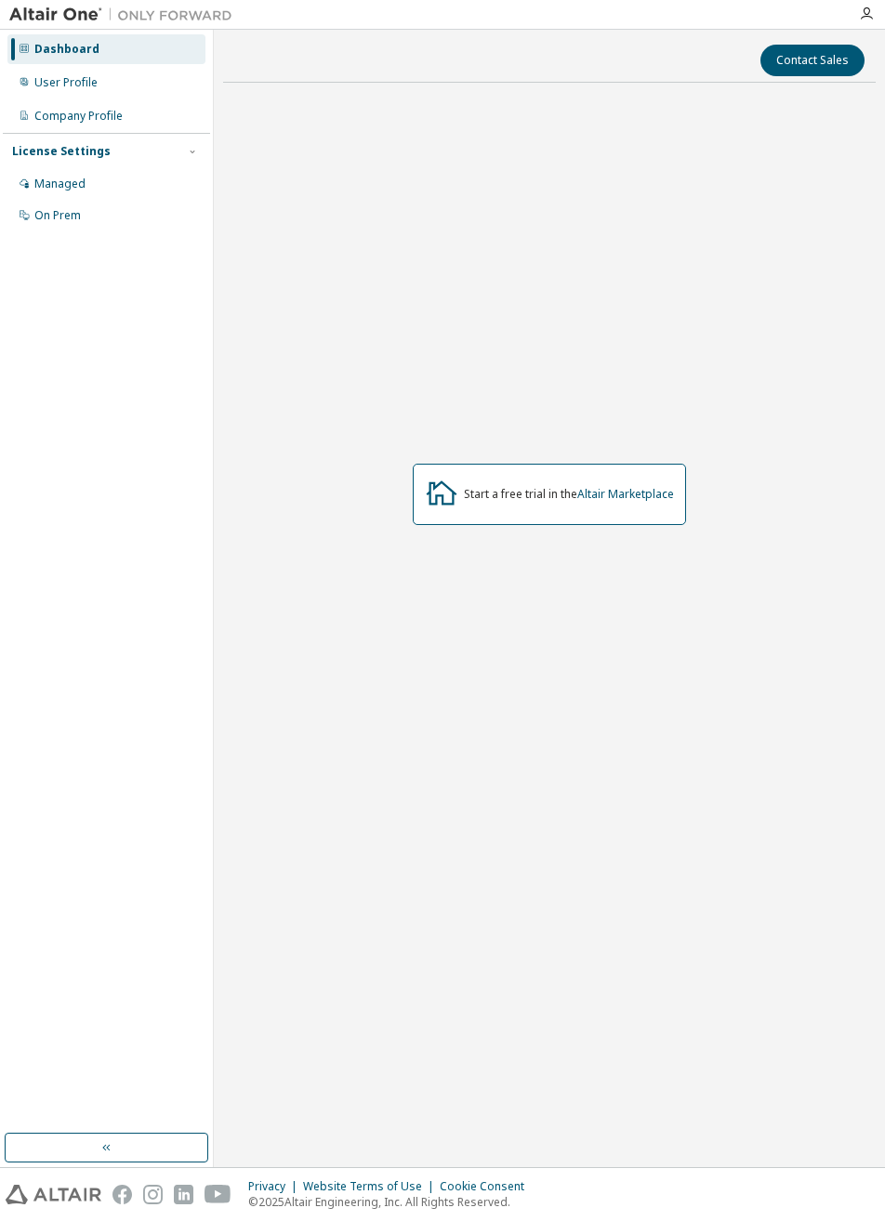
click at [50, 118] on div "Company Profile" at bounding box center [78, 116] width 88 height 15
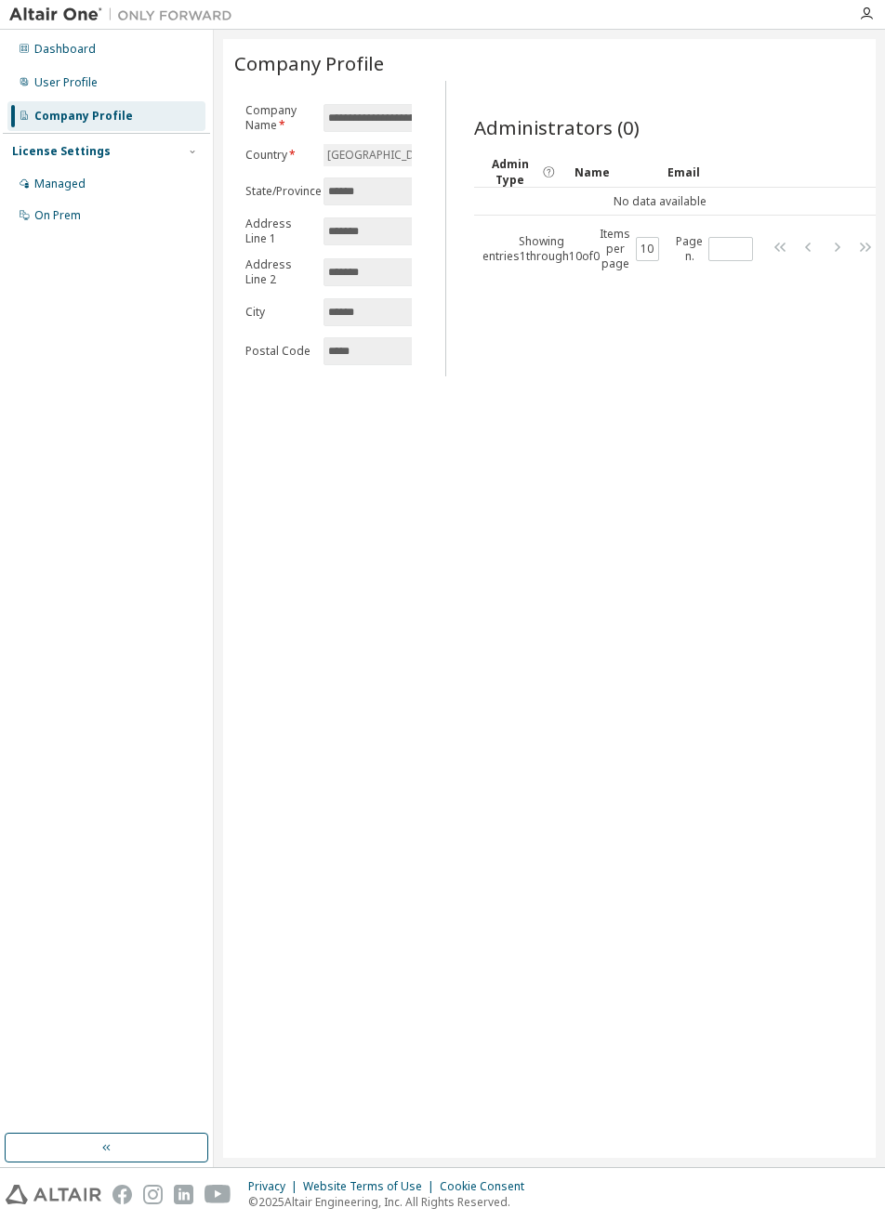
click at [54, 184] on div "Managed" at bounding box center [59, 184] width 51 height 15
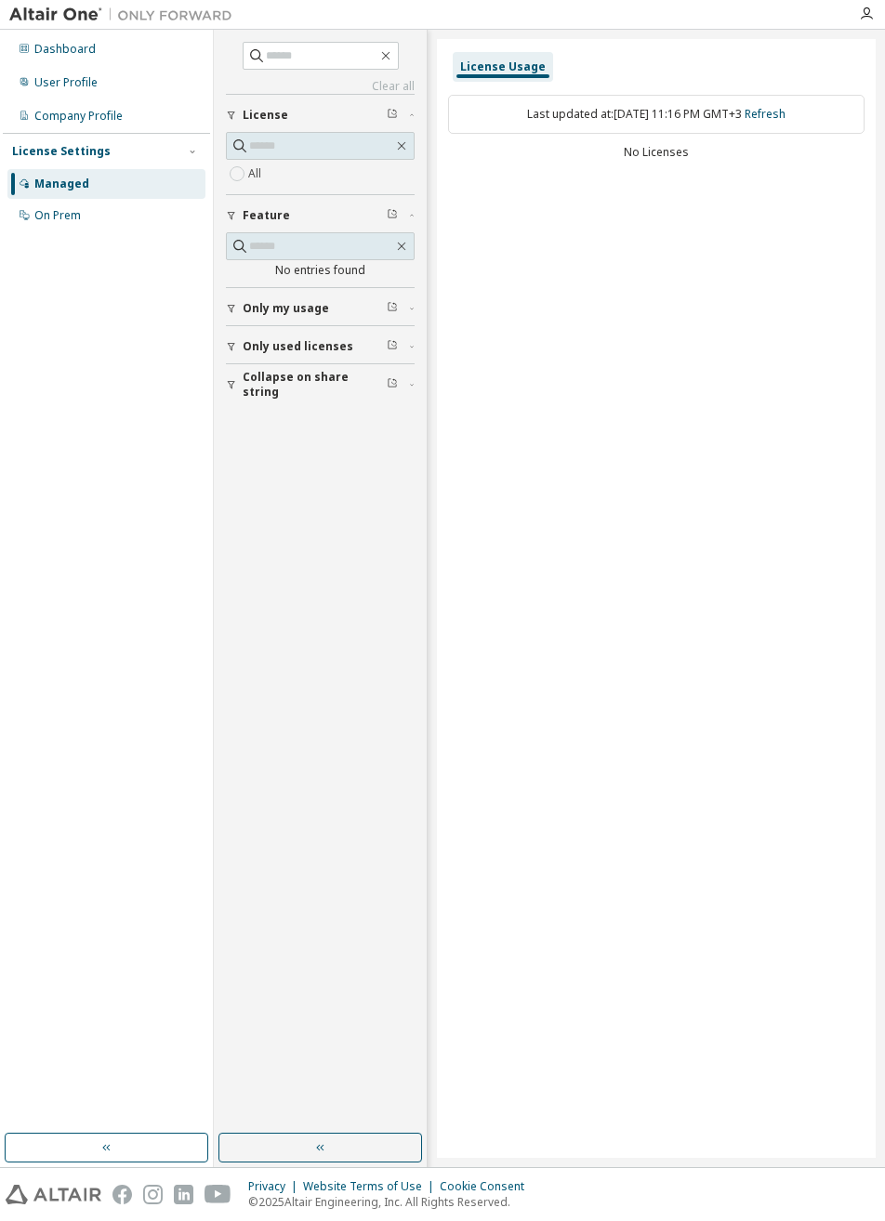
click at [43, 211] on div "On Prem" at bounding box center [57, 215] width 46 height 15
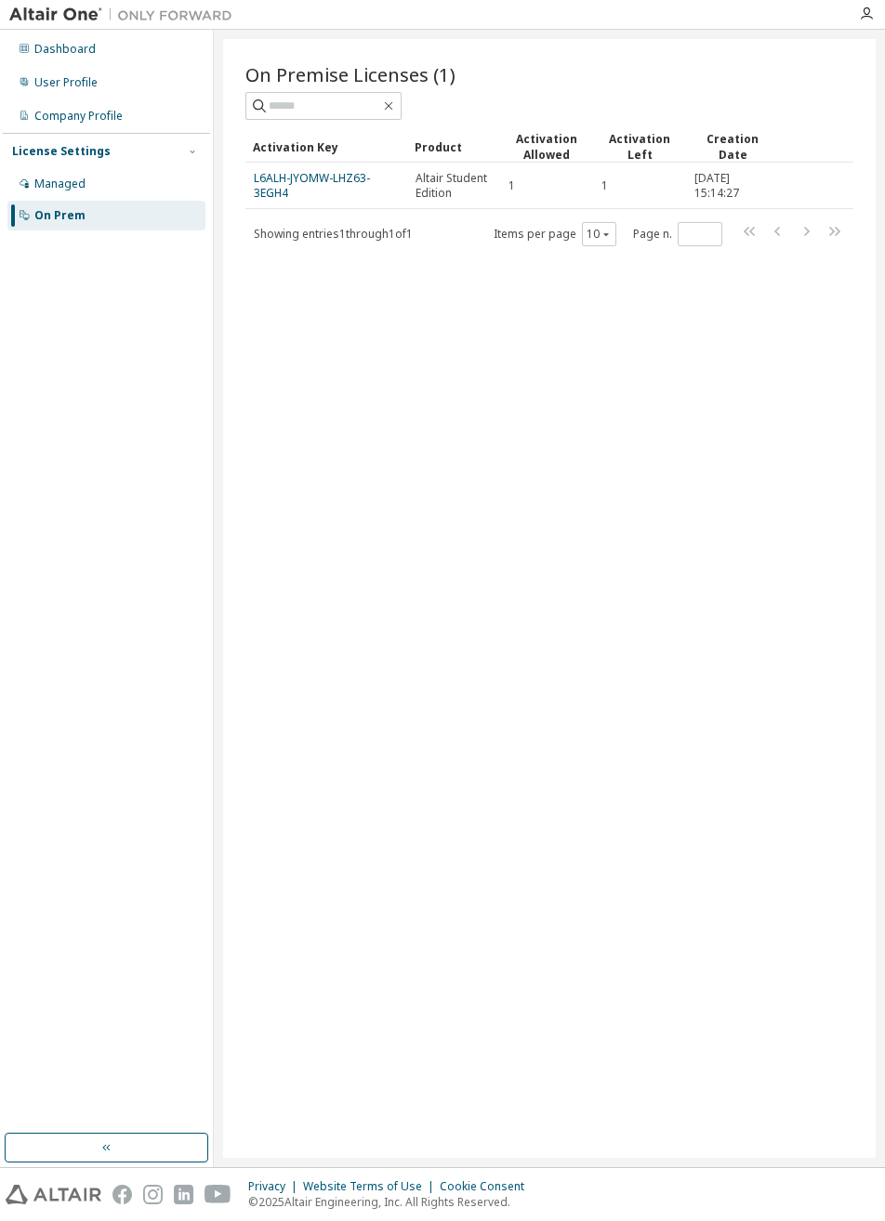
click at [283, 191] on link "L6ALH-JYOMW-LHZ63-3EGH4" at bounding box center [312, 185] width 116 height 31
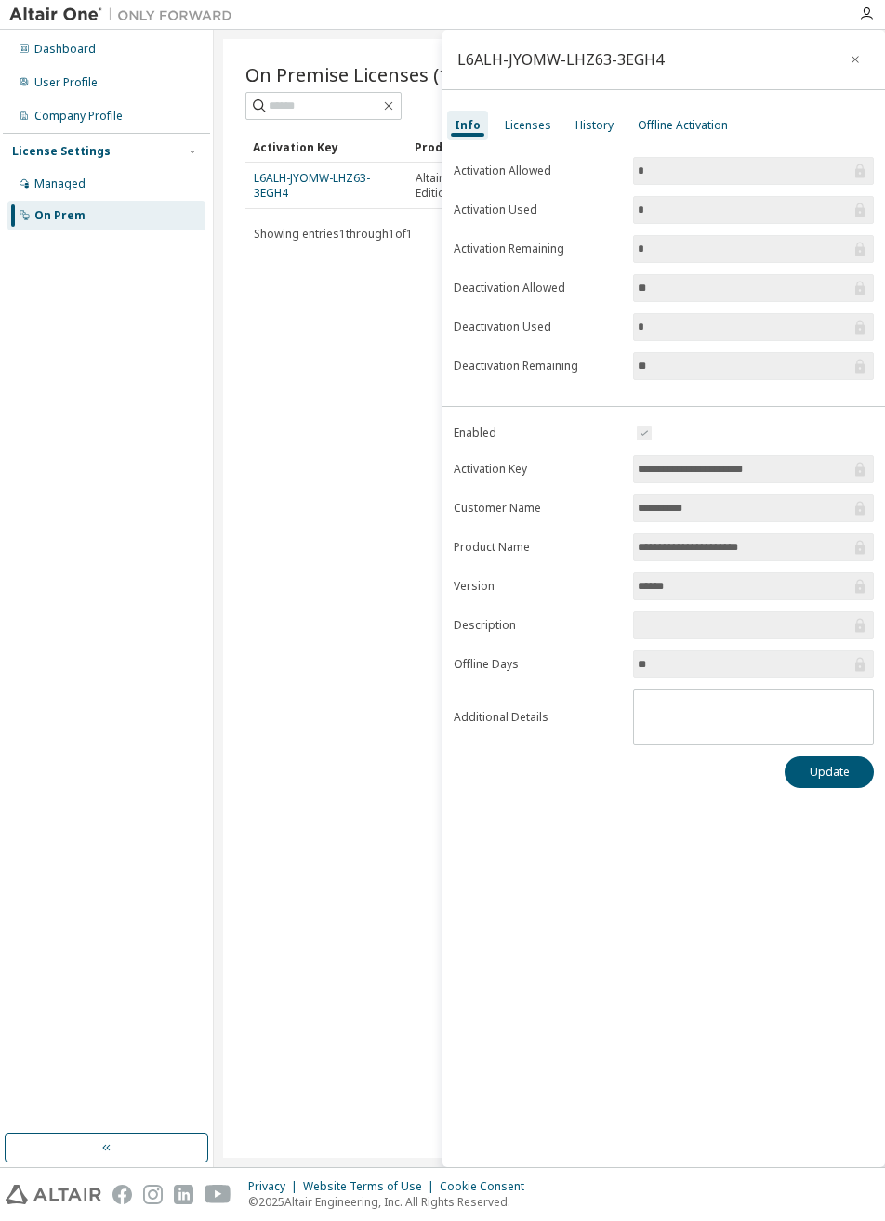
click at [517, 125] on div "Licenses" at bounding box center [528, 125] width 46 height 15
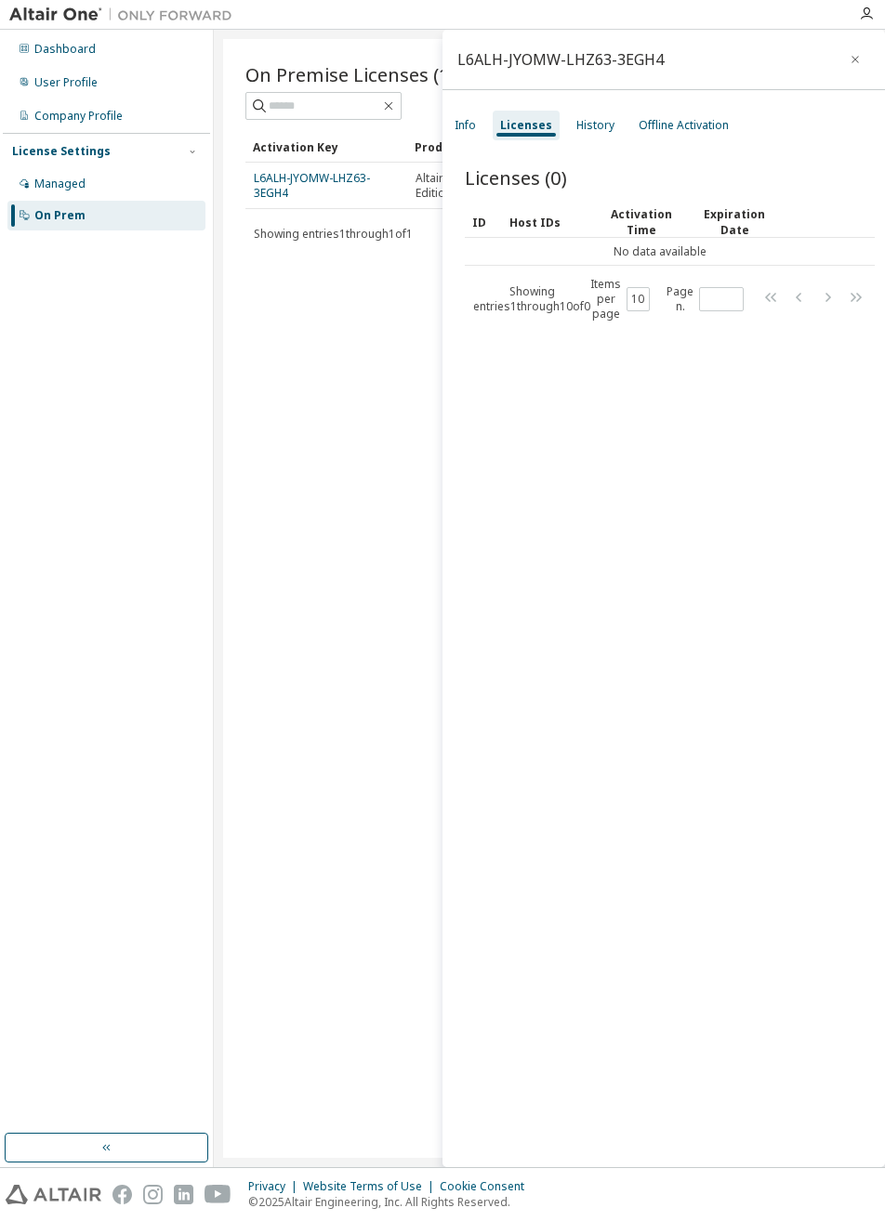
click at [589, 128] on div "History" at bounding box center [595, 125] width 38 height 15
click at [674, 122] on div "Offline Activation" at bounding box center [683, 125] width 90 height 15
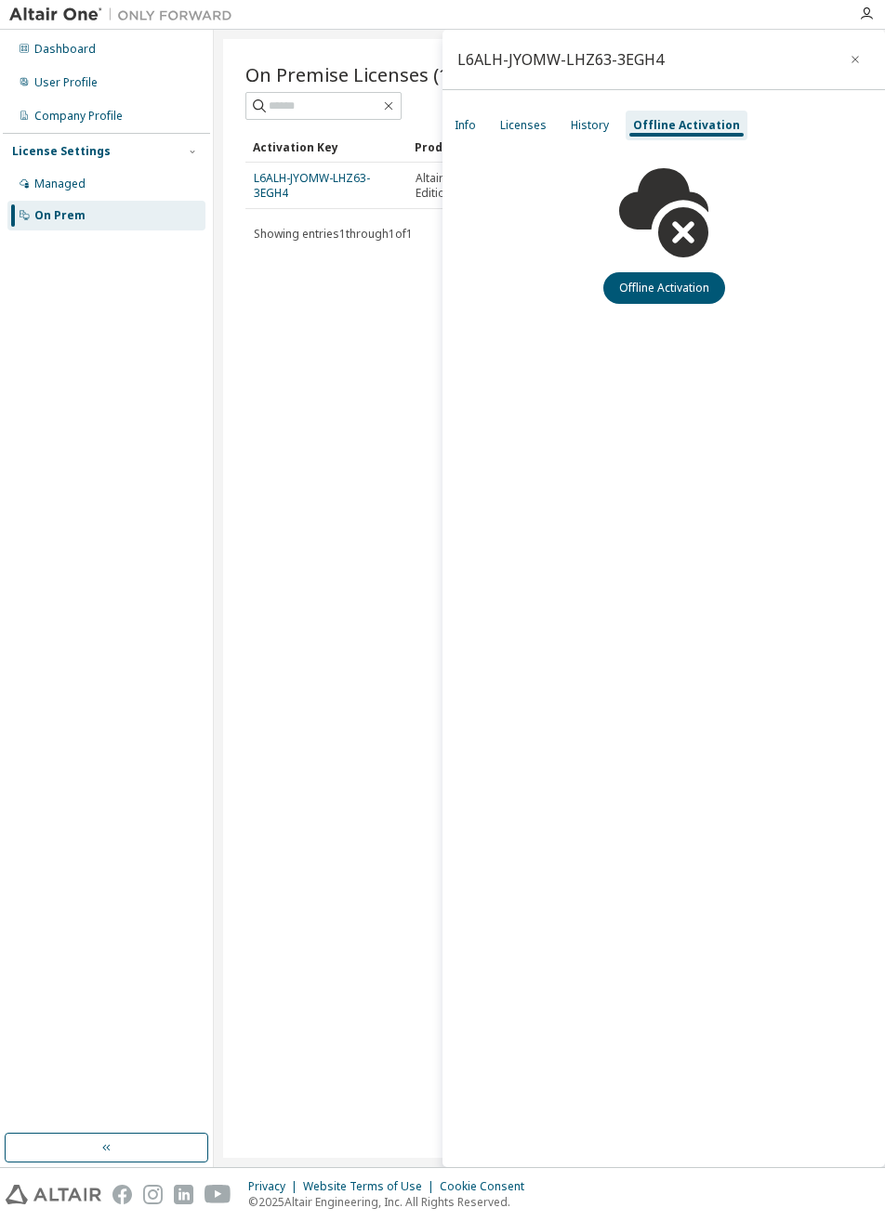
click at [461, 121] on div "Info" at bounding box center [464, 125] width 21 height 15
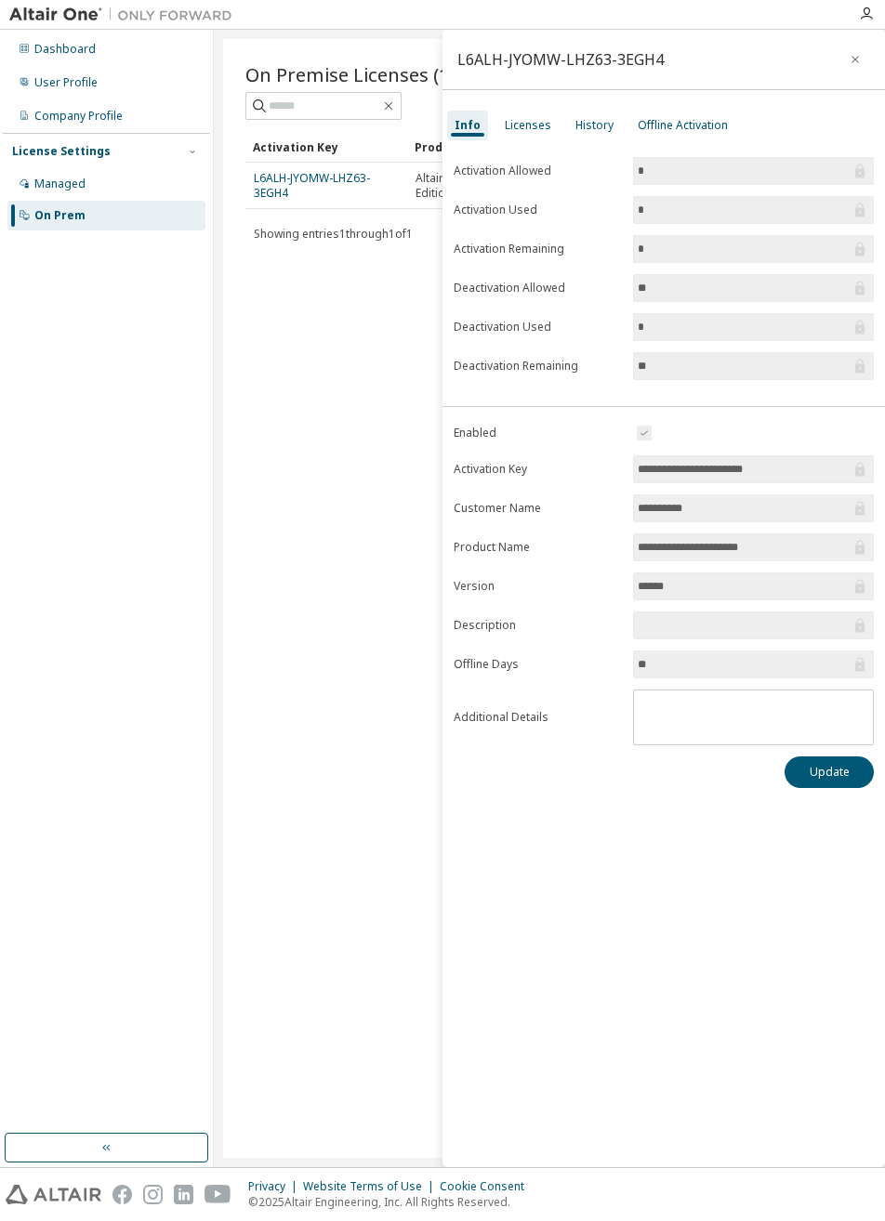
click at [845, 469] on input "**********" at bounding box center [744, 469] width 213 height 19
click at [849, 475] on input "**********" at bounding box center [744, 469] width 213 height 19
click at [846, 469] on input "**********" at bounding box center [744, 469] width 213 height 19
click at [841, 67] on div "L6ALH-JYOMW-LHZ63-3EGH4" at bounding box center [663, 60] width 442 height 60
click at [850, 53] on icon "button" at bounding box center [855, 59] width 13 height 15
